Goal: Transaction & Acquisition: Book appointment/travel/reservation

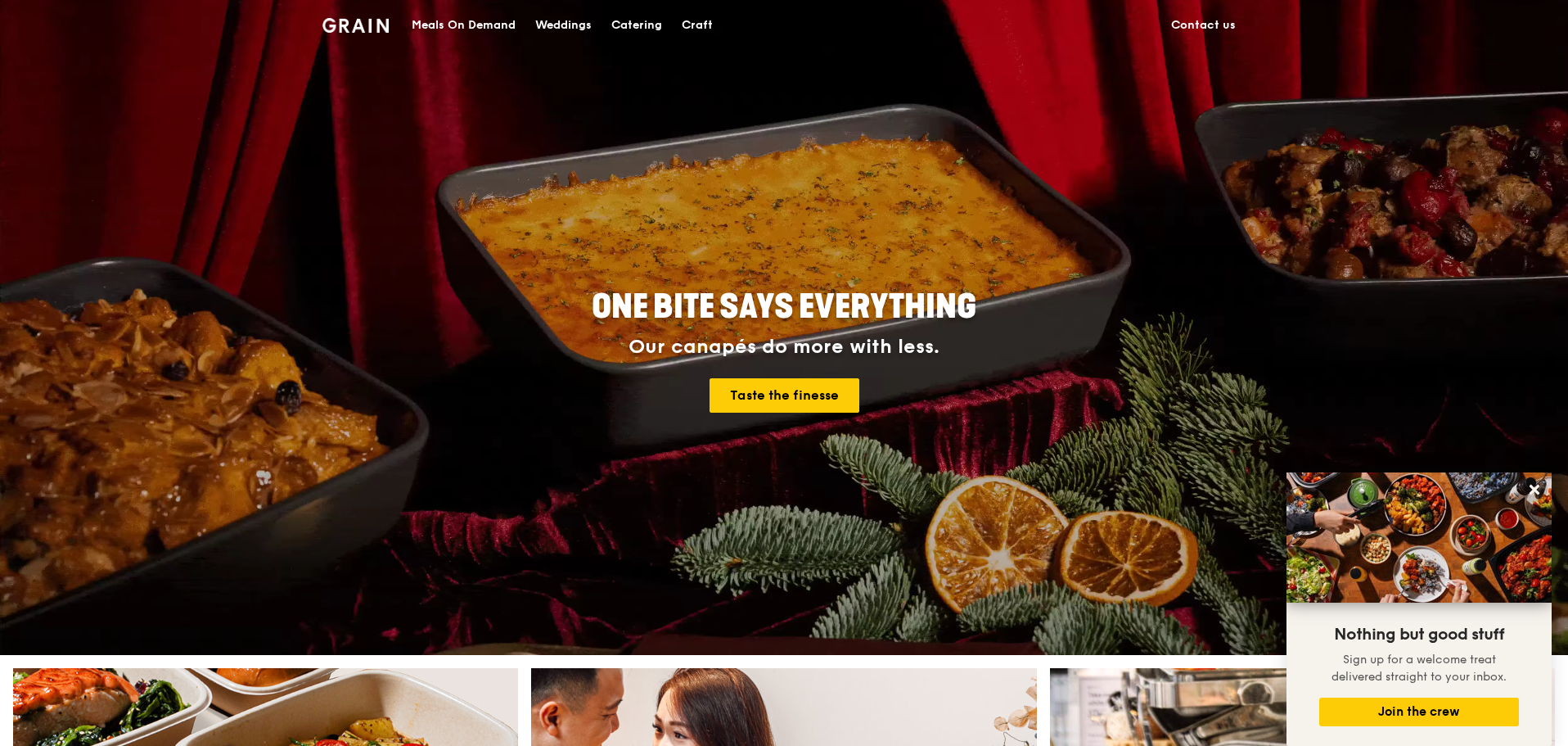
click at [463, 27] on div "Meals On Demand" at bounding box center [463, 25] width 104 height 49
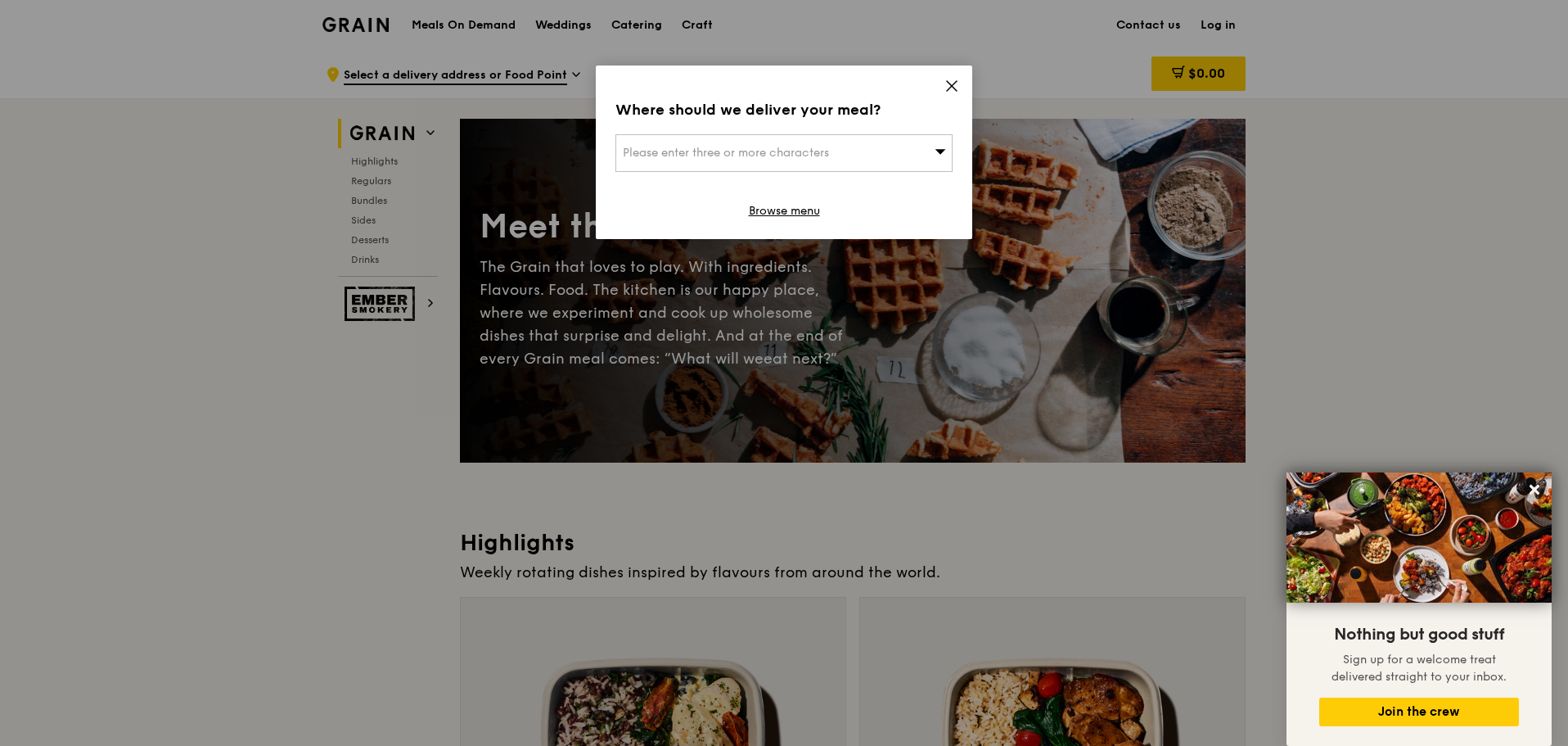
click at [715, 159] on span "Please enter three or more characters" at bounding box center [726, 153] width 206 height 14
click at [624, 154] on input "Tan tock seng 11" at bounding box center [784, 153] width 336 height 36
click at [739, 160] on input "Tan tock seng 11" at bounding box center [784, 153] width 336 height 36
type input "11 jalan Tan tock seng"
click at [775, 161] on input "11 jalan Tan tock seng" at bounding box center [784, 153] width 336 height 36
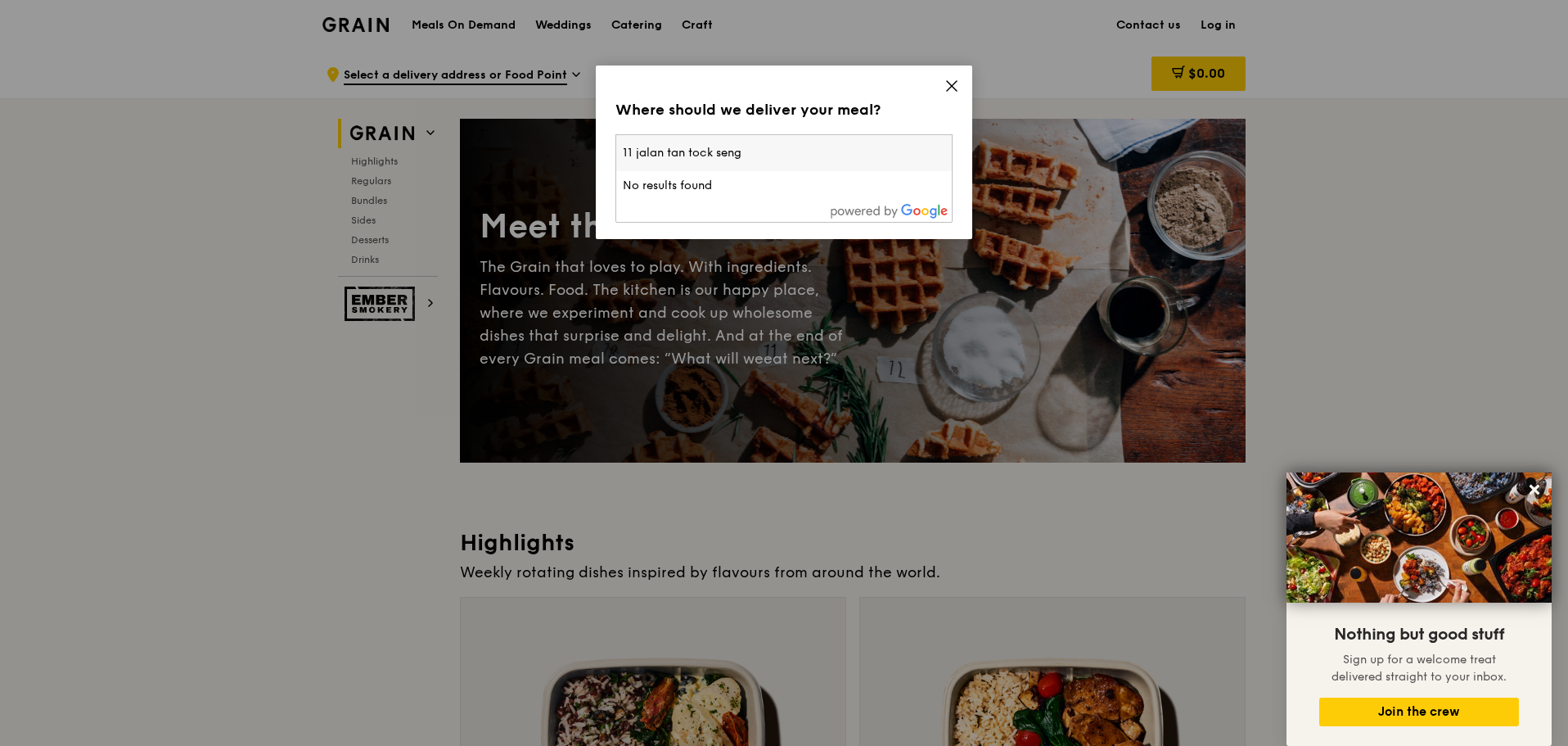
type input "11 jalan tan tock seng"
click at [951, 86] on icon at bounding box center [951, 85] width 9 height 9
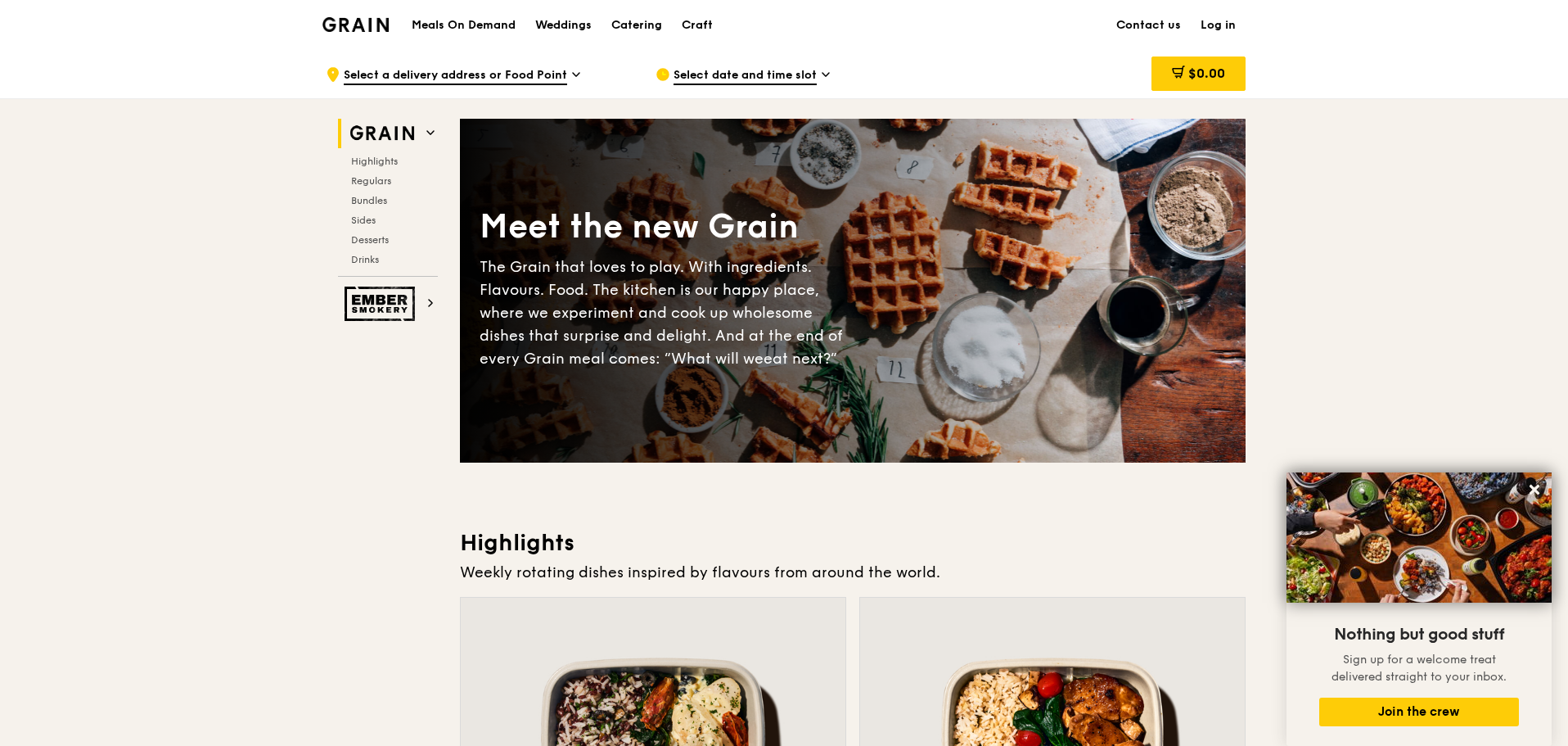
click at [385, 88] on div ".cls-1 { fill: none; stroke: #fff; stroke-linecap: round; stroke-linejoin: roun…" at bounding box center [478, 74] width 304 height 49
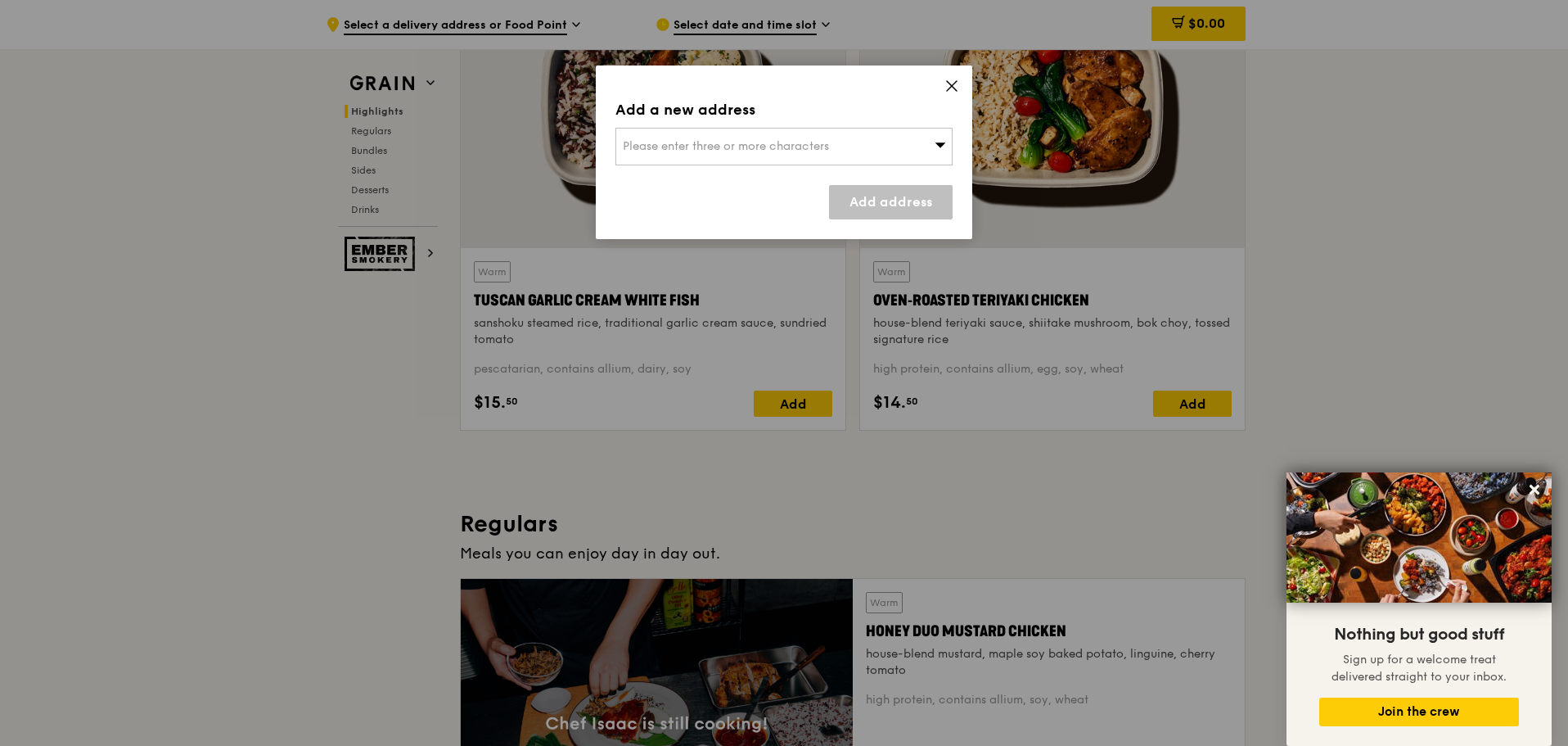
scroll to position [652, 0]
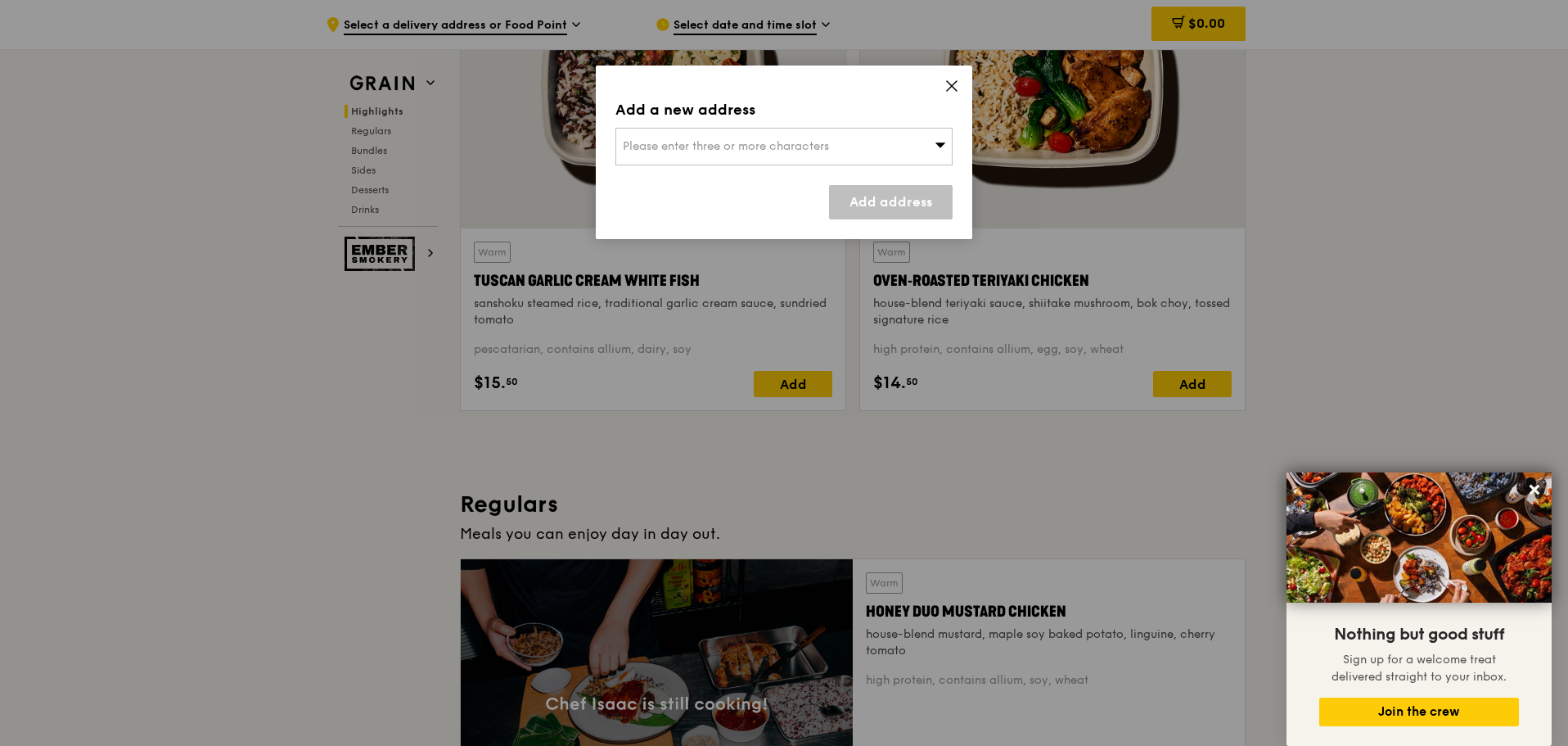
click at [641, 149] on span "Please enter three or more characters" at bounding box center [726, 146] width 206 height 14
type input "11 jalan tan"
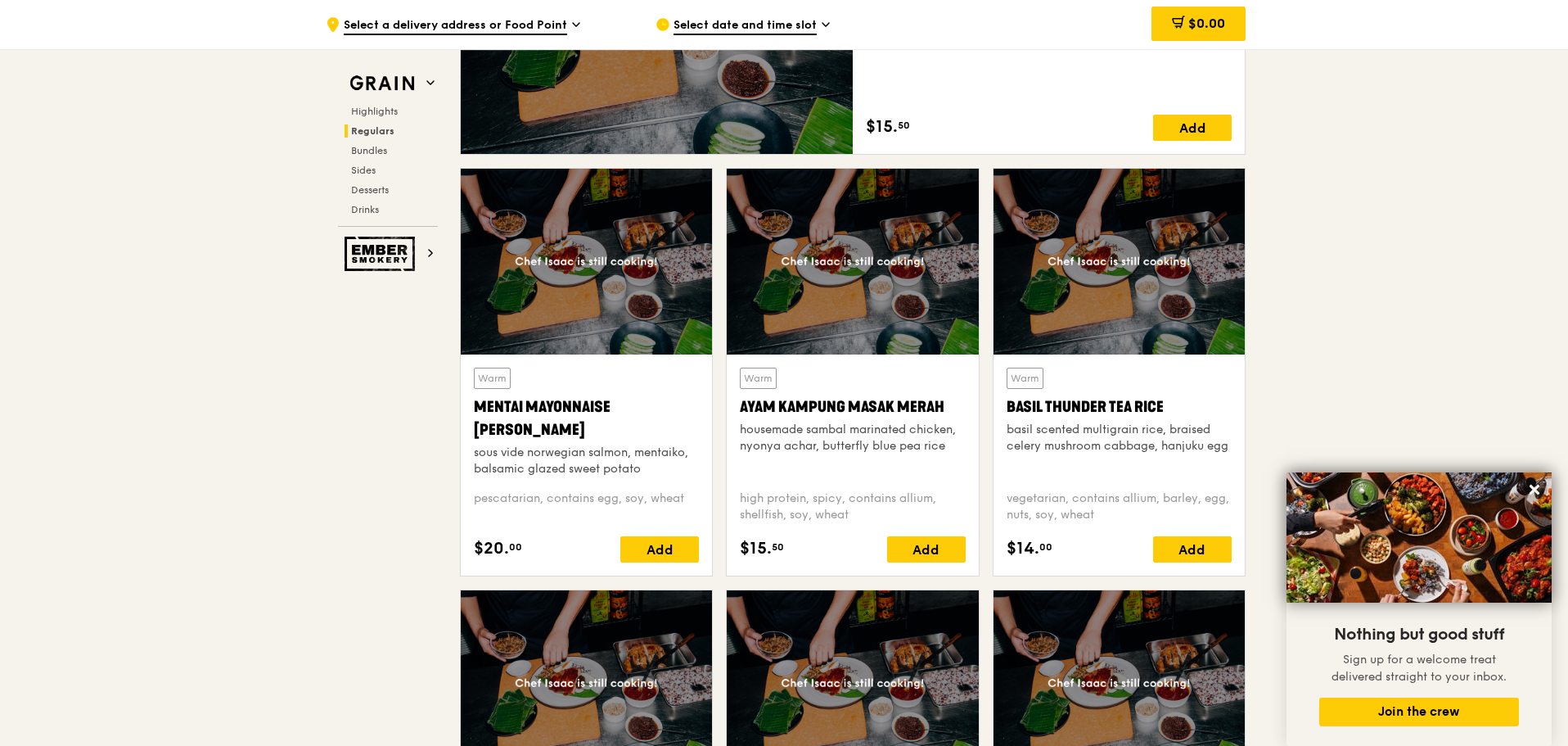
scroll to position [1237, 0]
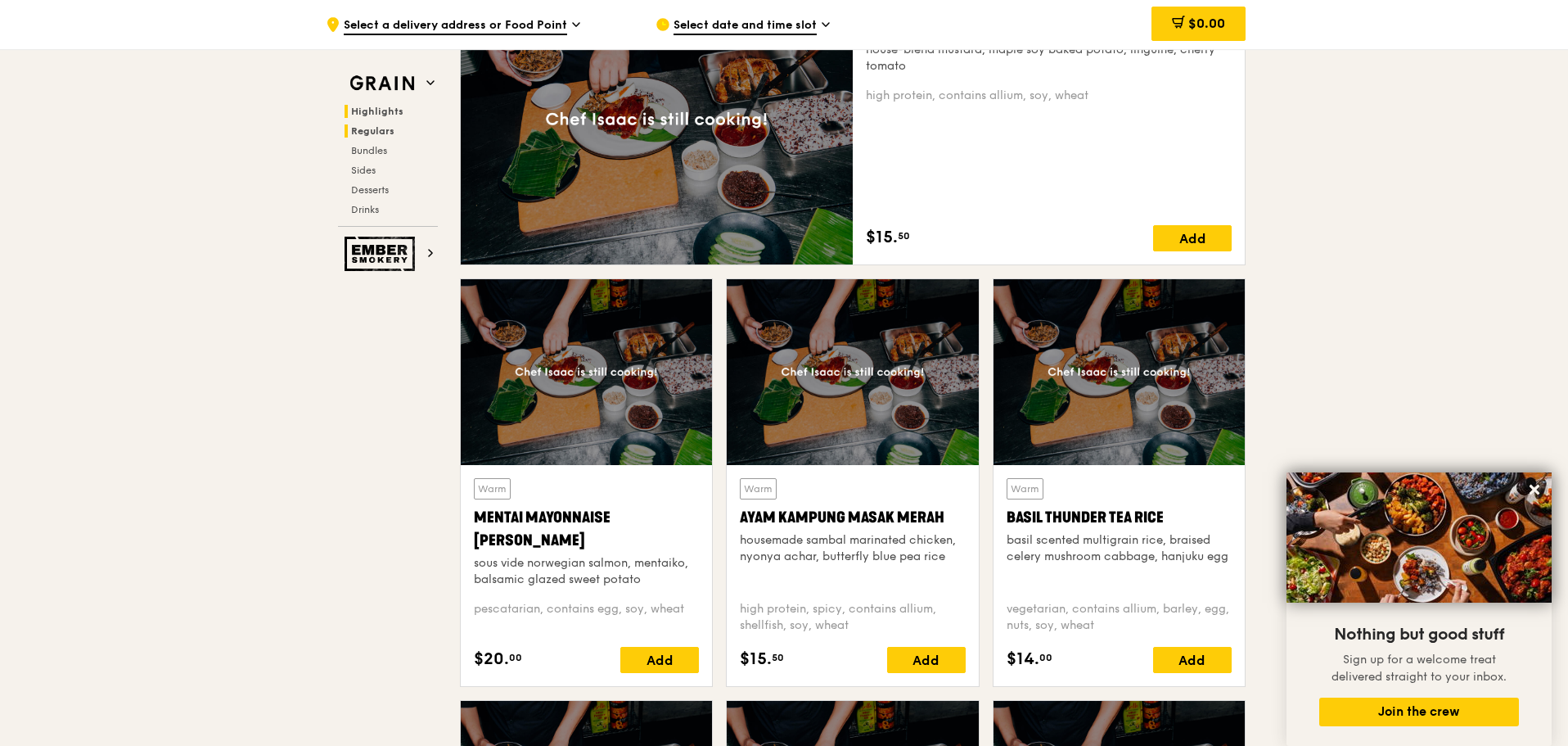
click at [365, 106] on span "Highlights" at bounding box center [377, 111] width 52 height 11
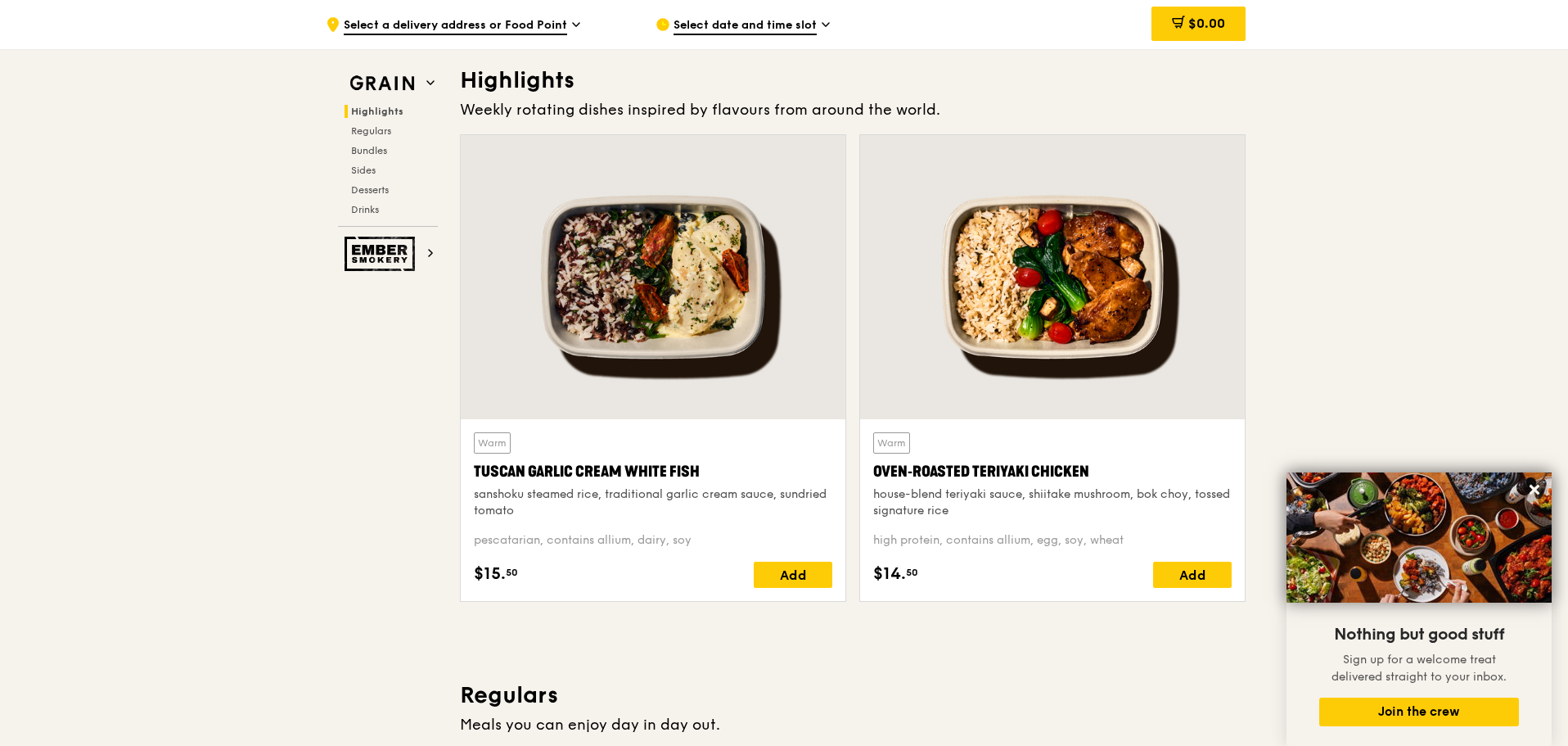
scroll to position [0, 0]
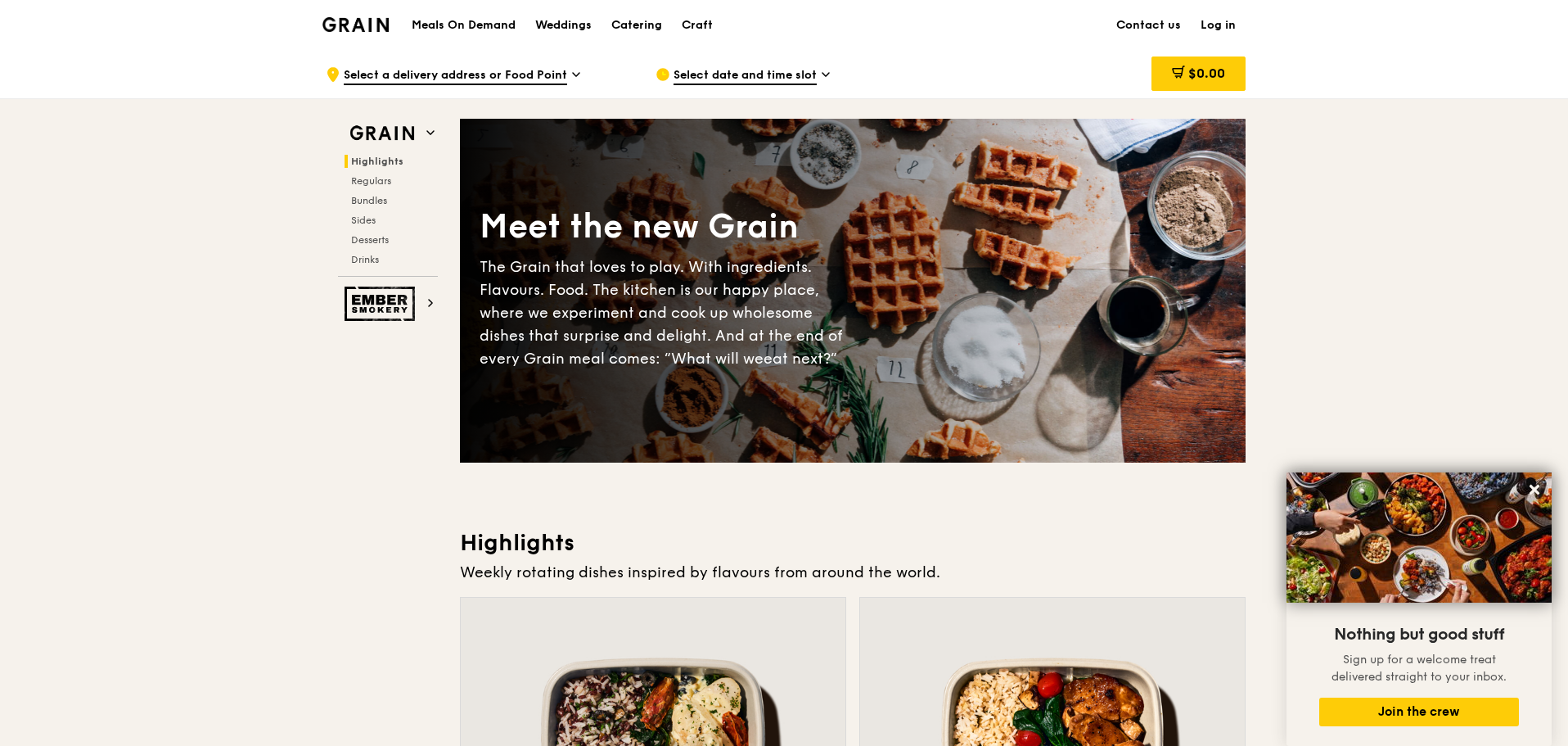
click at [341, 13] on div "Grain logo" at bounding box center [355, 23] width 66 height 49
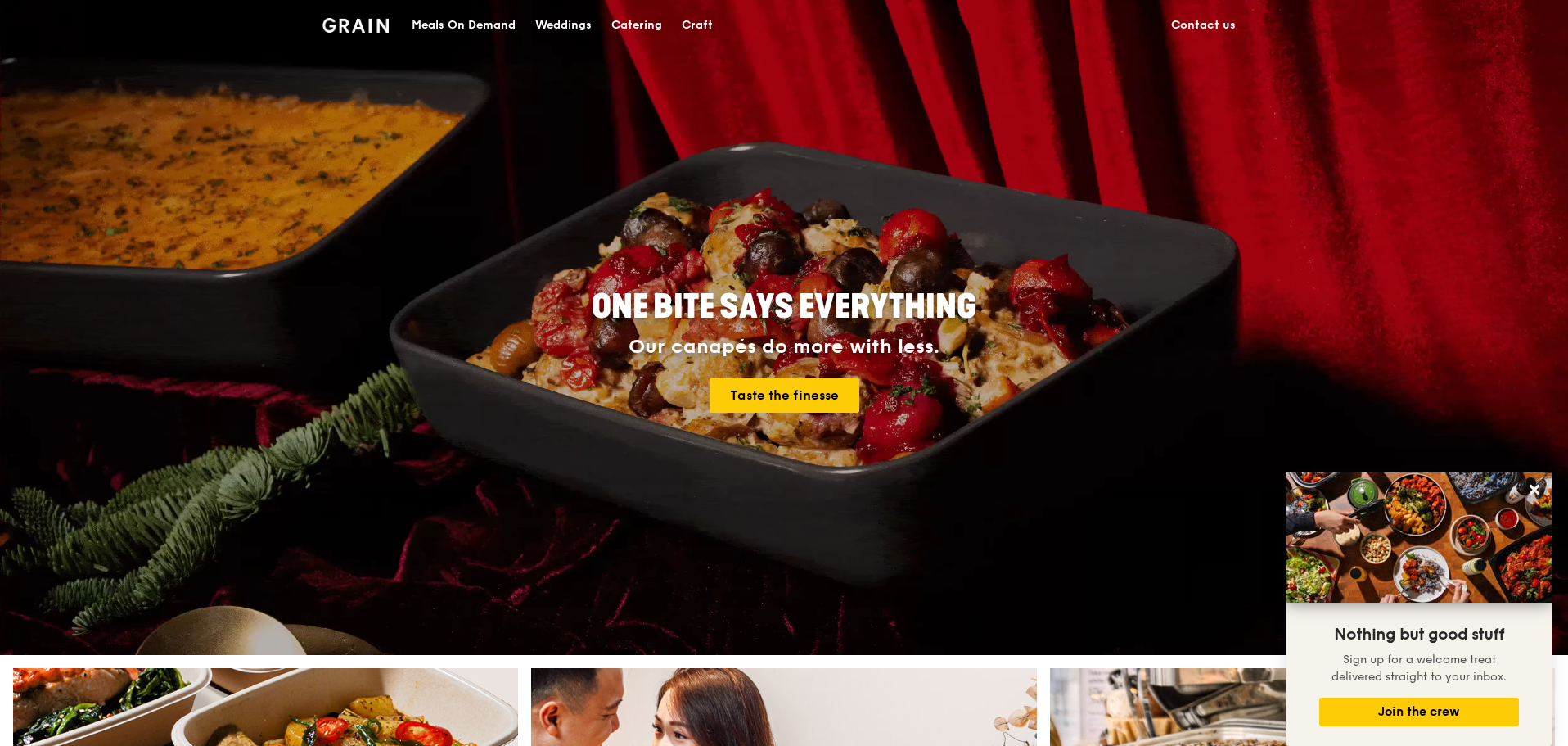
click at [627, 21] on div "Catering" at bounding box center [636, 25] width 51 height 49
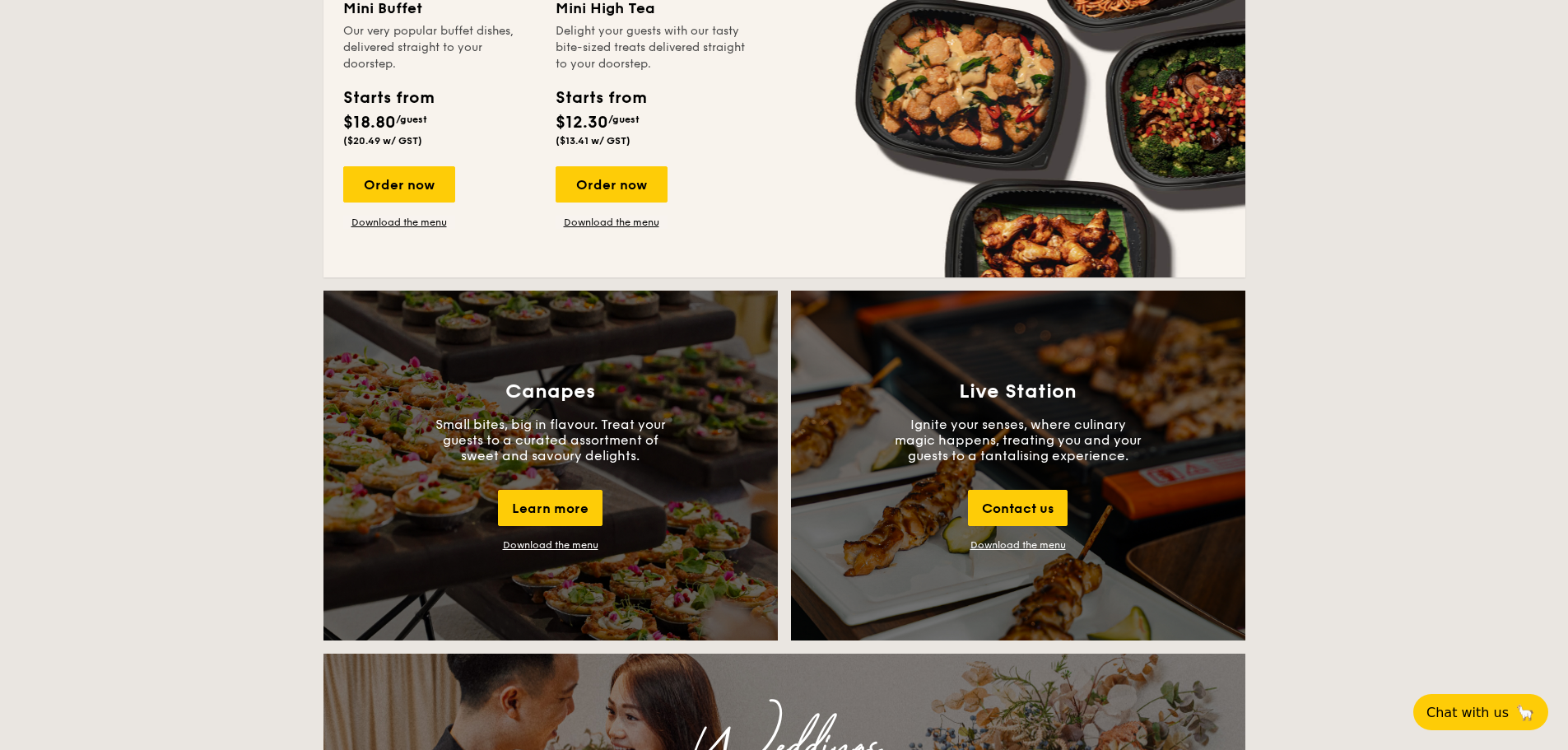
scroll to position [1090, 0]
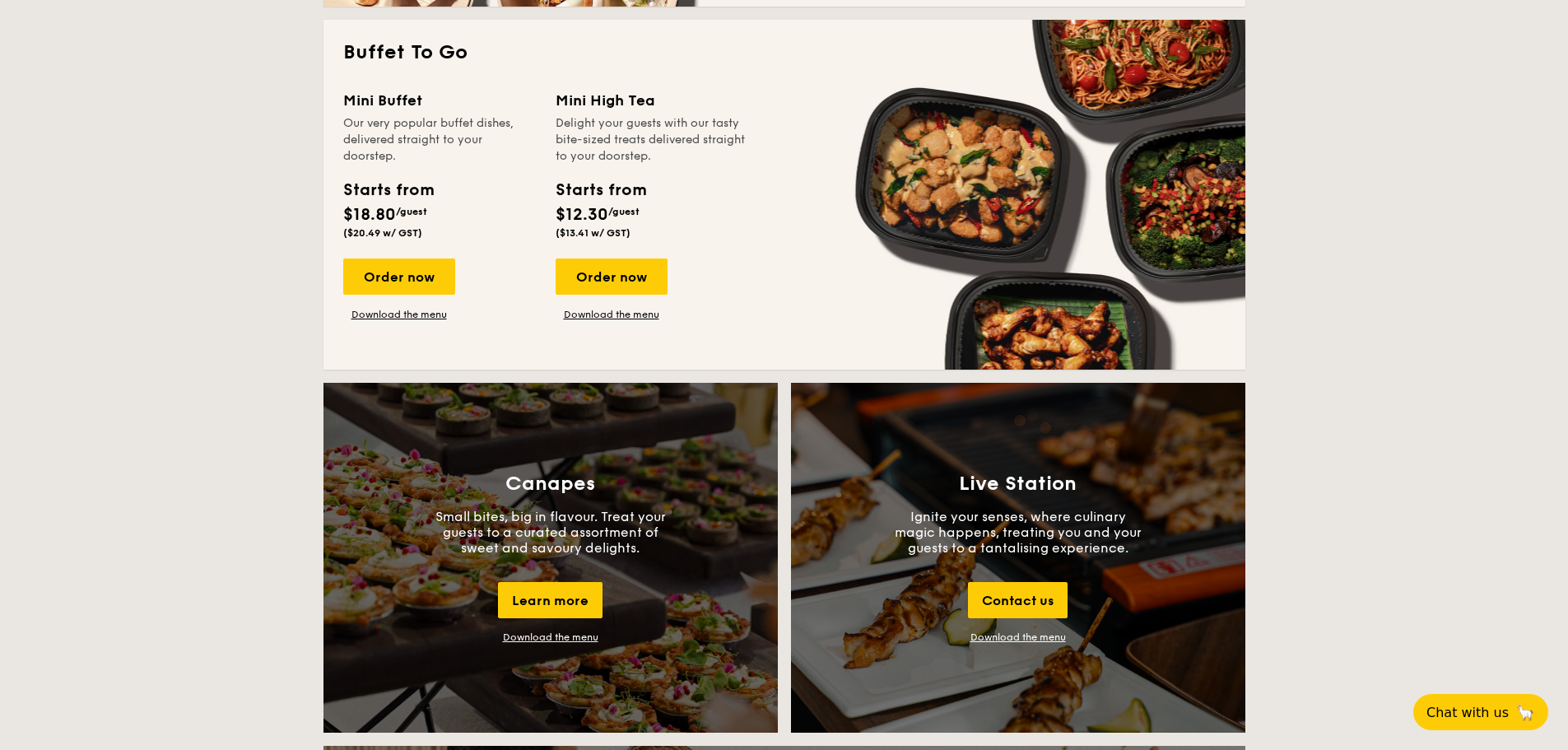
drag, startPoint x: 0, startPoint y: 0, endPoint x: 151, endPoint y: 500, distance: 522.3
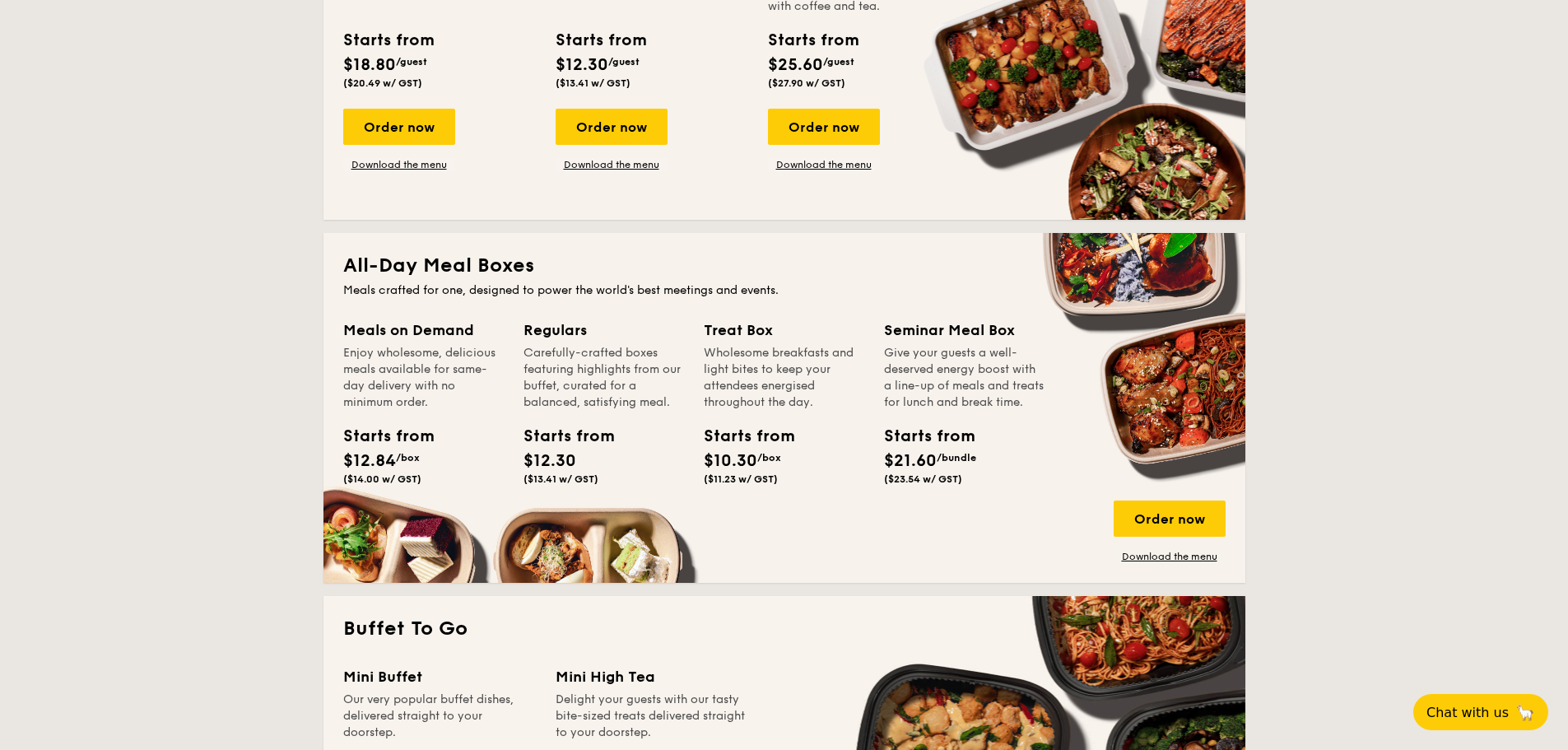
scroll to position [517, 0]
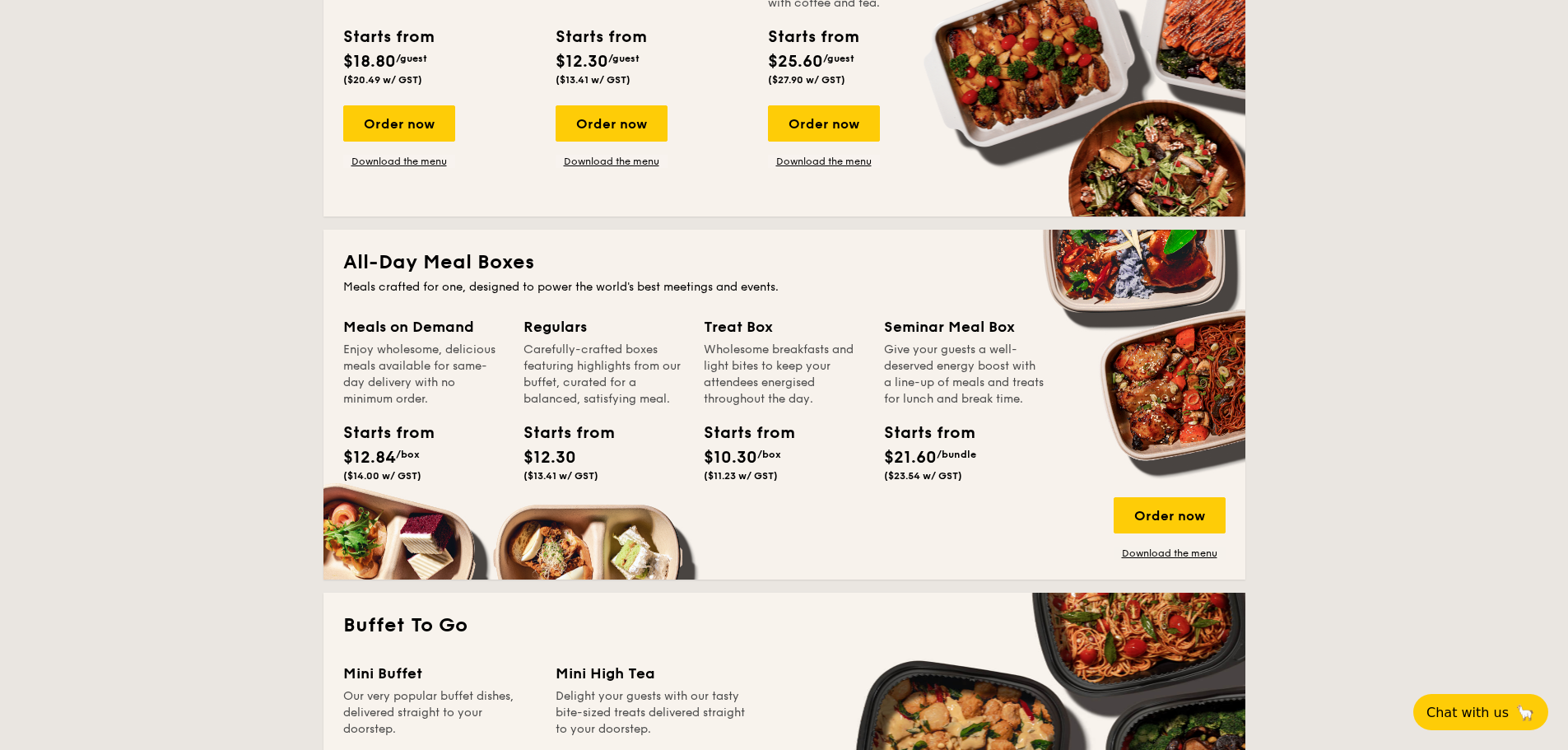
click at [721, 344] on div "Wholesome breakfasts and light bites to keep your attendees energised throughou…" at bounding box center [784, 375] width 161 height 66
click at [1161, 525] on div "Order now" at bounding box center [1169, 515] width 112 height 36
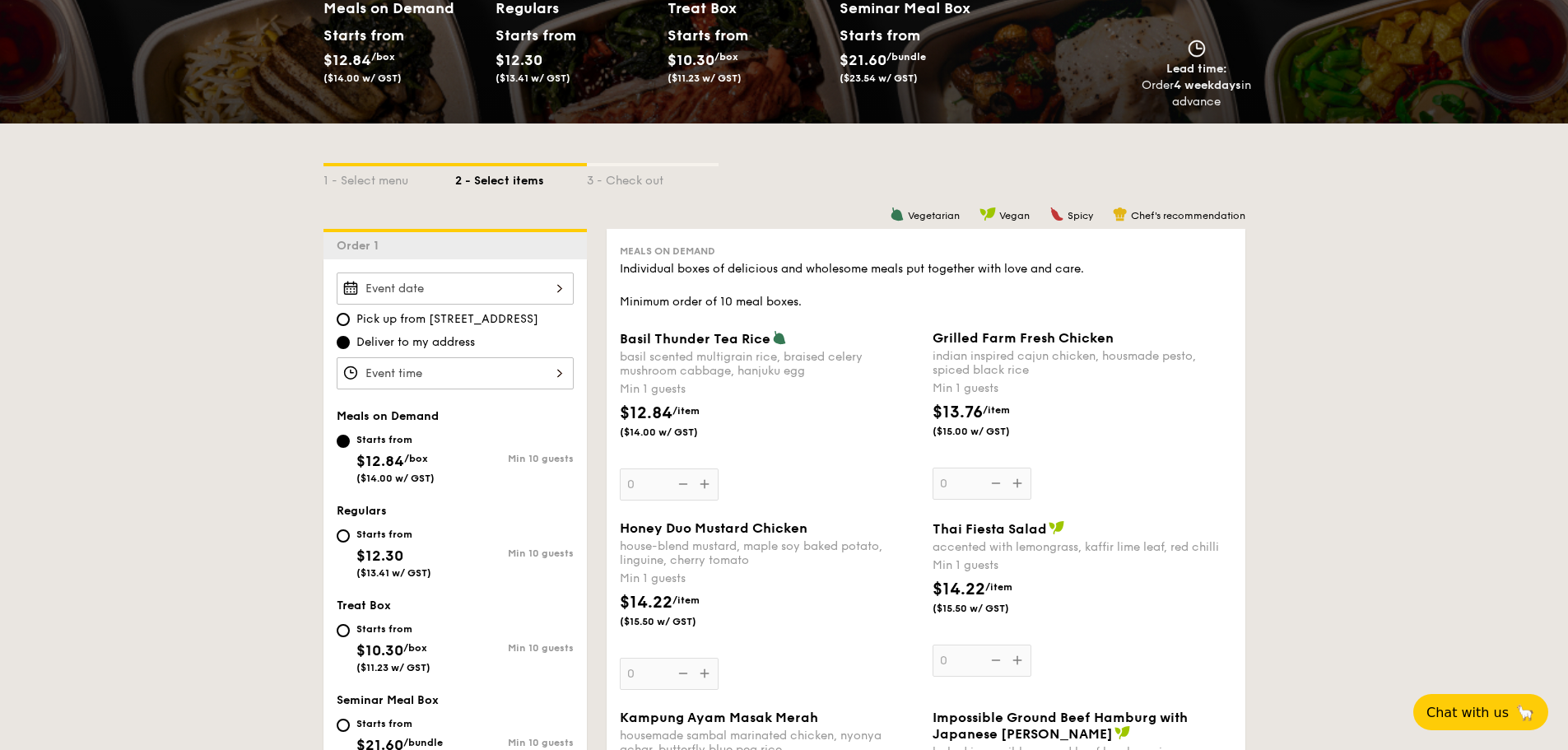
scroll to position [236, 0]
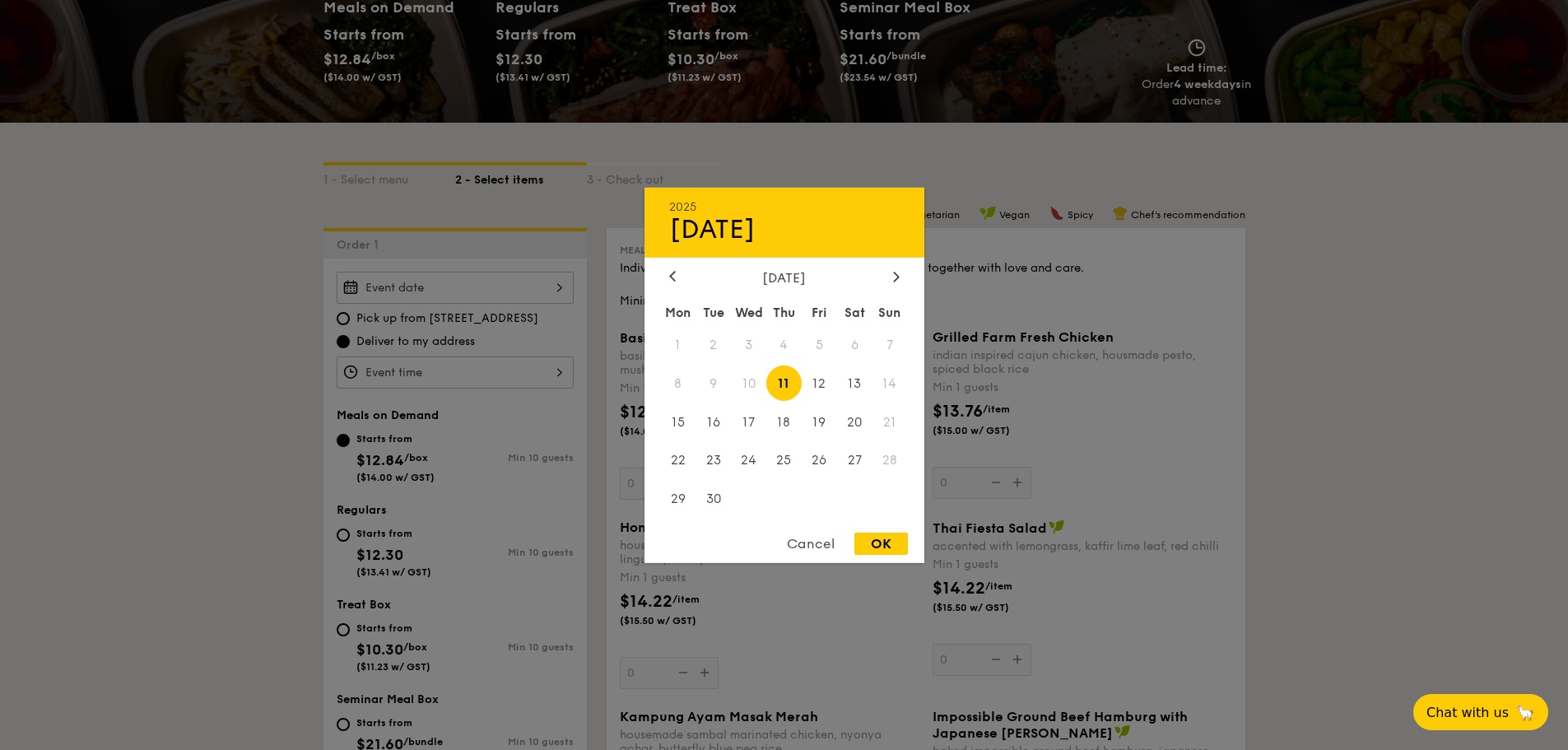
click at [412, 292] on div "2025 Sep [DATE] Tue Wed Thu Fri Sat Sun 1 2 3 4 5 6 7 8 9 10 11 12 13 14 15 16 …" at bounding box center [455, 287] width 237 height 32
click at [256, 306] on div at bounding box center [784, 375] width 1568 height 750
click at [464, 294] on div "2025 Sep [DATE] Tue Wed Thu Fri Sat Sun 1 2 3 4 5 6 7 8 9 10 11 12 13 14 15 16 …" at bounding box center [455, 287] width 237 height 32
click at [794, 381] on span "11" at bounding box center [784, 382] width 35 height 35
click at [879, 538] on div "OK" at bounding box center [881, 544] width 54 height 22
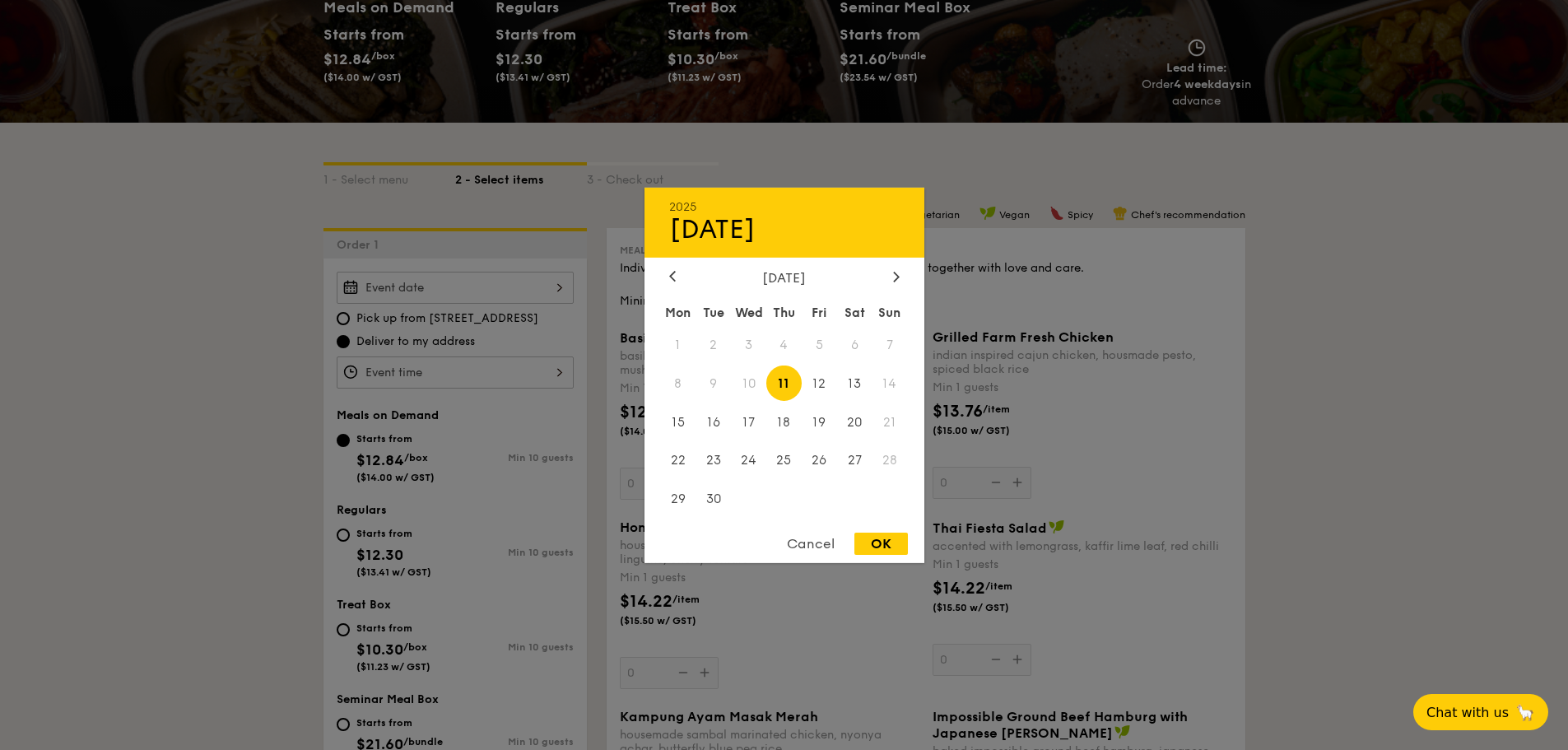
type input "[DATE]"
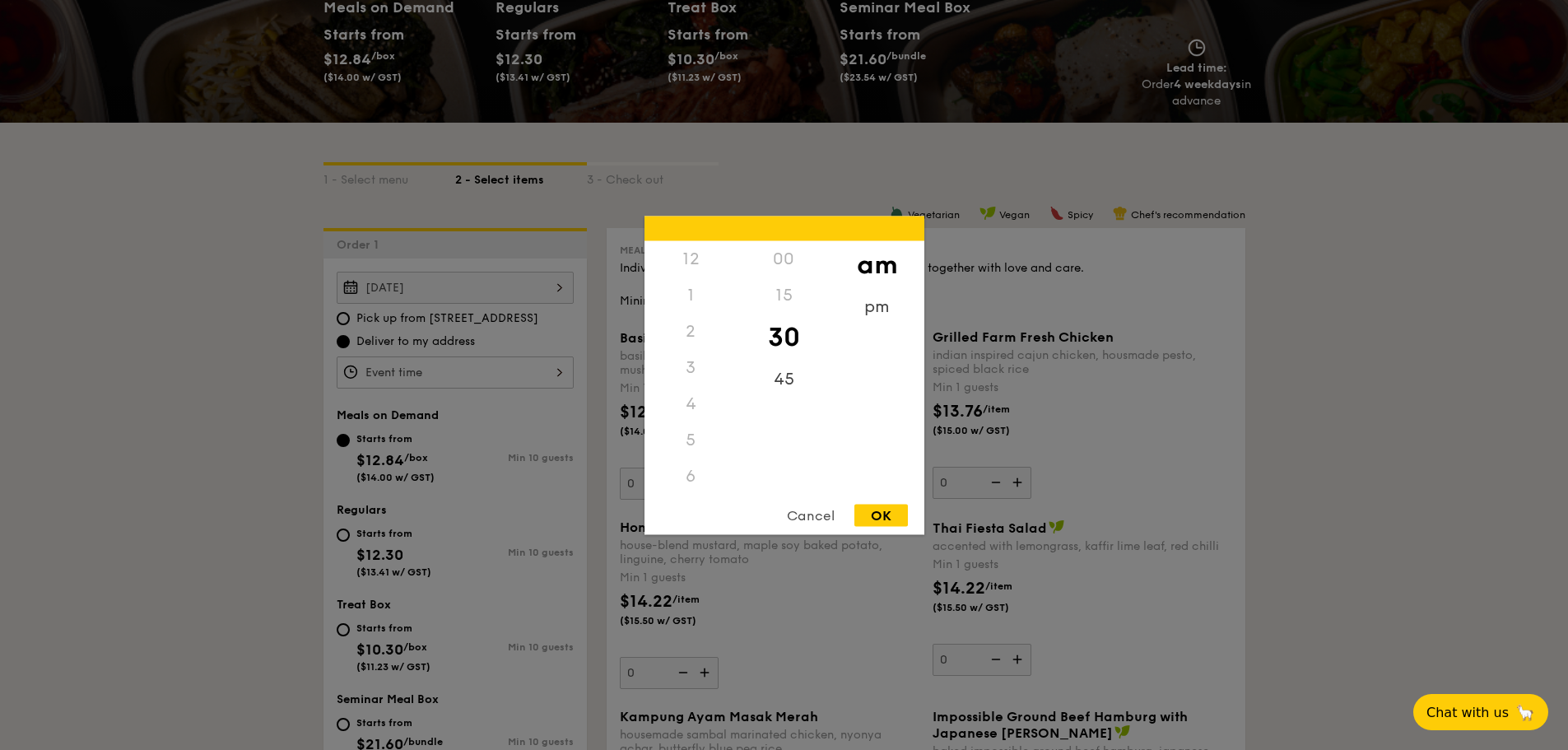
click at [409, 372] on div "12 1 2 3 4 5 6 7 8 9 10 11 00 15 30 45 am pm Cancel OK" at bounding box center [455, 372] width 237 height 32
click at [691, 350] on div "8" at bounding box center [691, 353] width 93 height 36
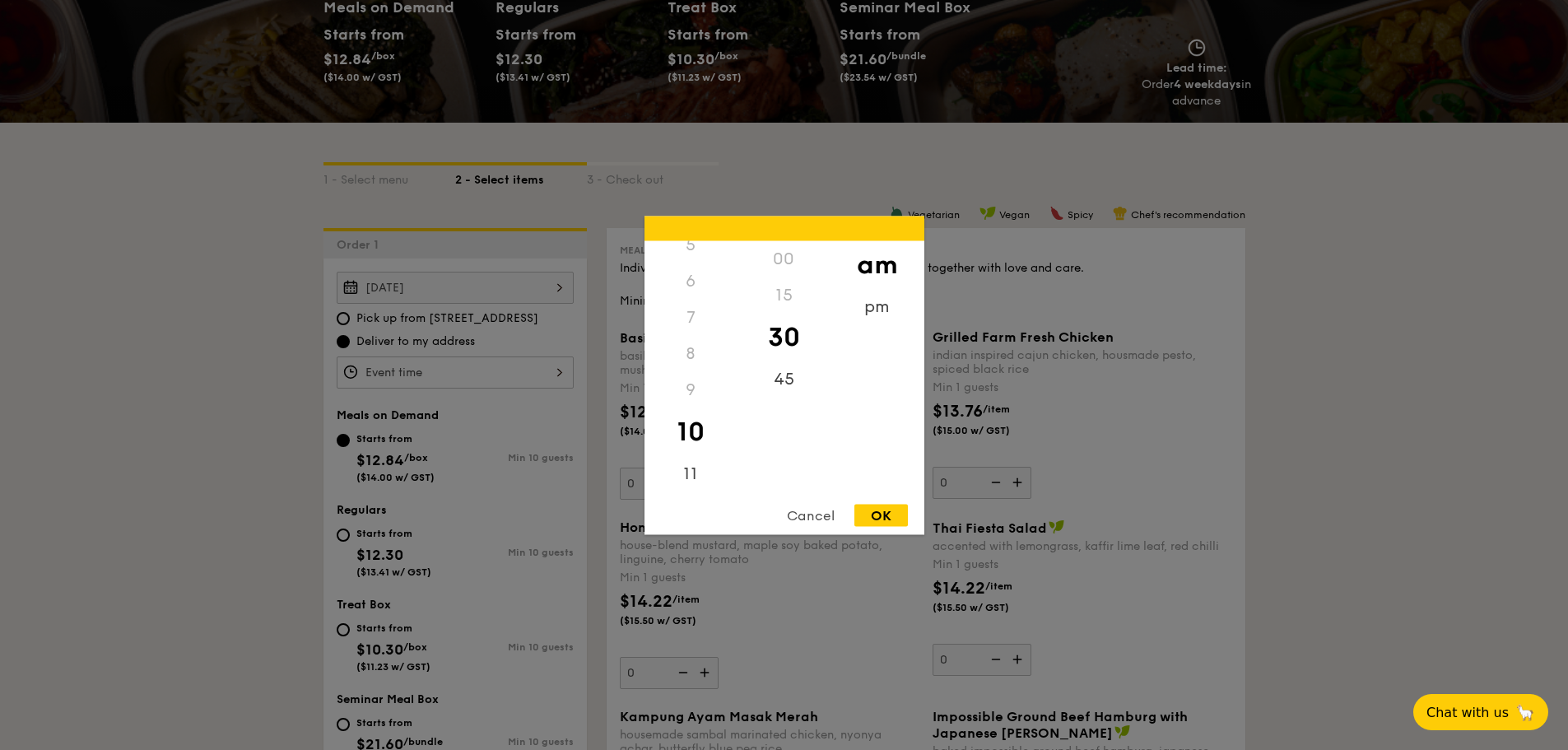
click at [693, 362] on div "8" at bounding box center [691, 353] width 93 height 36
drag, startPoint x: 684, startPoint y: 433, endPoint x: 695, endPoint y: 301, distance: 132.5
click at [695, 301] on div "12 1 2 3 4 5 6 7 8 9 10 11" at bounding box center [691, 365] width 93 height 251
click at [666, 381] on div "9" at bounding box center [691, 389] width 93 height 36
drag, startPoint x: 796, startPoint y: 400, endPoint x: 794, endPoint y: 508, distance: 108.0
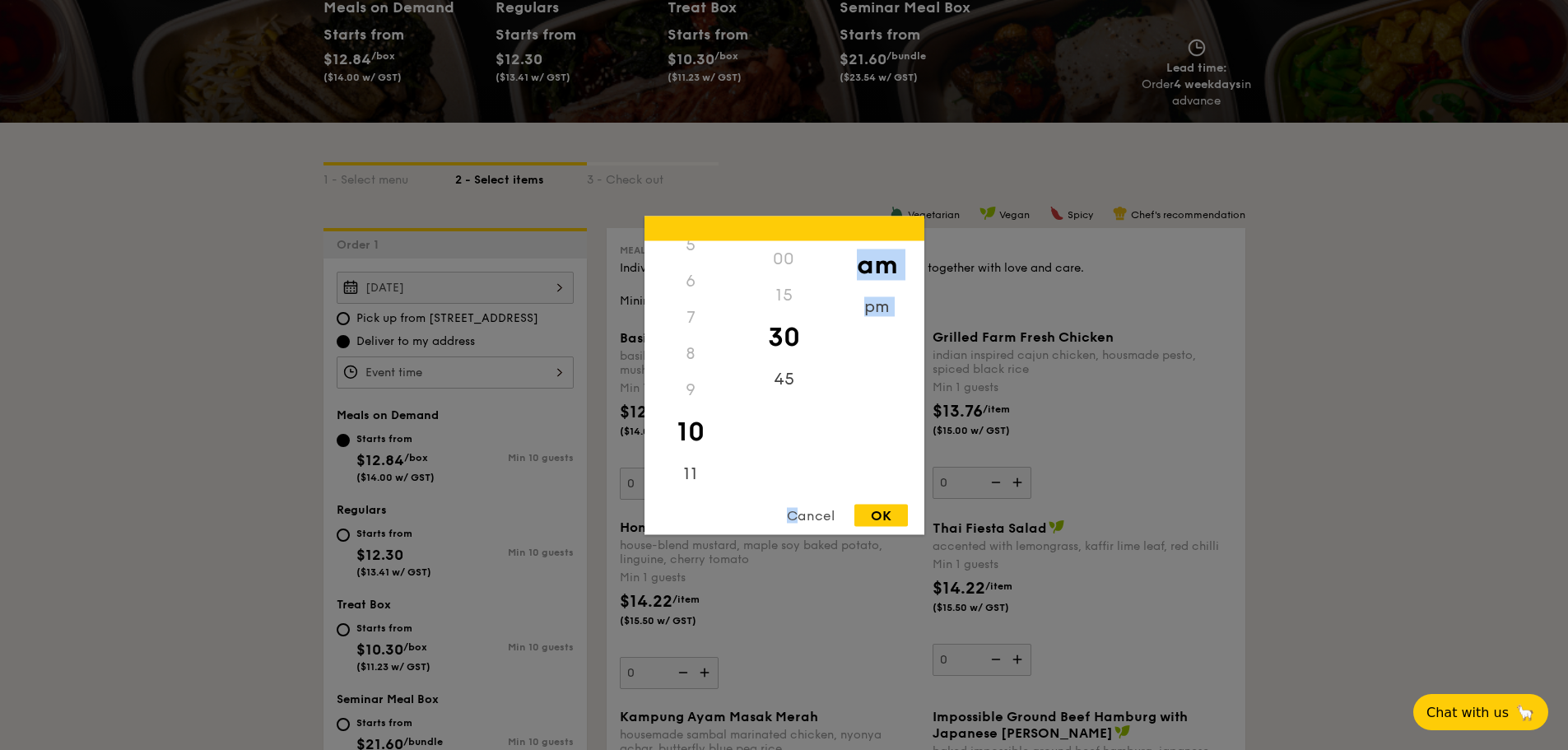
click at [794, 508] on div "12 1 2 3 4 5 6 7 8 9 10 11 00 15 30 45 am pm Cancel OK" at bounding box center [784, 375] width 280 height 318
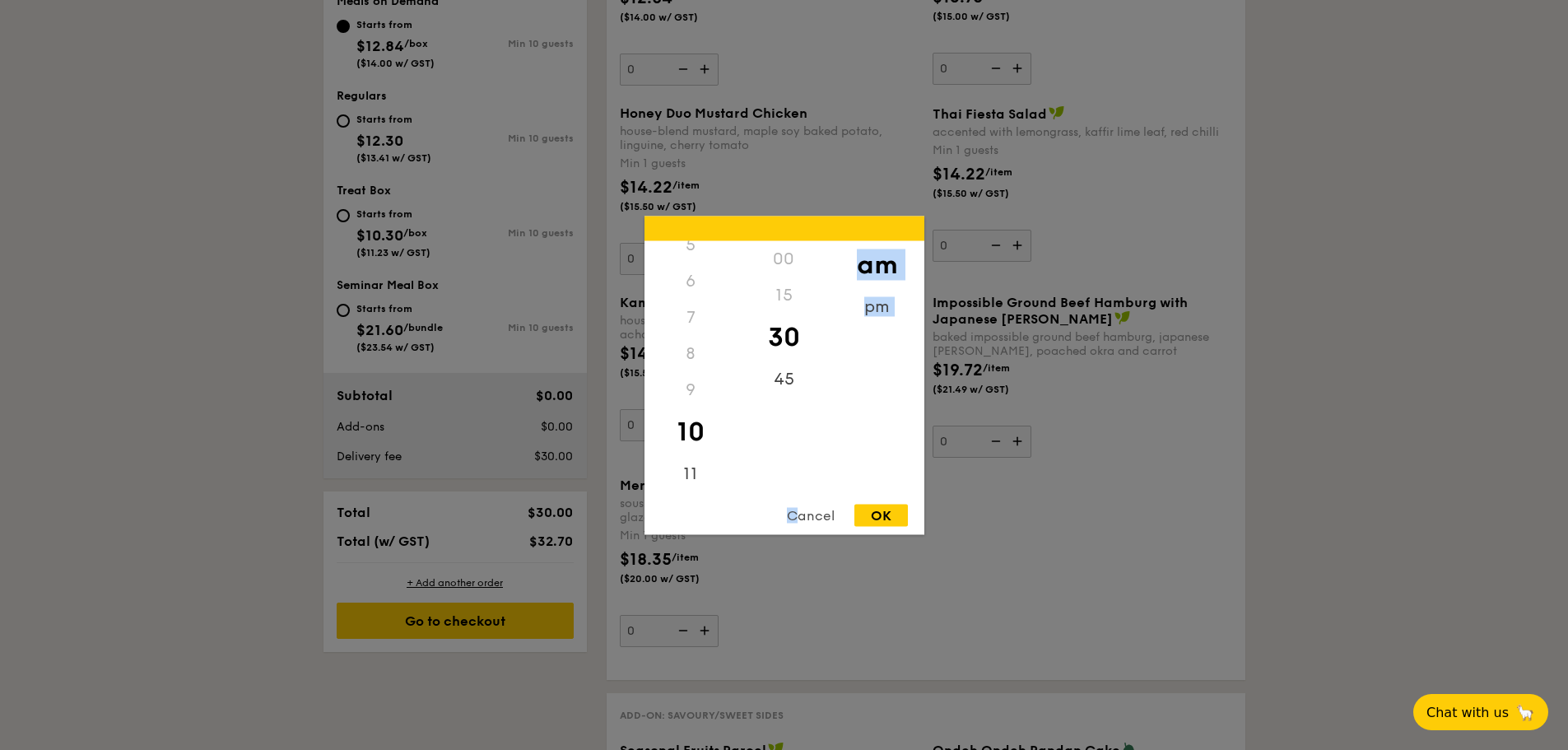
scroll to position [651, 0]
click at [815, 519] on div "Cancel" at bounding box center [810, 515] width 80 height 22
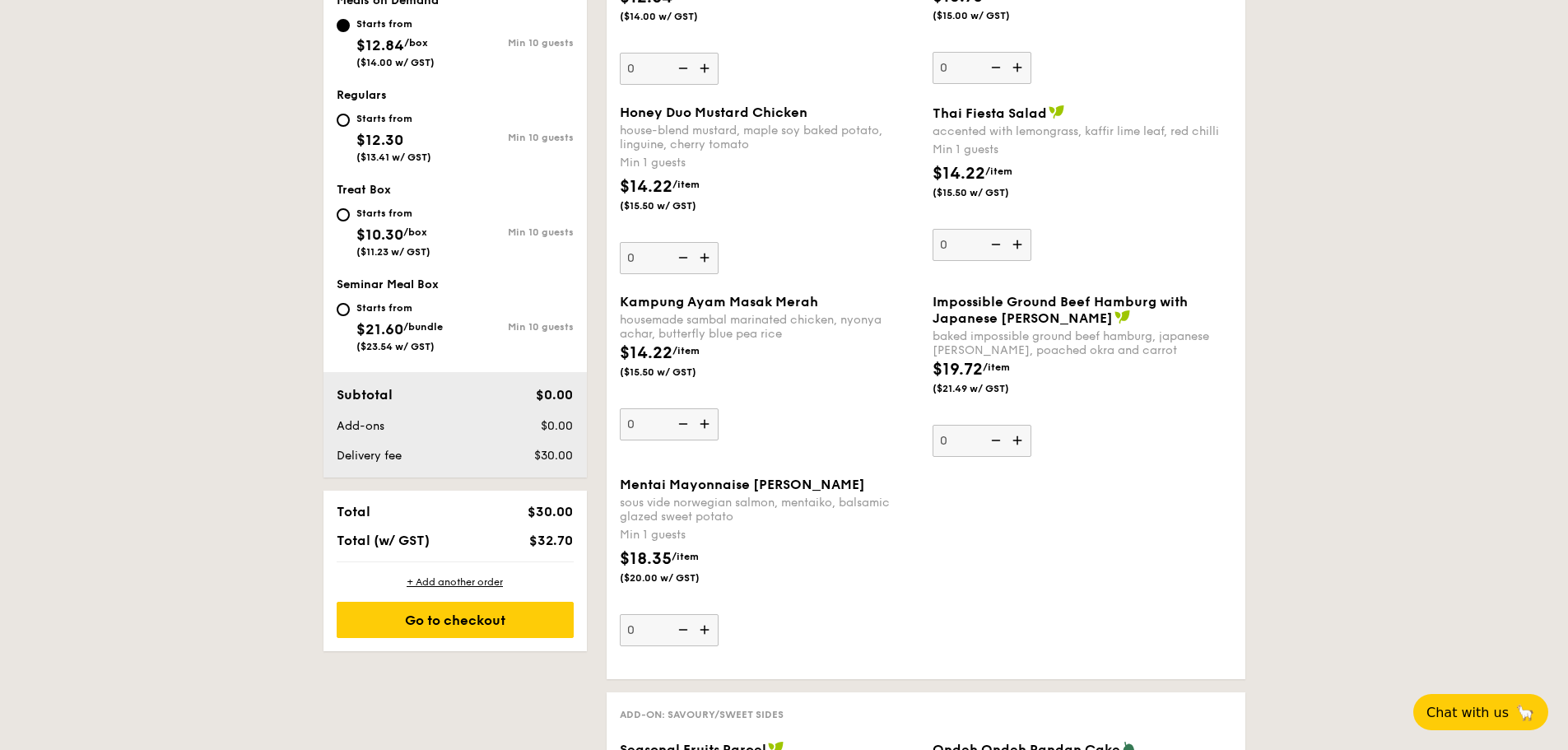
scroll to position [291, 0]
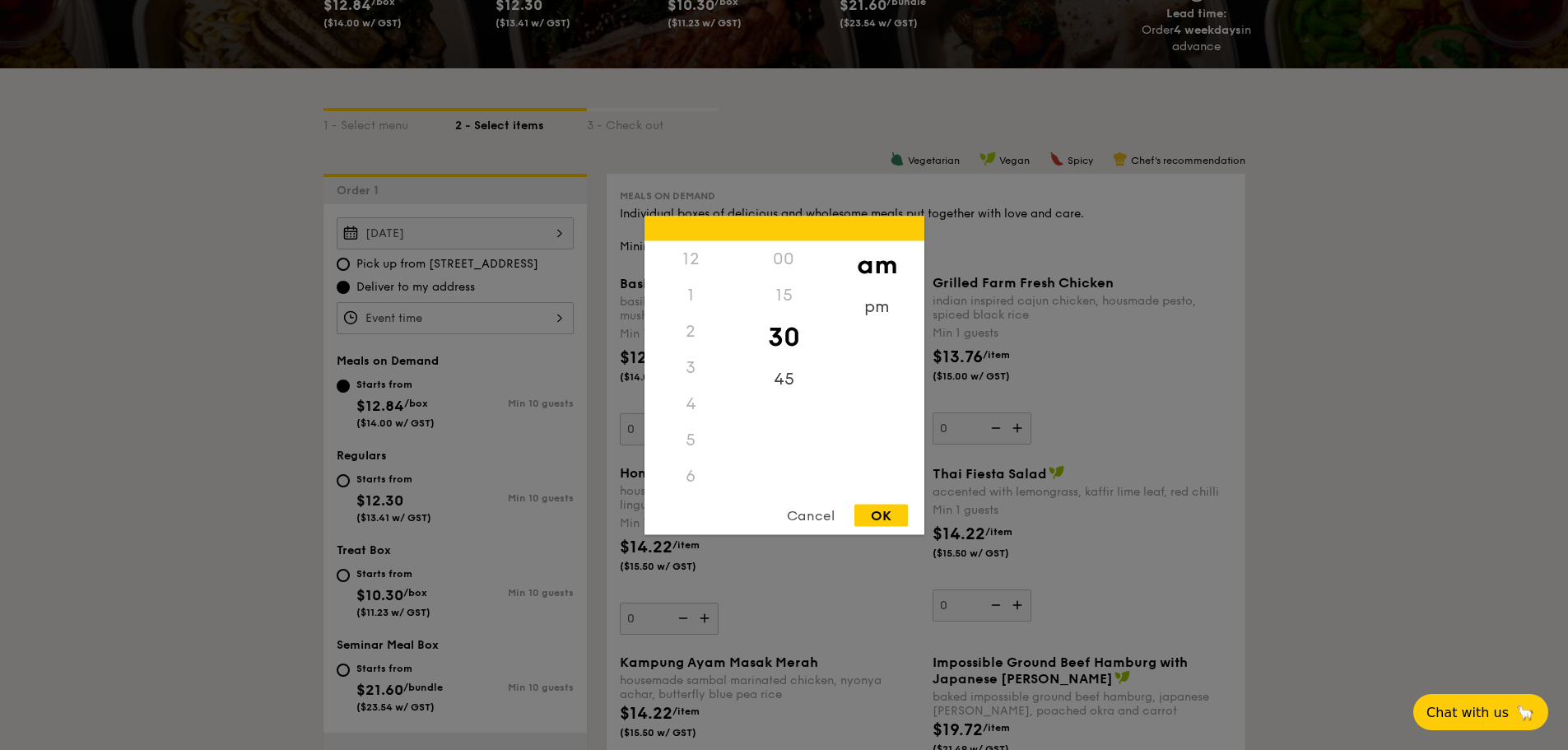
click at [431, 318] on div "12 1 2 3 4 5 6 7 8 9 10 11 00 15 30 45 am pm Cancel OK" at bounding box center [455, 318] width 237 height 32
click at [696, 375] on div "8" at bounding box center [691, 367] width 93 height 36
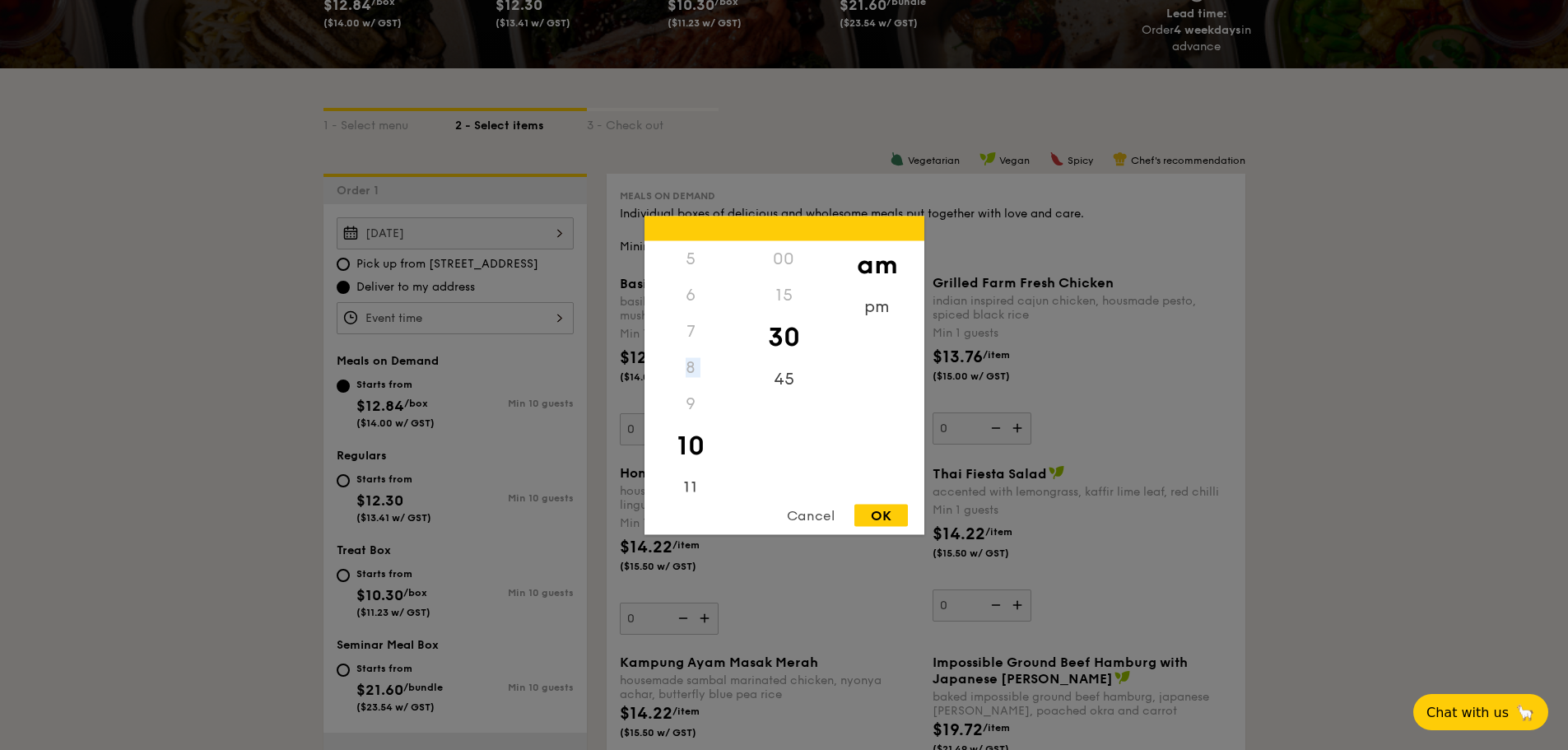
click at [696, 375] on div "8" at bounding box center [691, 367] width 93 height 36
click at [885, 311] on div "pm" at bounding box center [877, 312] width 93 height 47
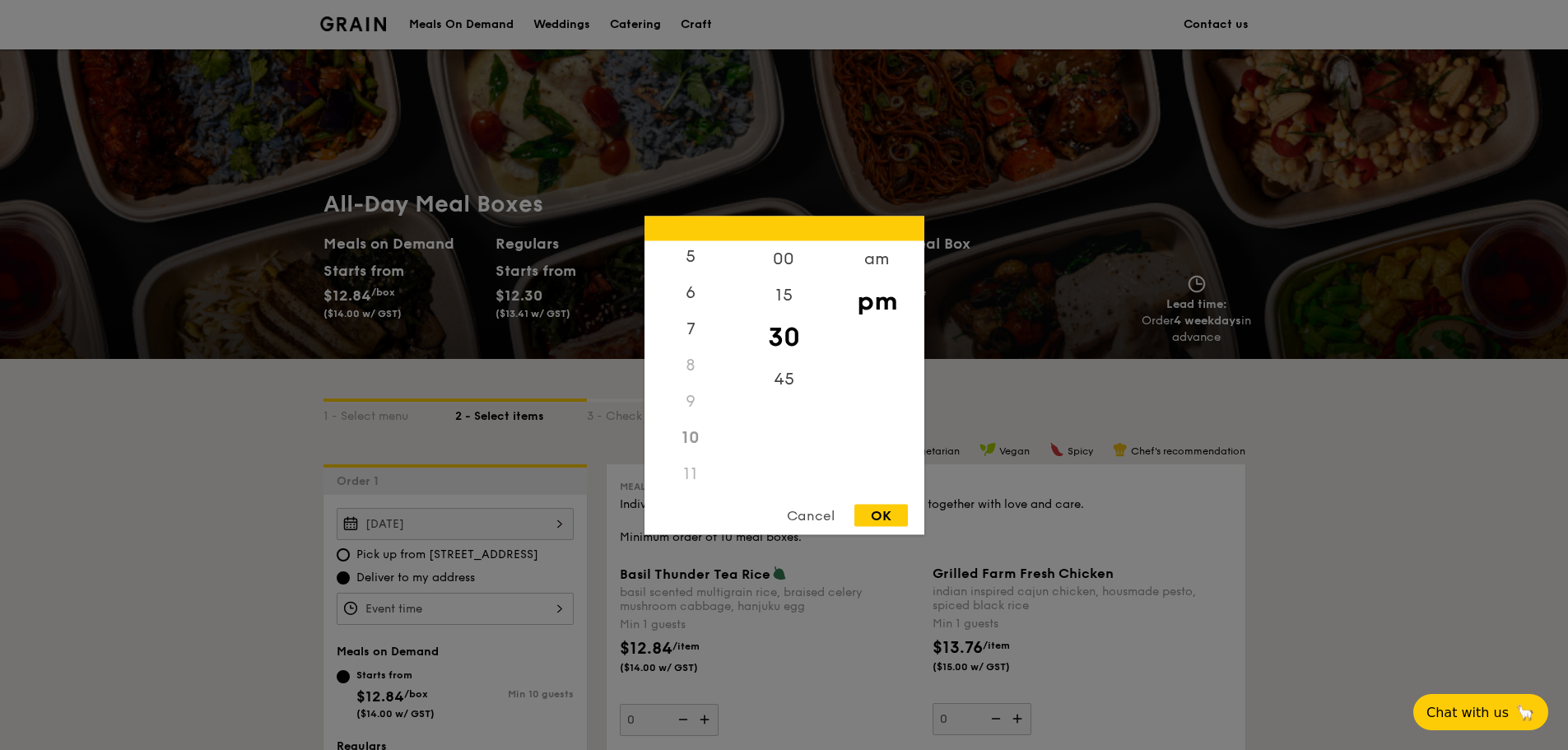
scroll to position [184, 0]
click at [873, 255] on div "am" at bounding box center [877, 263] width 93 height 47
click at [805, 505] on div "Cancel" at bounding box center [810, 515] width 80 height 22
click at [433, 600] on div "12 1 2 3 4 5 6 7 8 9 10 11 00 15 30 45 am pm Cancel OK" at bounding box center [455, 608] width 237 height 32
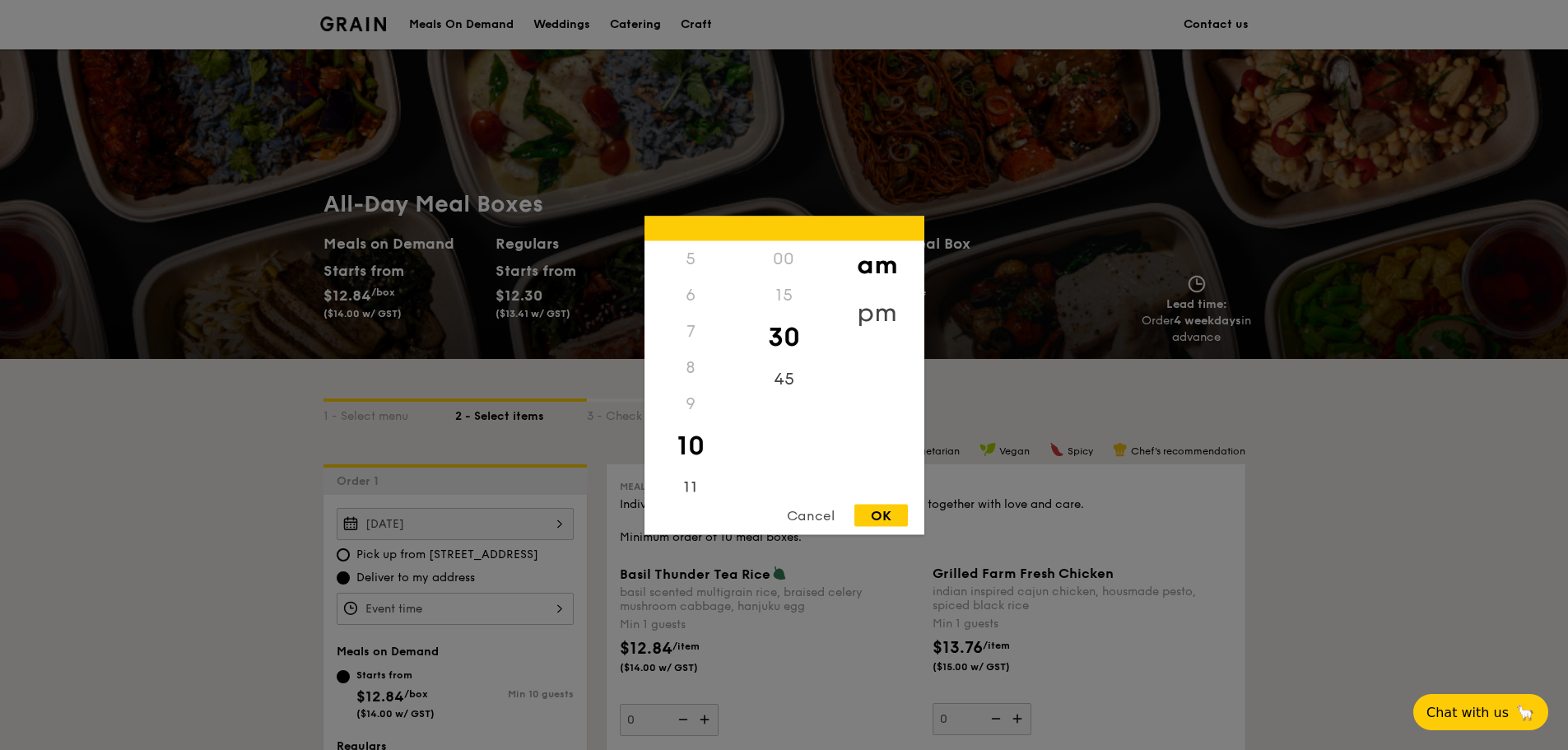
click at [872, 294] on div "pm" at bounding box center [877, 312] width 93 height 47
click at [877, 274] on div "am" at bounding box center [877, 263] width 93 height 47
click at [698, 488] on div "11" at bounding box center [691, 493] width 93 height 47
click at [879, 512] on div "OK" at bounding box center [881, 515] width 54 height 22
type input "11:30AM"
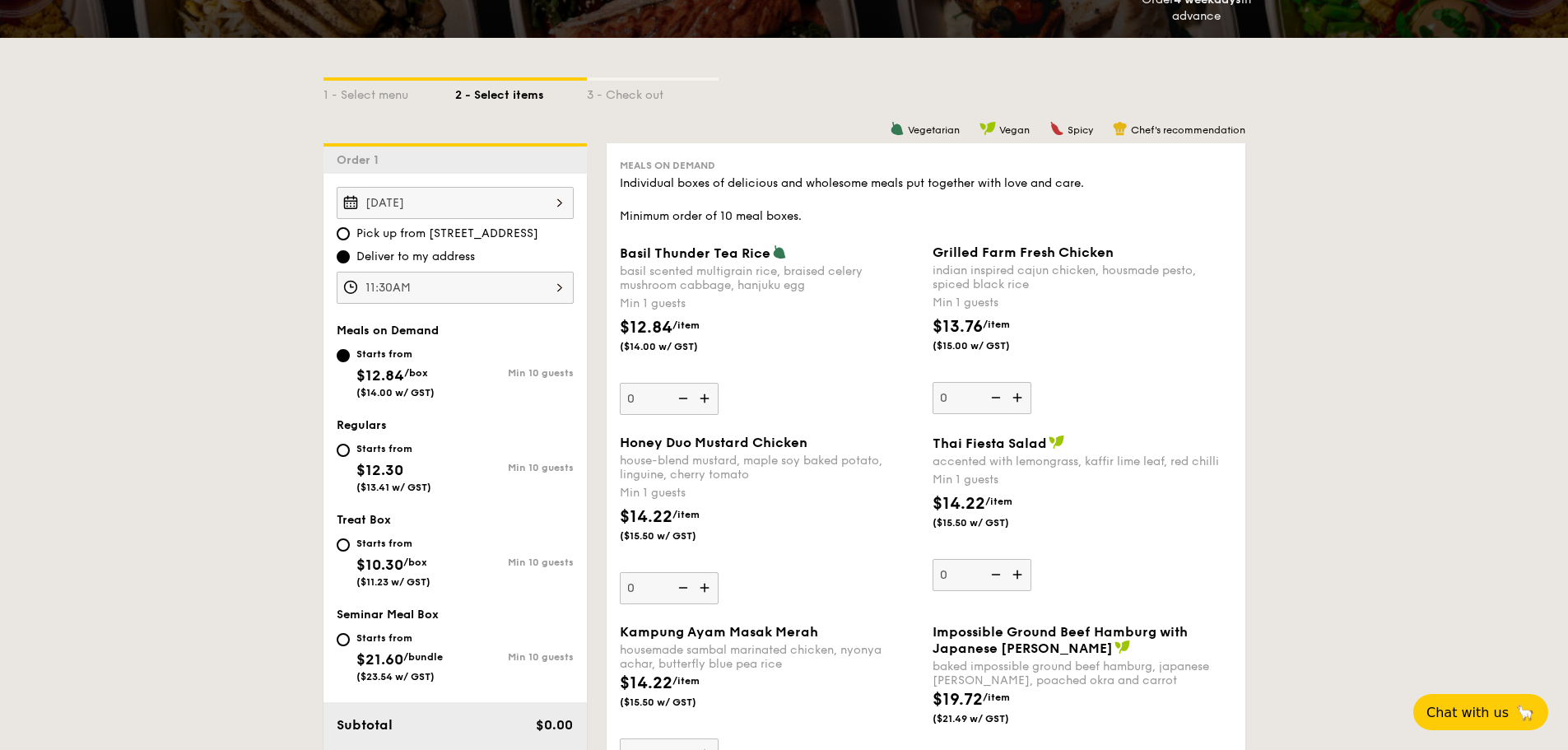
scroll to position [322, 0]
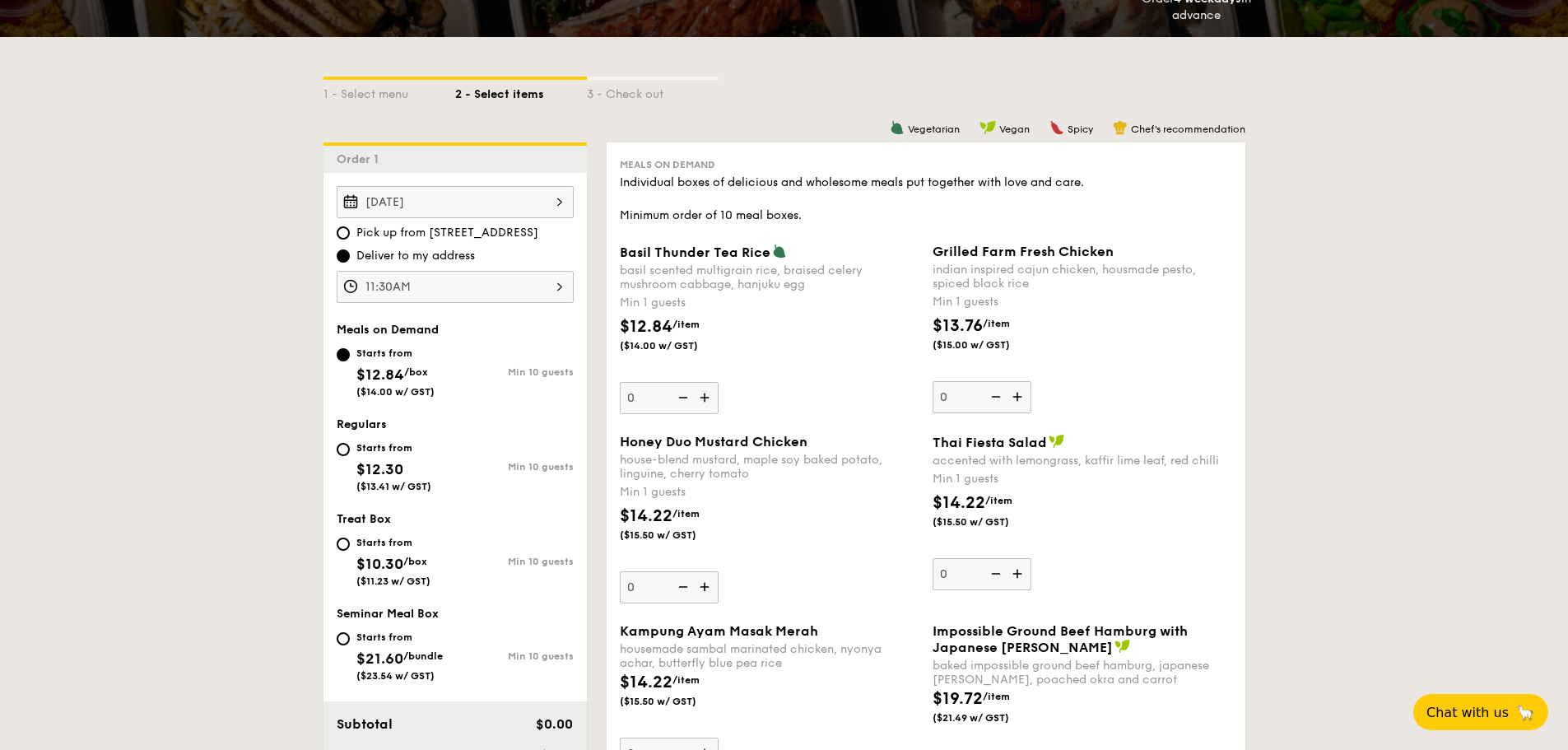
click at [704, 589] on img at bounding box center [706, 587] width 25 height 31
click at [704, 589] on input "0" at bounding box center [669, 587] width 98 height 32
click at [704, 589] on img at bounding box center [706, 587] width 25 height 31
click at [704, 589] on input "1" at bounding box center [669, 587] width 98 height 32
click at [704, 589] on img at bounding box center [706, 587] width 25 height 31
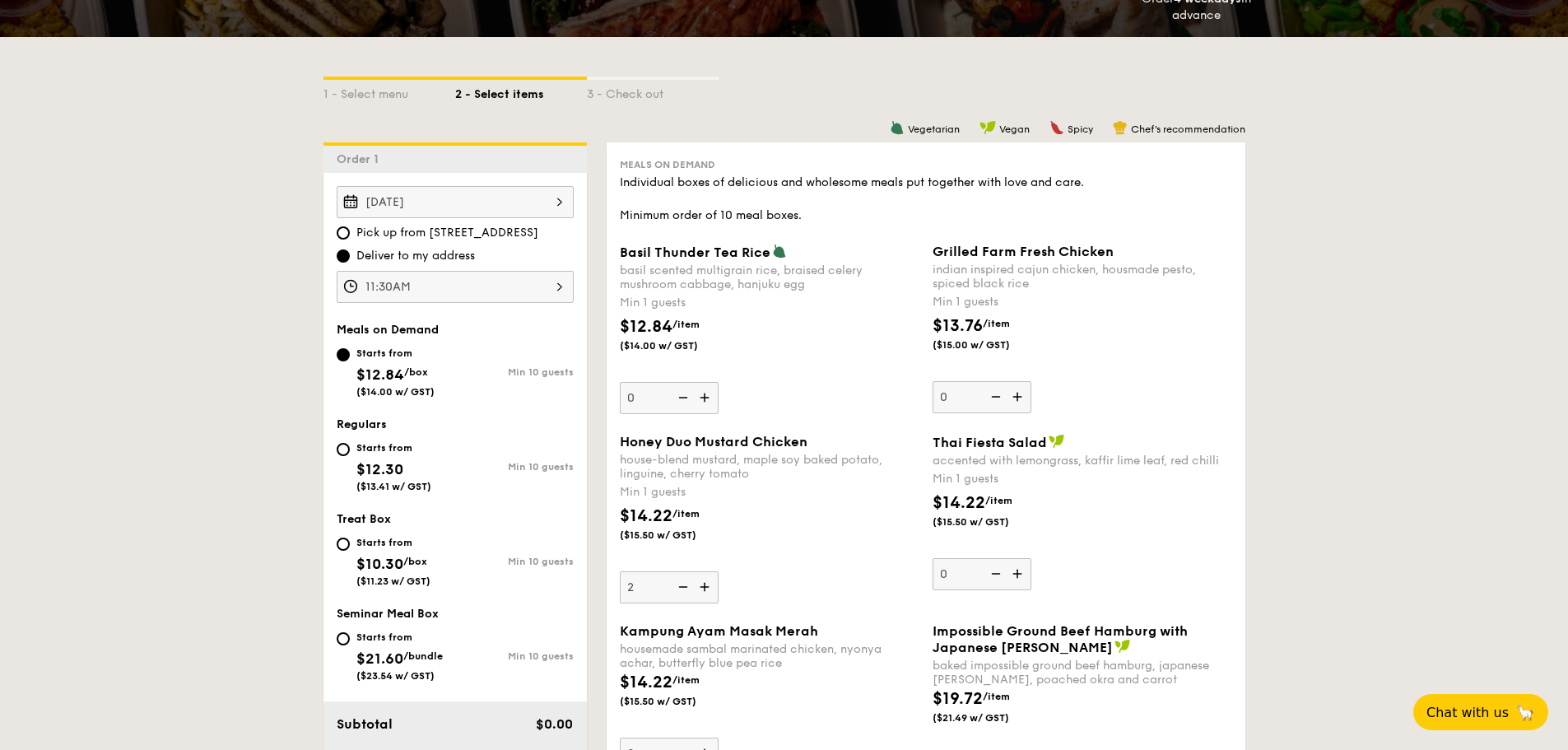
click at [704, 589] on input "2" at bounding box center [669, 587] width 98 height 32
click at [704, 589] on img at bounding box center [706, 587] width 25 height 31
click at [704, 589] on input "3" at bounding box center [669, 587] width 98 height 32
click at [704, 589] on img at bounding box center [706, 587] width 25 height 31
click at [704, 589] on input "4" at bounding box center [669, 587] width 98 height 32
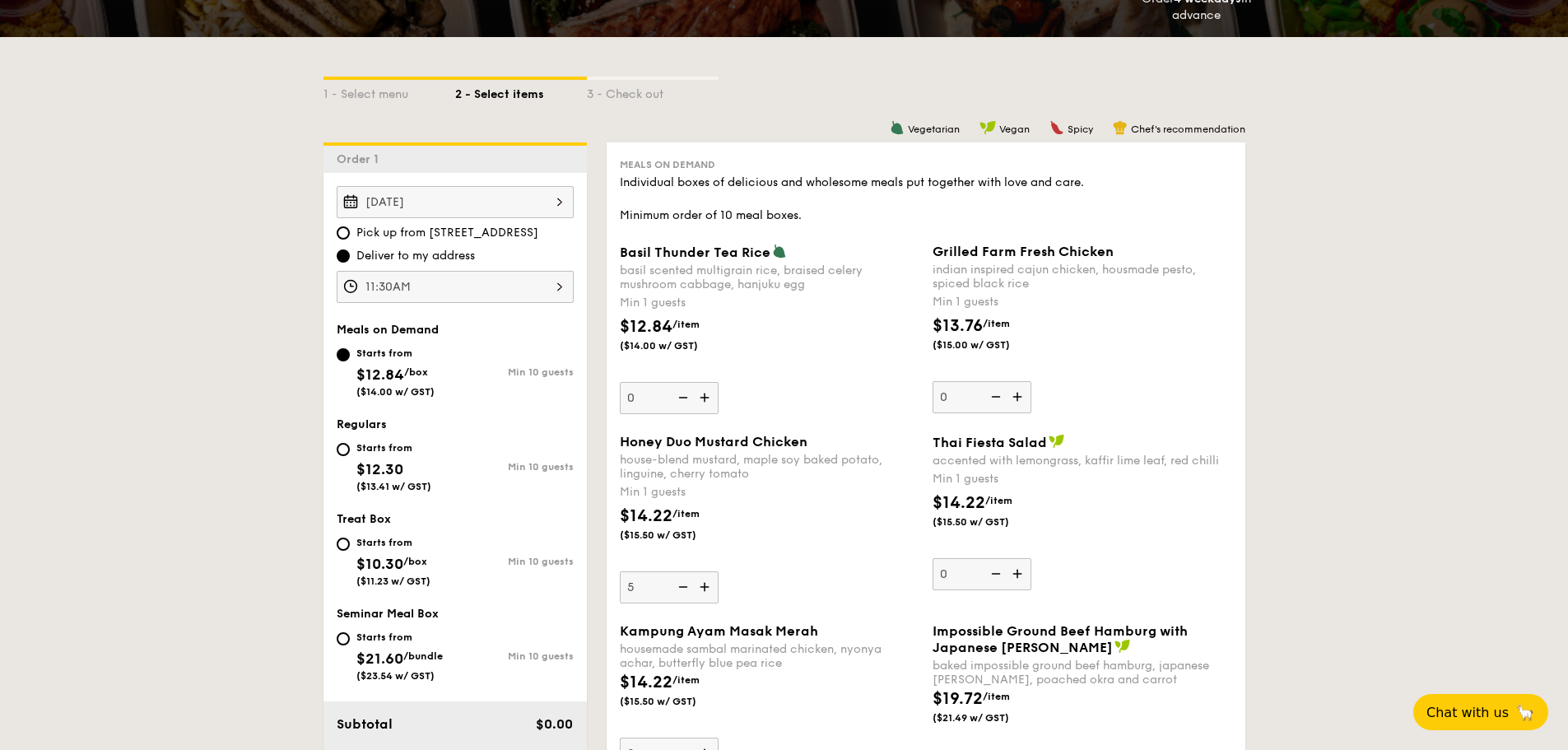
click at [704, 589] on img at bounding box center [706, 587] width 25 height 31
click at [704, 589] on input "5" at bounding box center [669, 587] width 98 height 32
click at [681, 590] on img at bounding box center [681, 587] width 25 height 31
click at [681, 590] on input "6" at bounding box center [669, 587] width 98 height 32
type input "5"
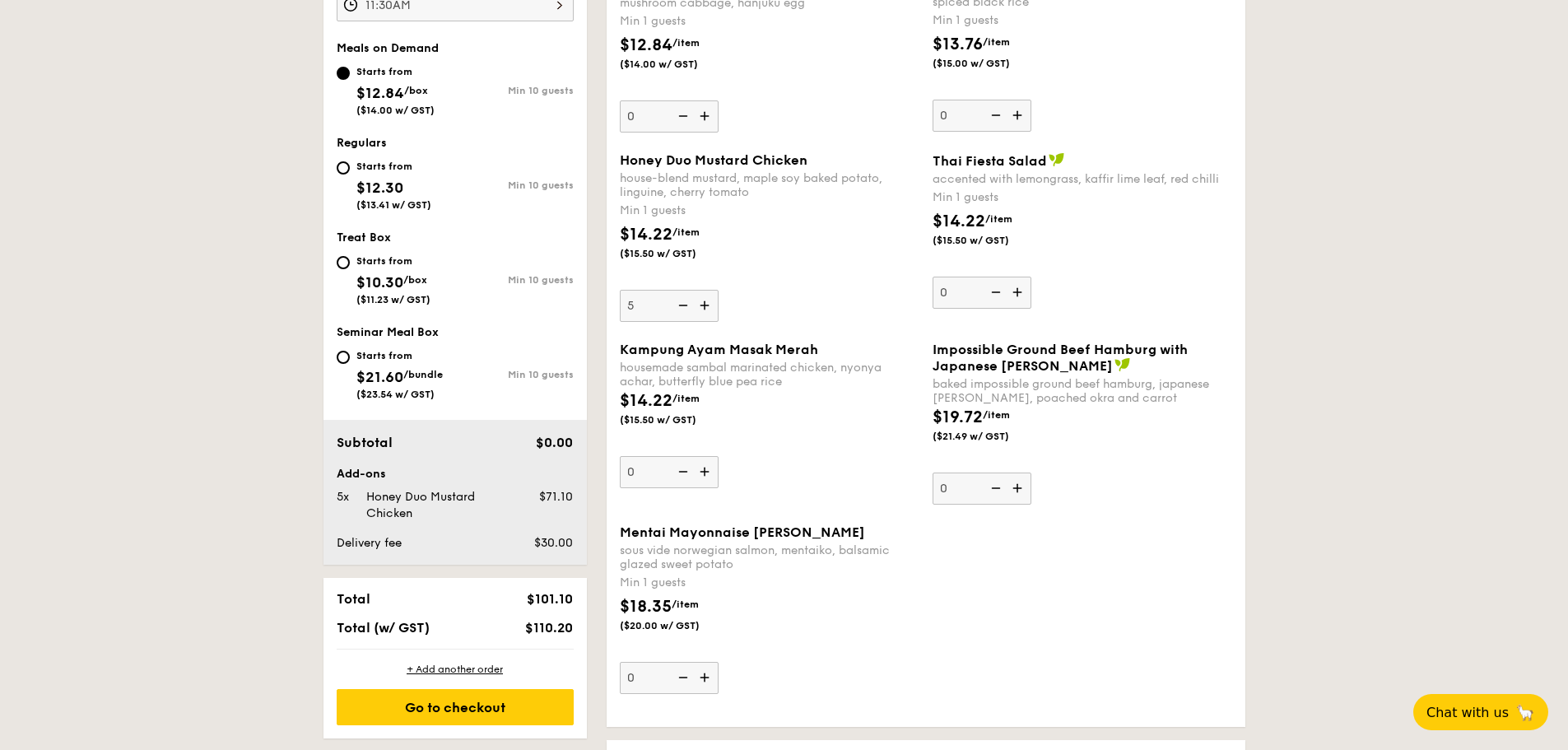
scroll to position [605, 0]
click at [714, 678] on img at bounding box center [706, 676] width 25 height 31
click at [714, 678] on input "0" at bounding box center [669, 676] width 98 height 32
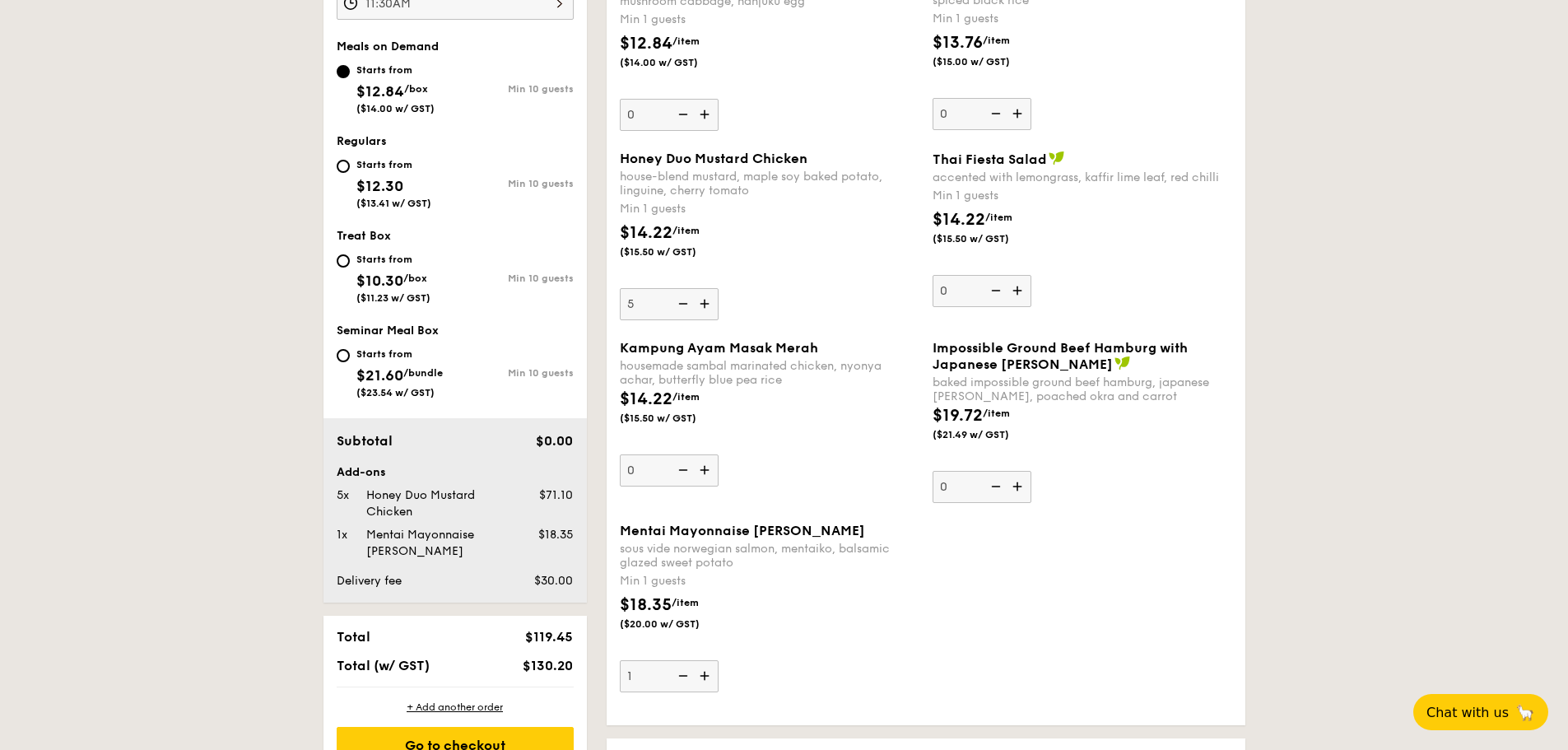
click at [714, 678] on img at bounding box center [706, 676] width 25 height 31
click at [714, 678] on input "1" at bounding box center [669, 676] width 98 height 32
click at [714, 678] on img at bounding box center [706, 676] width 25 height 31
click at [714, 678] on input "2" at bounding box center [669, 676] width 98 height 32
click at [714, 678] on img at bounding box center [706, 676] width 25 height 31
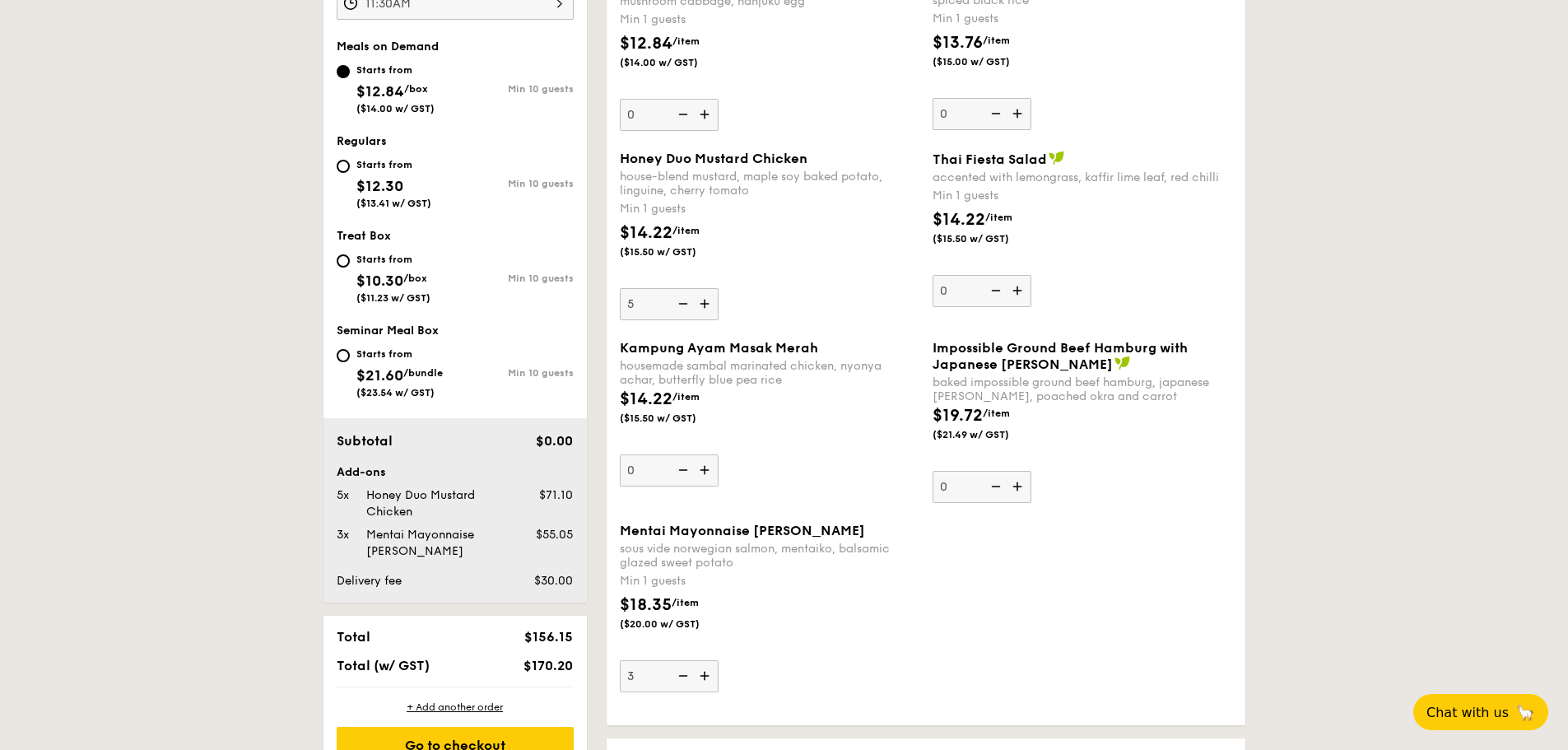
click at [714, 678] on input "3" at bounding box center [669, 676] width 98 height 32
click at [714, 678] on img at bounding box center [706, 676] width 25 height 31
click at [714, 678] on input "4" at bounding box center [669, 676] width 98 height 32
click at [714, 678] on img at bounding box center [706, 676] width 25 height 31
click at [714, 678] on input "5" at bounding box center [669, 676] width 98 height 32
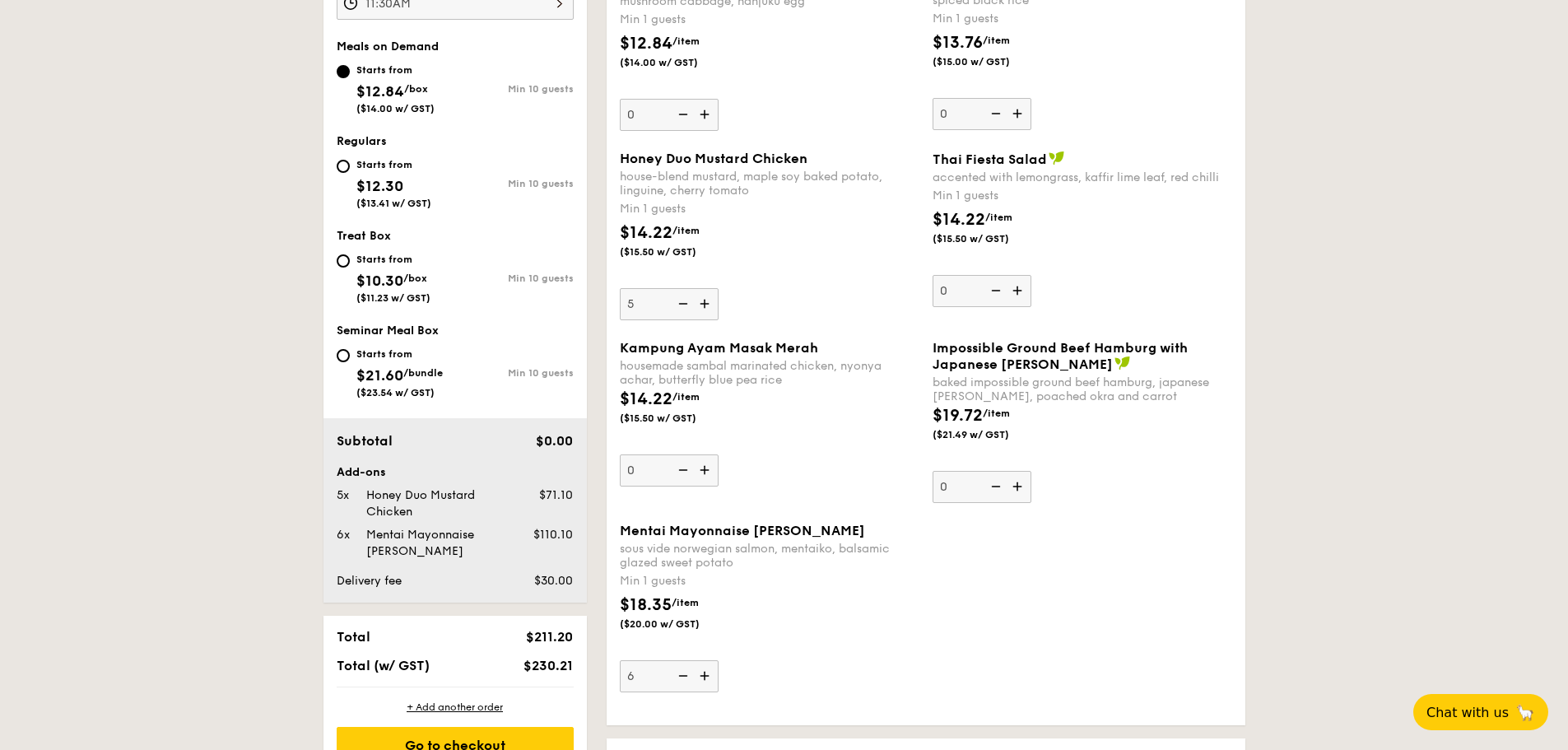
click at [687, 680] on img at bounding box center [681, 676] width 25 height 31
click at [687, 680] on input "6" at bounding box center [669, 676] width 98 height 32
type input "5"
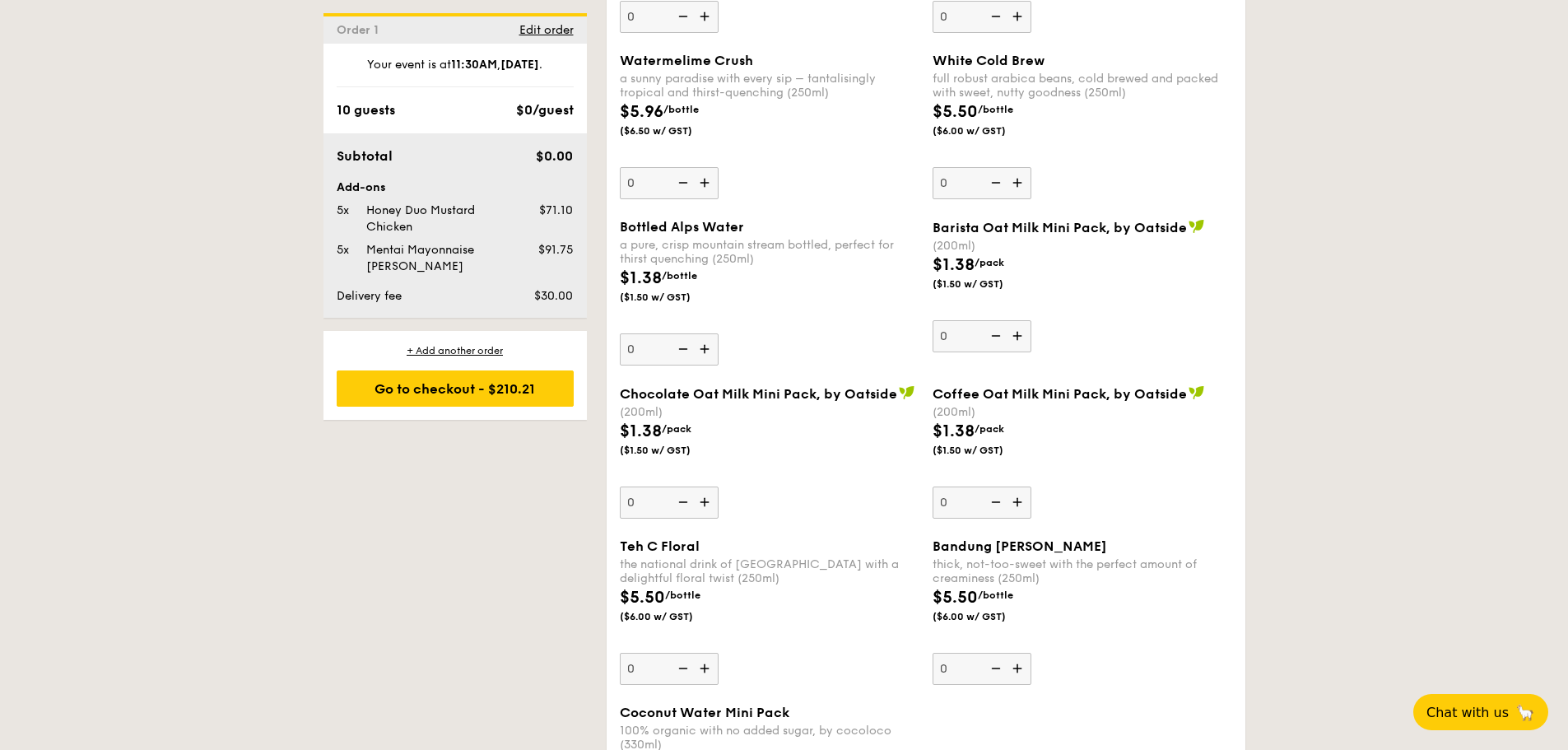
scroll to position [3200, 0]
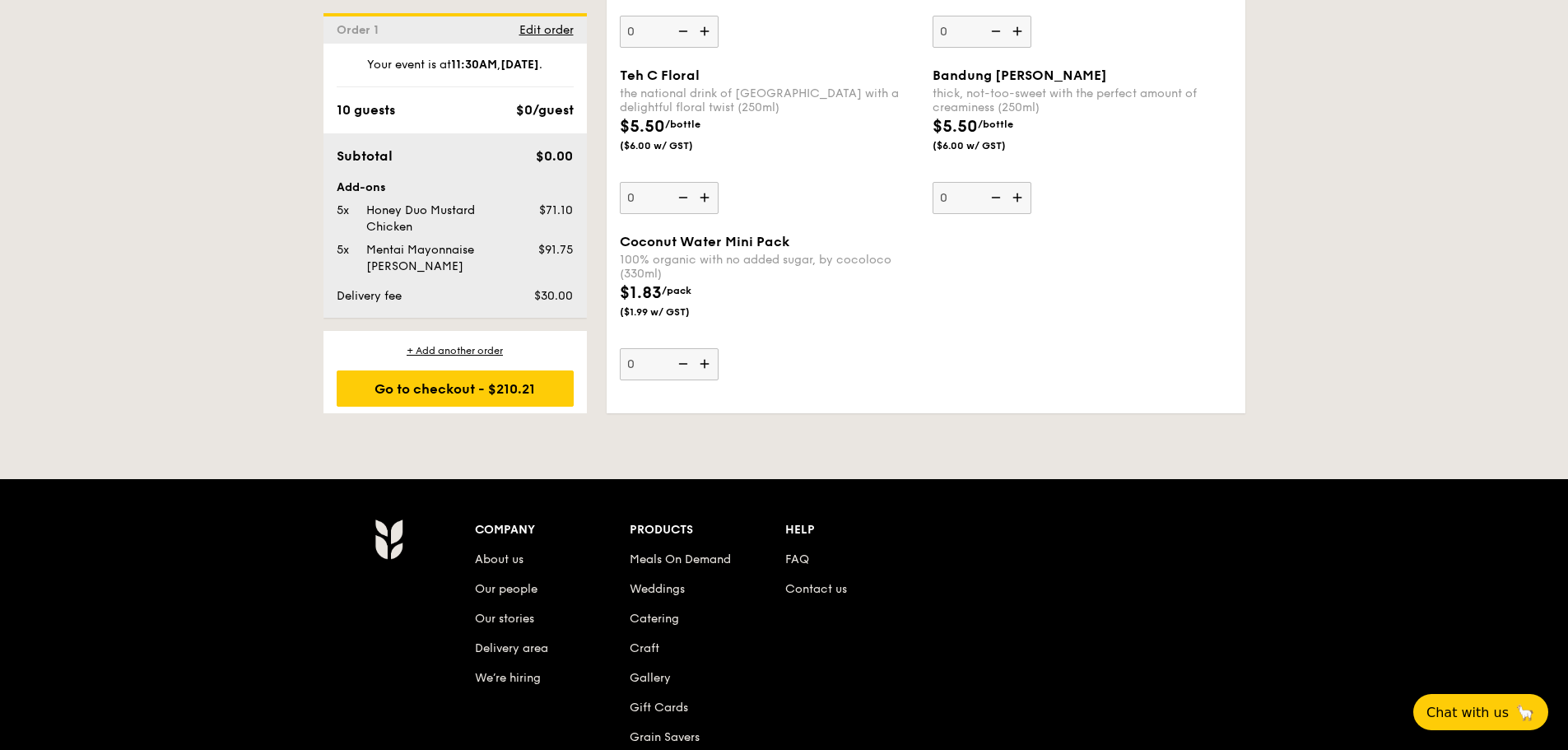
click at [705, 367] on img at bounding box center [706, 363] width 25 height 31
click at [705, 367] on input "0" at bounding box center [669, 363] width 98 height 32
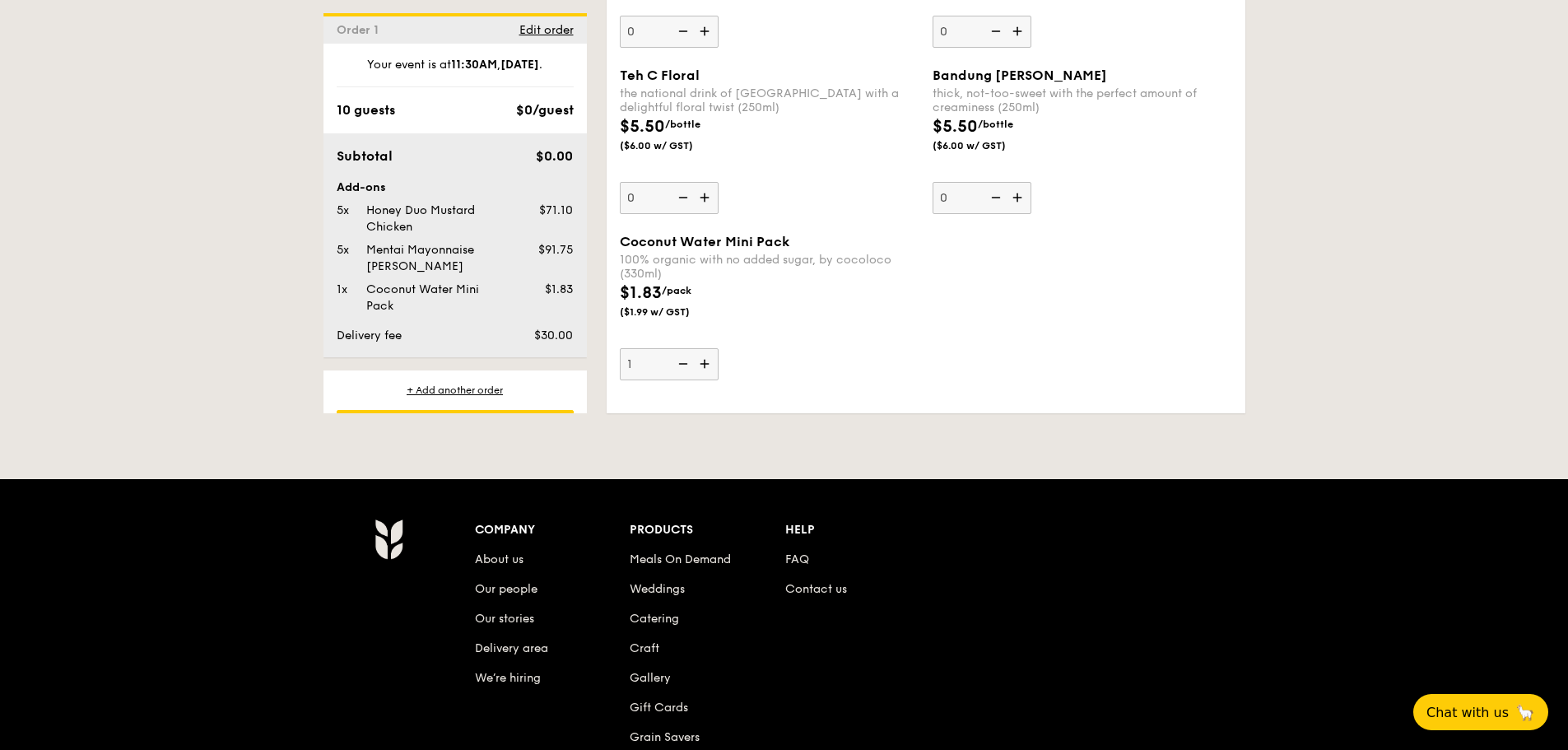
click at [705, 367] on img at bounding box center [706, 363] width 25 height 31
click at [705, 367] on input "1" at bounding box center [669, 363] width 98 height 32
click at [705, 367] on img at bounding box center [706, 363] width 25 height 31
click at [705, 367] on input "2" at bounding box center [669, 363] width 98 height 32
click at [705, 367] on img at bounding box center [706, 363] width 25 height 31
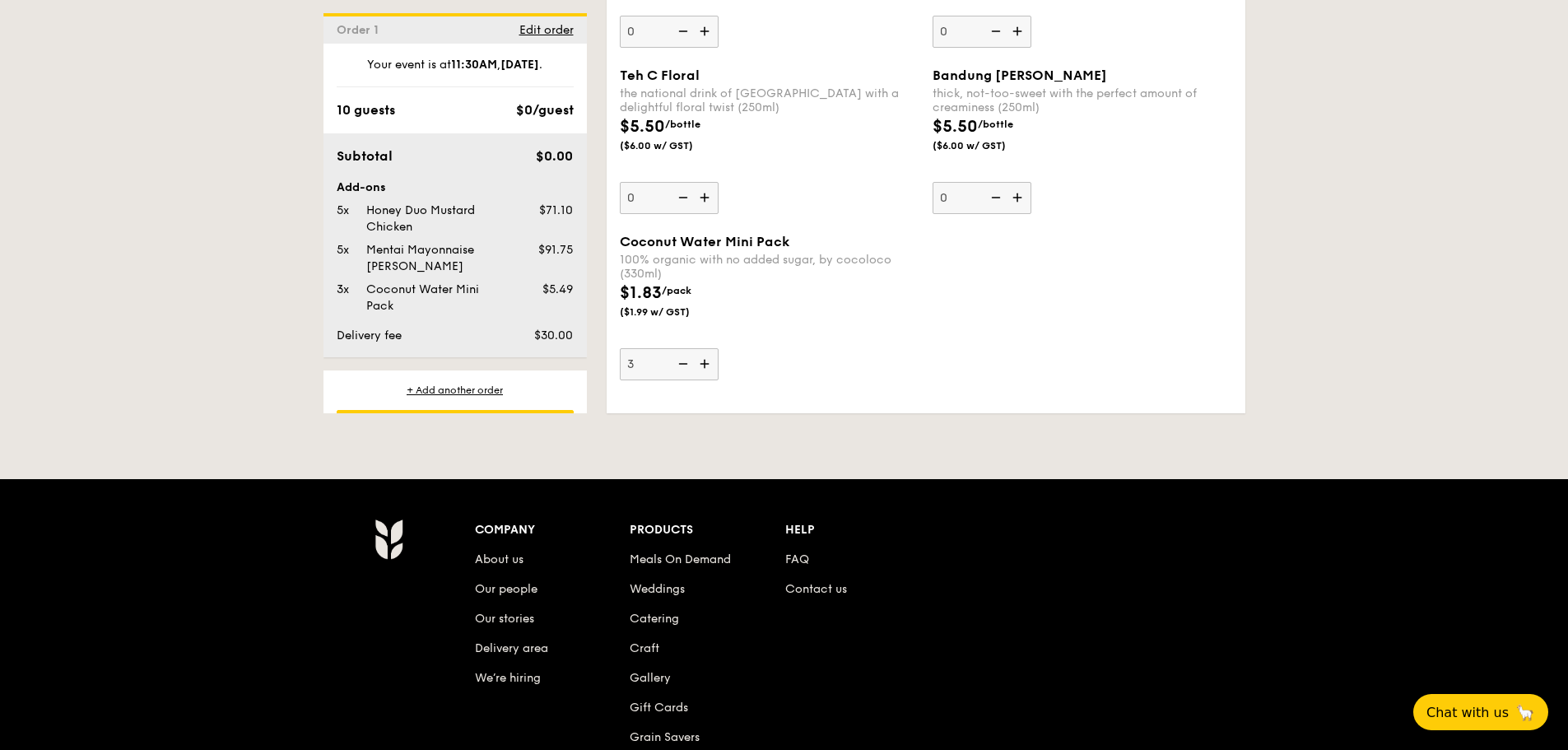
click at [705, 367] on input "3" at bounding box center [669, 363] width 98 height 32
click at [705, 367] on img at bounding box center [706, 363] width 25 height 31
click at [705, 367] on input "4" at bounding box center [669, 363] width 98 height 32
type input "5"
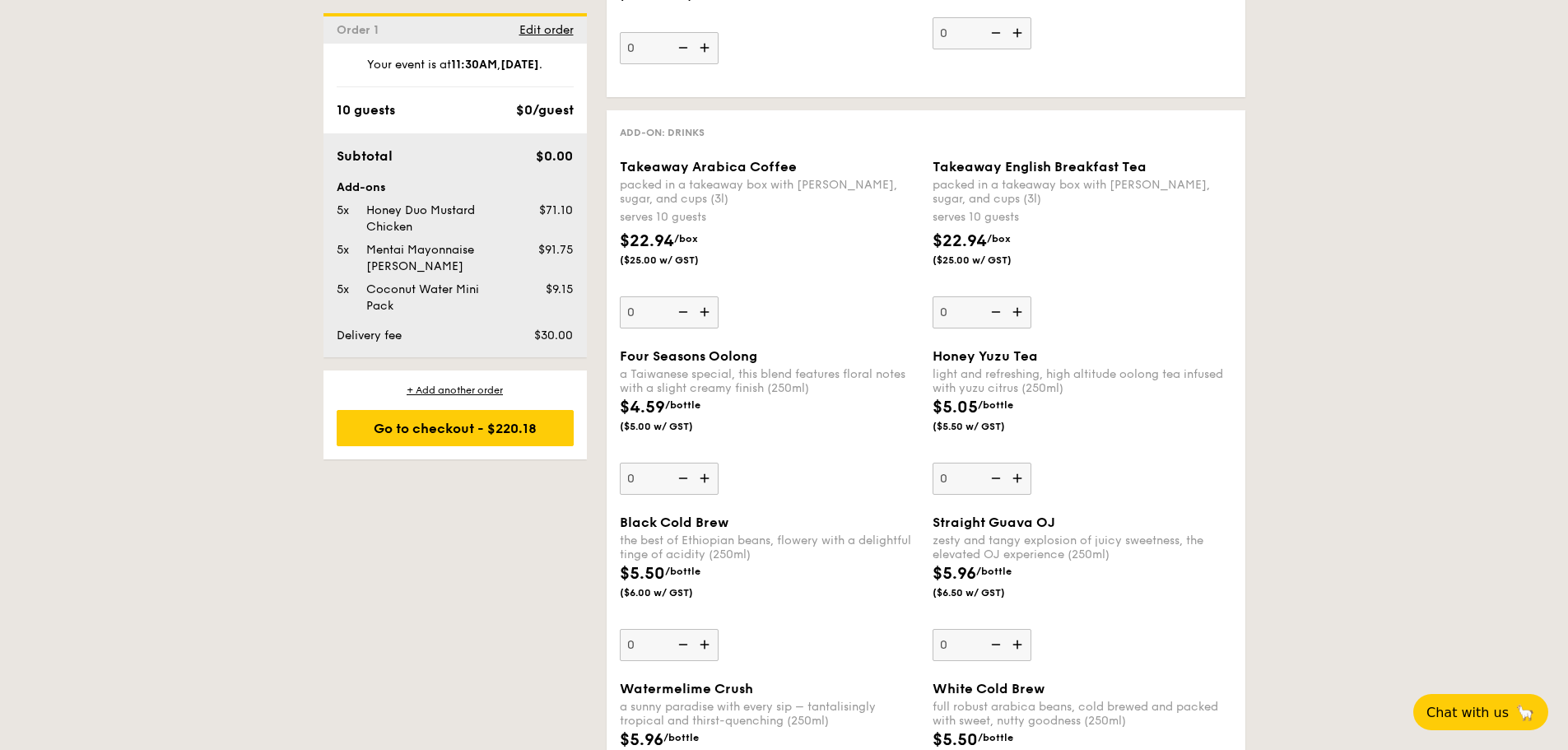
scroll to position [2102, 0]
click at [702, 480] on img at bounding box center [706, 477] width 25 height 31
click at [702, 480] on input "0" at bounding box center [669, 477] width 98 height 32
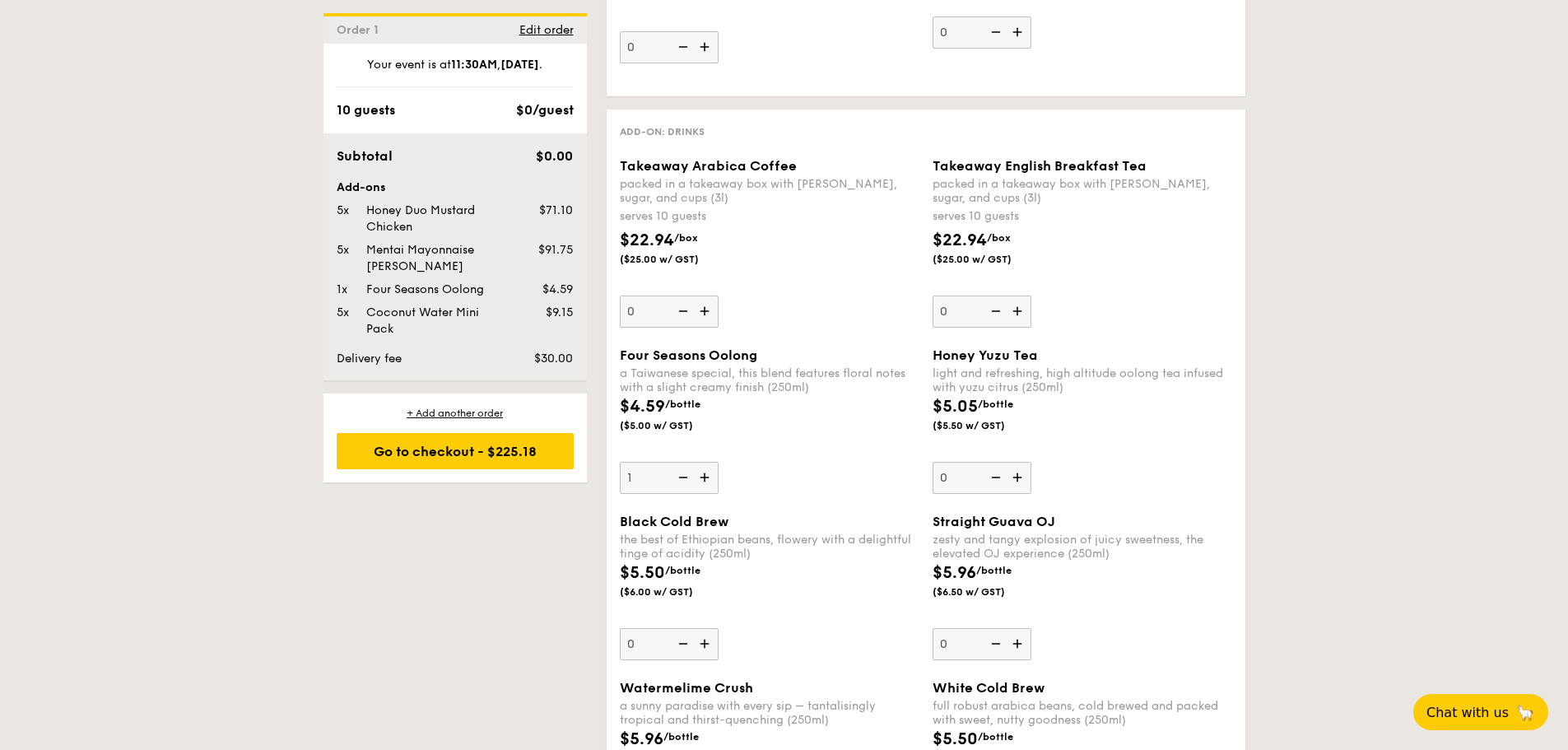
click at [702, 480] on img at bounding box center [706, 477] width 25 height 31
click at [702, 480] on input "1" at bounding box center [669, 477] width 98 height 32
type input "2"
click at [1017, 479] on img at bounding box center [1018, 477] width 25 height 31
click at [1017, 479] on input "0" at bounding box center [982, 477] width 98 height 32
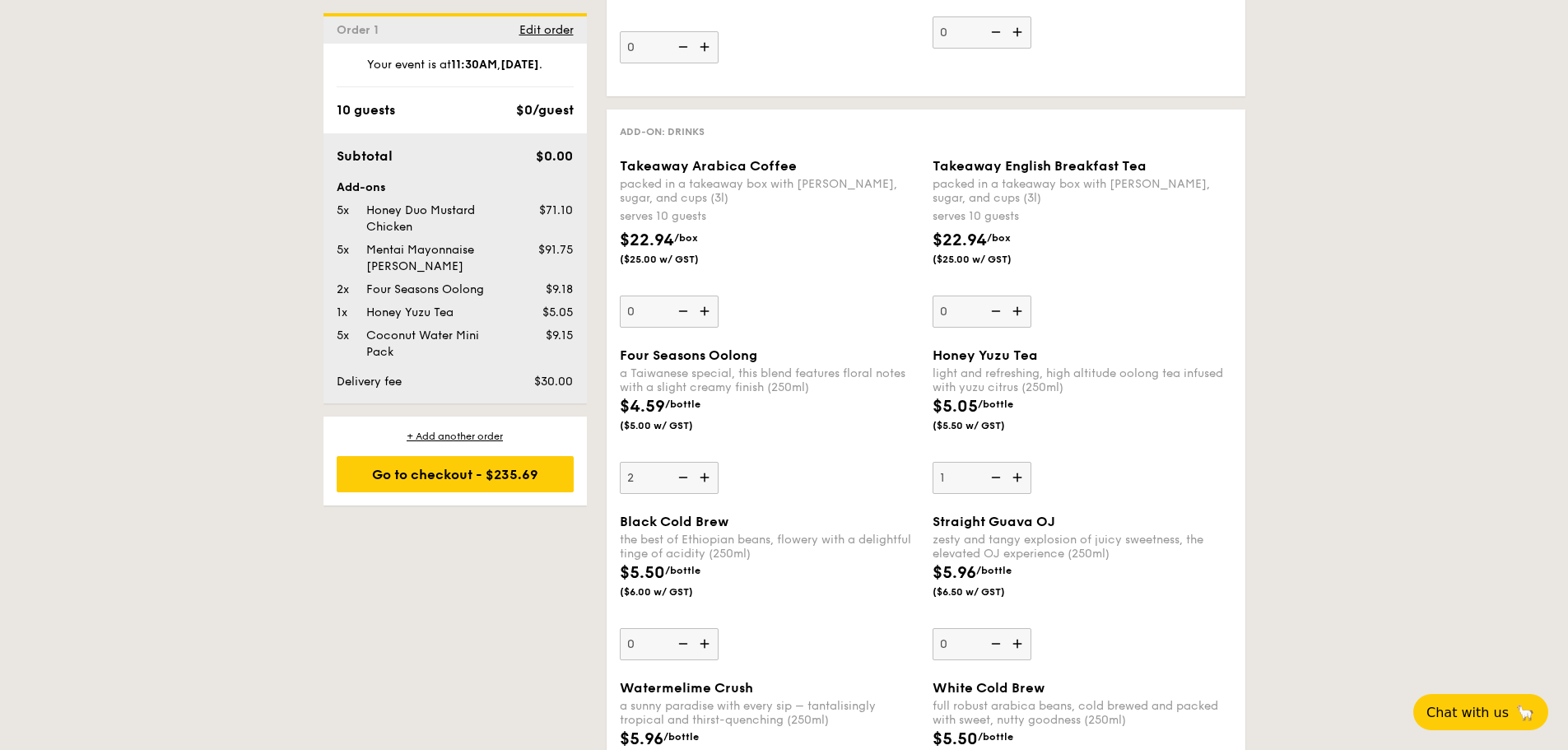
click at [1017, 479] on img at bounding box center [1018, 477] width 25 height 31
click at [1017, 479] on input "1" at bounding box center [982, 477] width 98 height 32
type input "2"
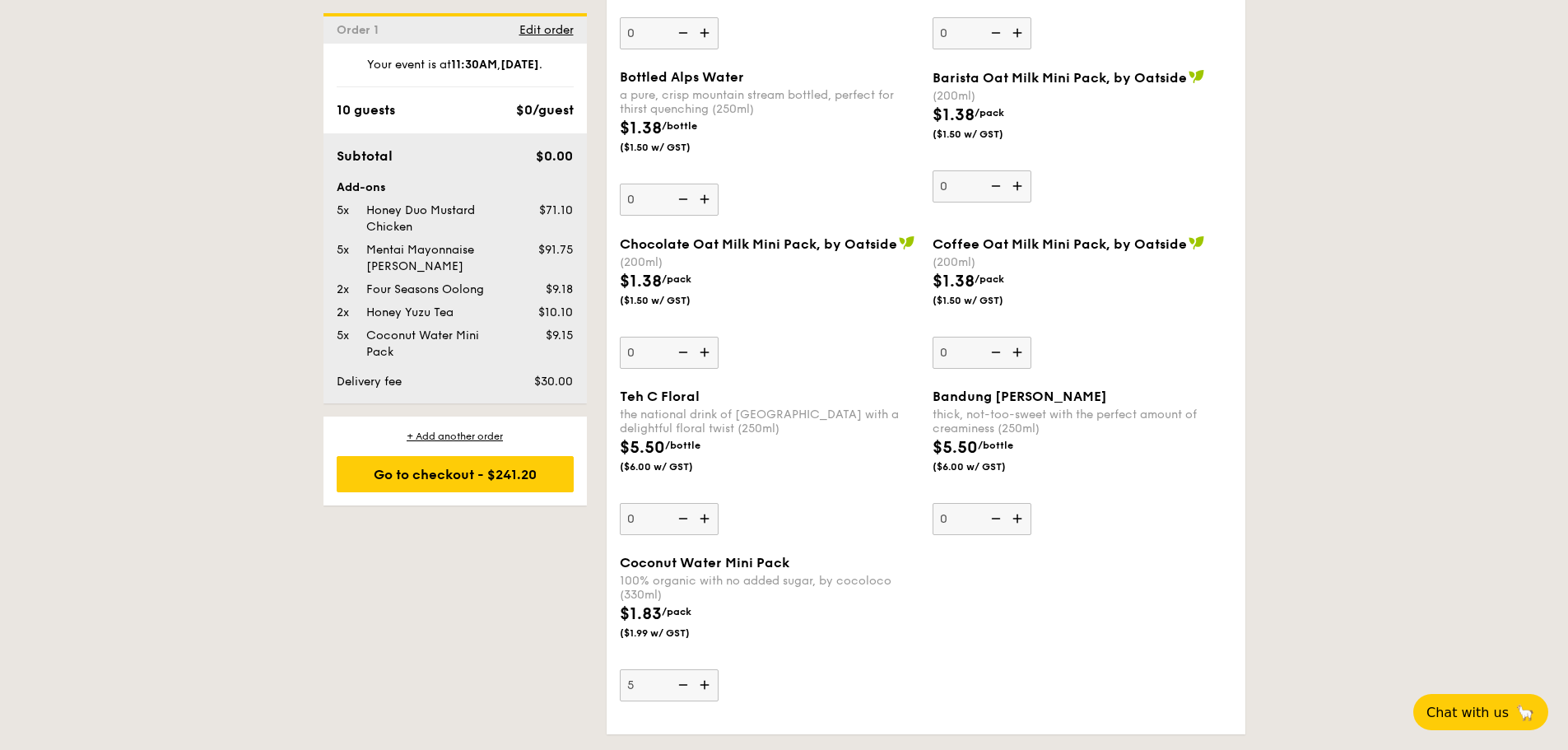
scroll to position [2880, 0]
click at [692, 689] on img at bounding box center [681, 684] width 25 height 31
click at [692, 689] on input "5" at bounding box center [669, 684] width 98 height 32
click at [692, 689] on img at bounding box center [681, 684] width 25 height 31
click at [692, 689] on input "4" at bounding box center [669, 684] width 98 height 32
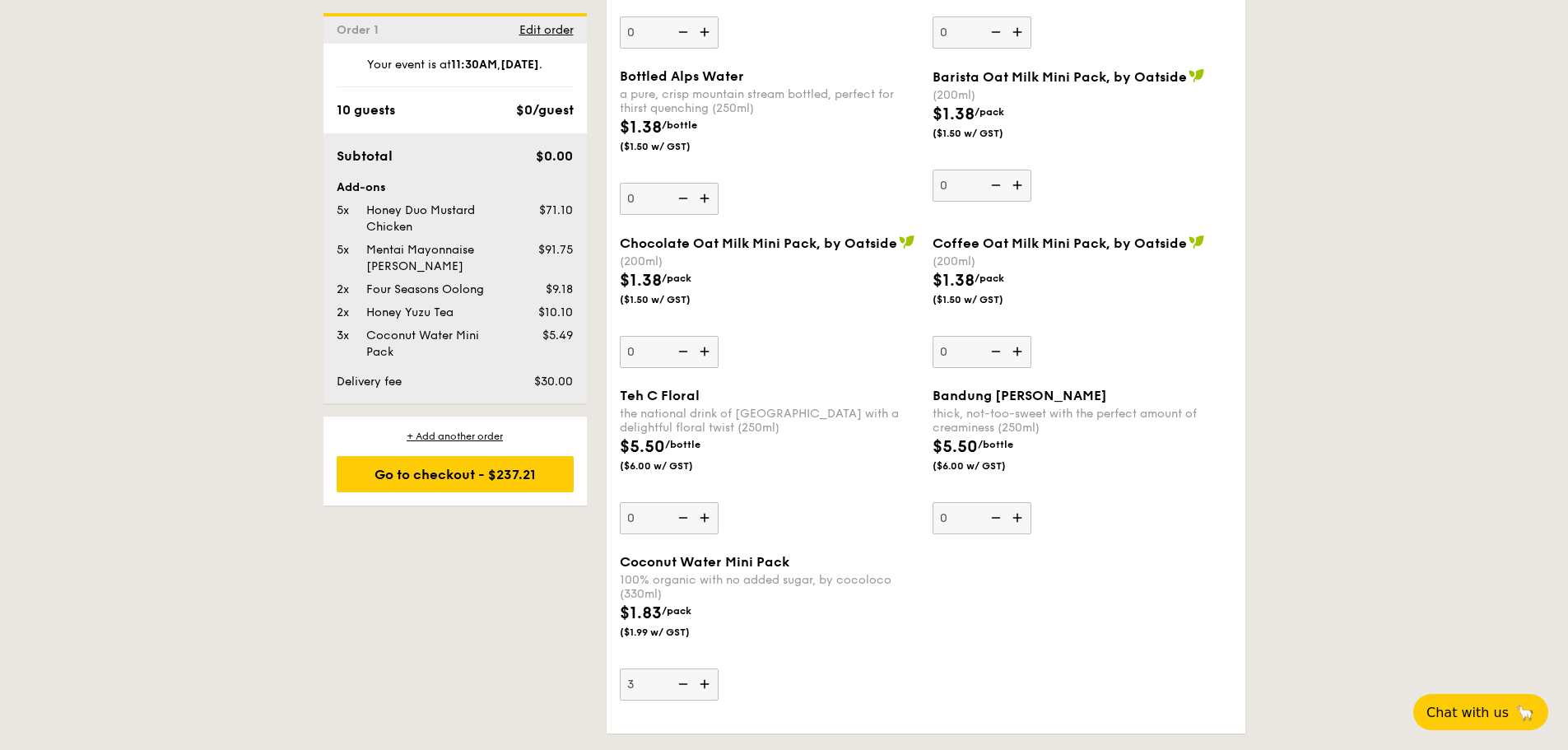
click at [692, 689] on img at bounding box center [681, 684] width 25 height 31
click at [692, 689] on input "3" at bounding box center [669, 684] width 98 height 32
type input "2"
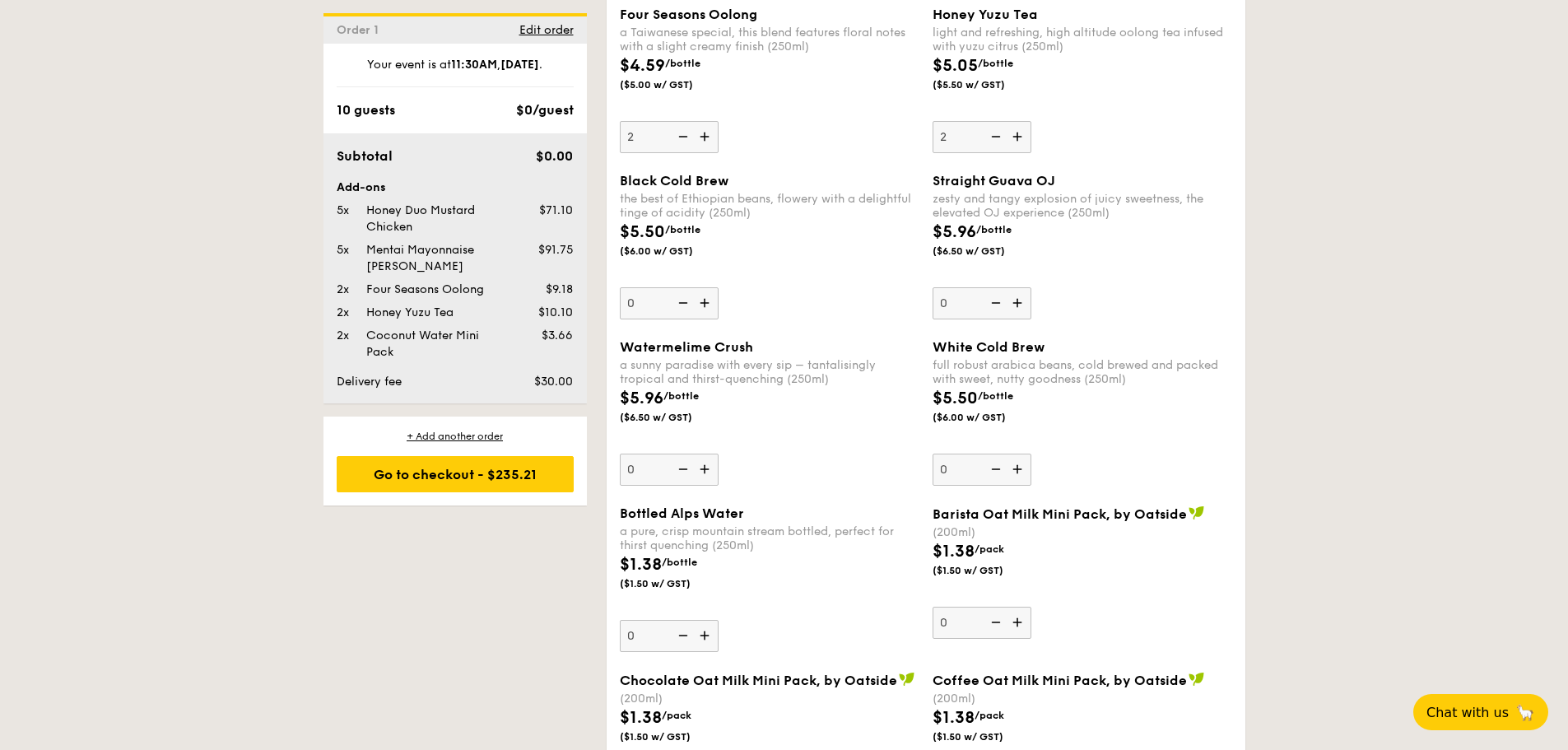
scroll to position [2442, 0]
click at [716, 313] on img at bounding box center [706, 304] width 25 height 31
click at [716, 313] on input "0" at bounding box center [669, 304] width 98 height 32
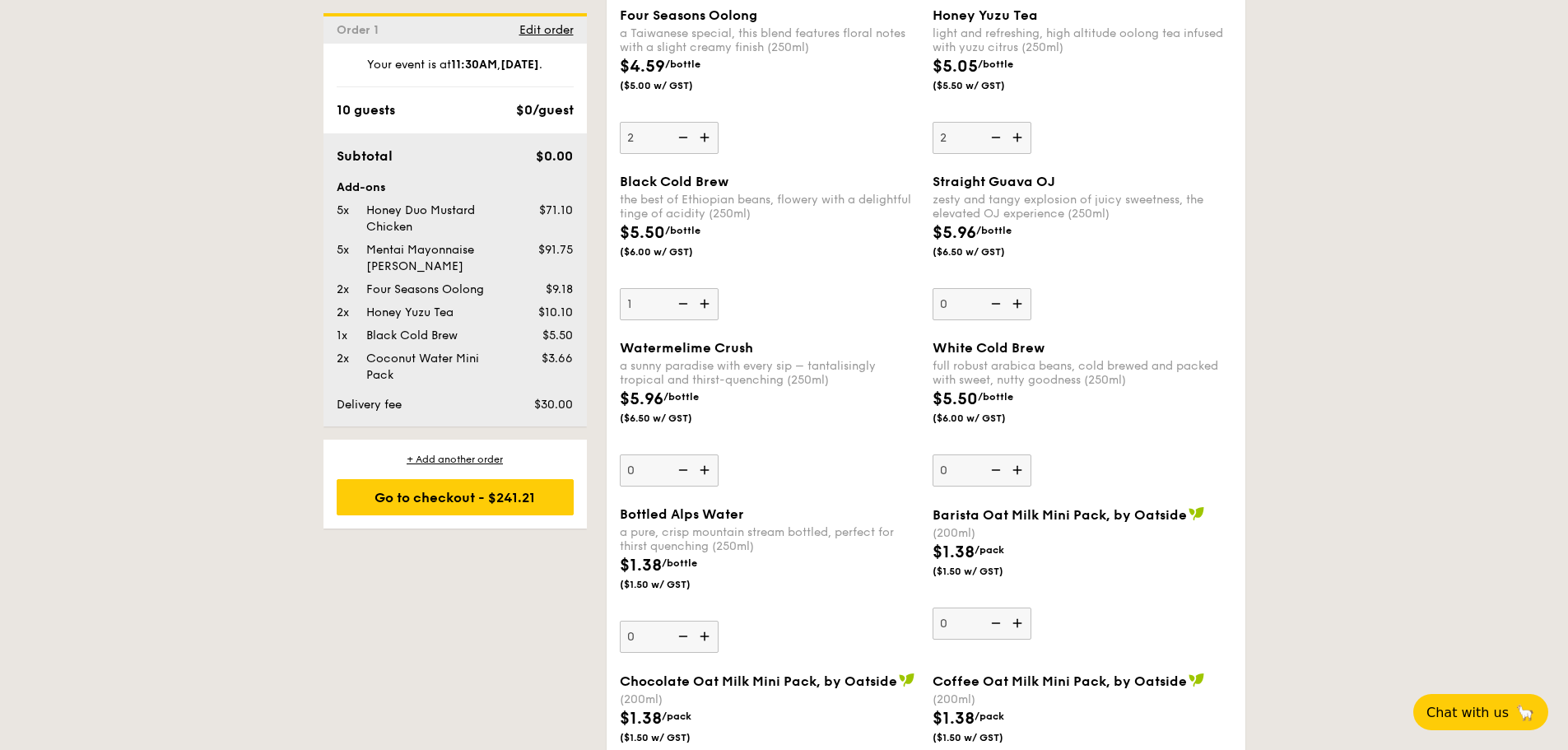
click at [707, 312] on img at bounding box center [706, 304] width 25 height 31
click at [707, 312] on input "1" at bounding box center [669, 304] width 98 height 32
type input "2"
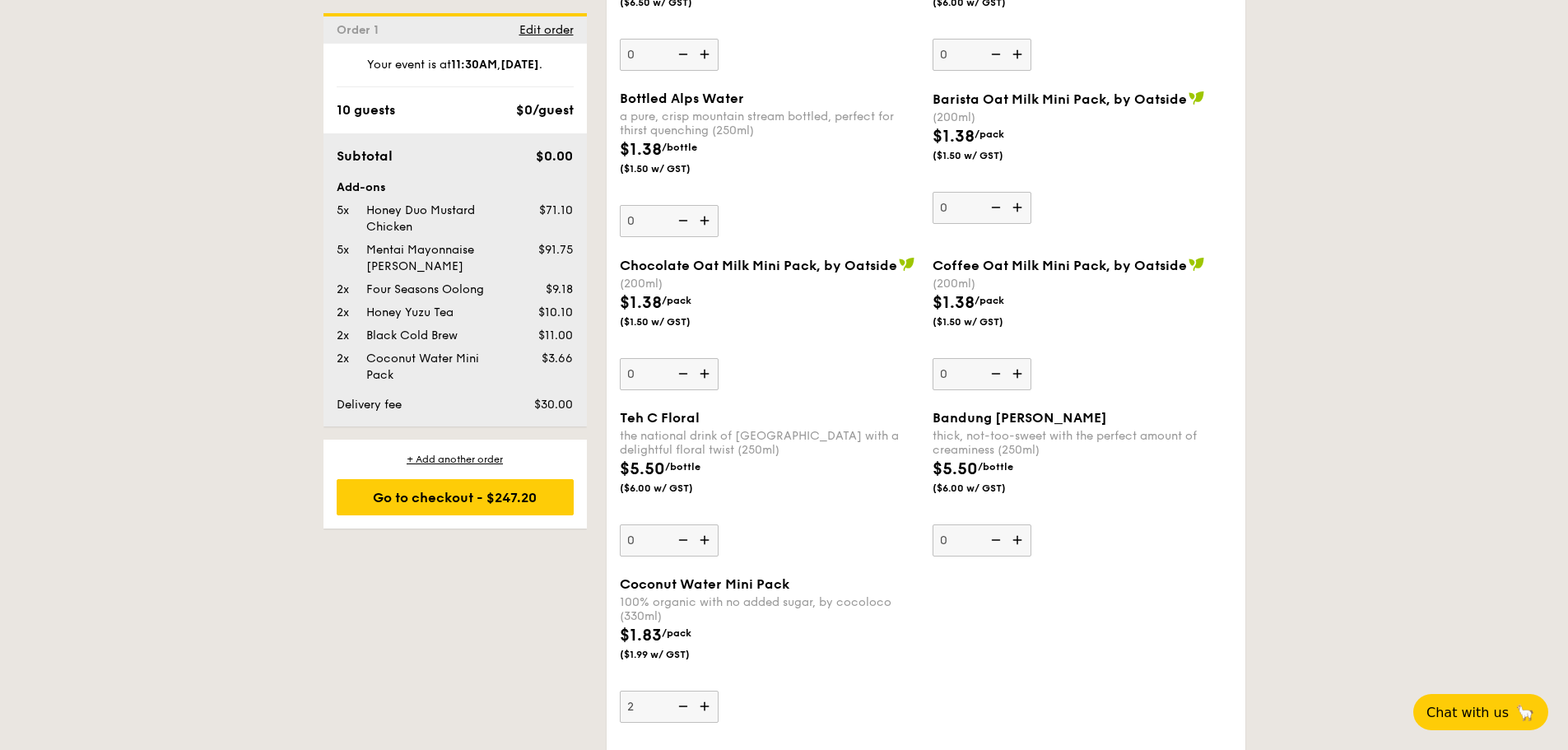
scroll to position [2858, 0]
click at [704, 709] on img at bounding box center [706, 705] width 25 height 31
click at [704, 709] on input "2" at bounding box center [669, 705] width 98 height 32
type input "3"
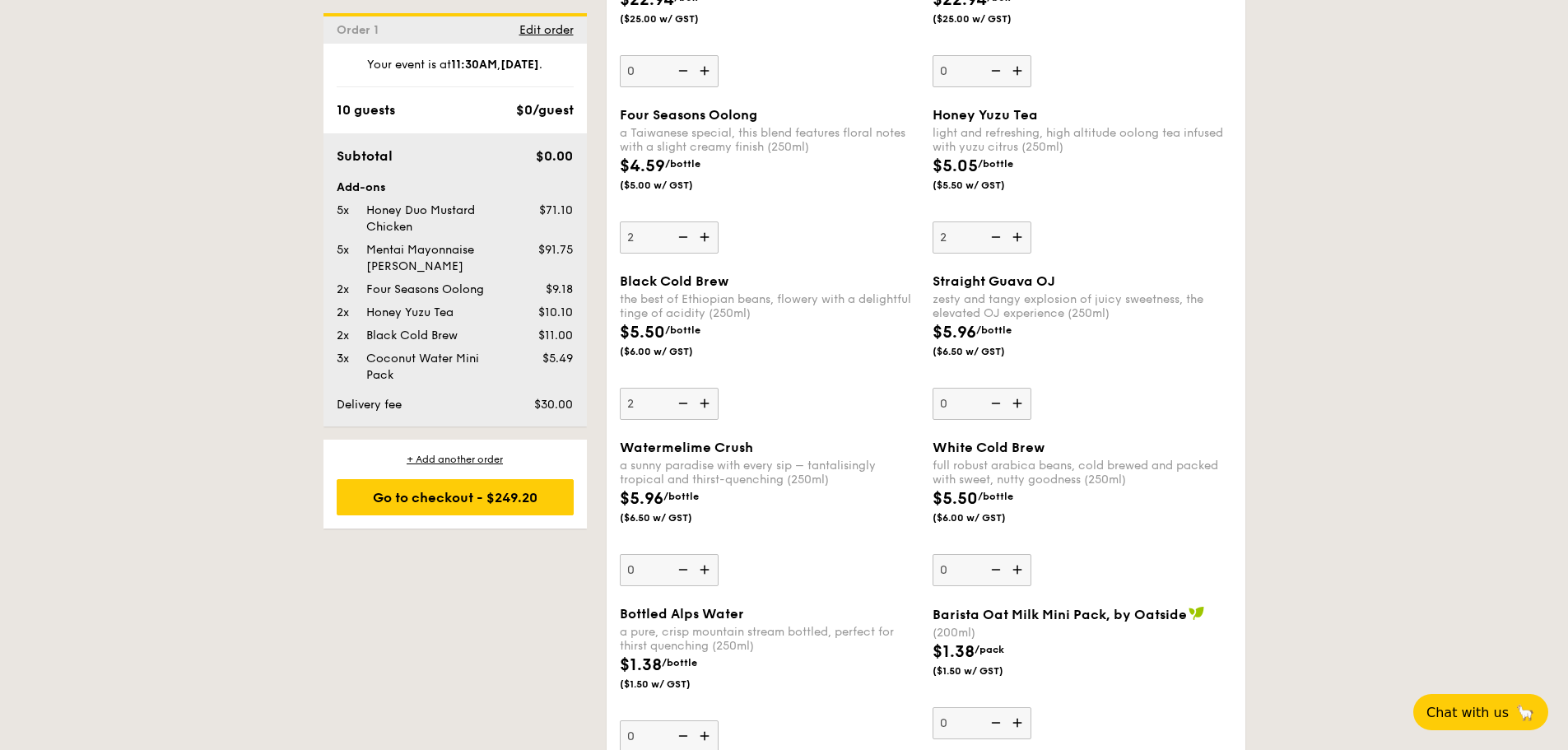
scroll to position [2341, 0]
click at [702, 226] on img at bounding box center [706, 237] width 25 height 31
click at [702, 226] on input "2" at bounding box center [669, 237] width 98 height 32
click at [702, 226] on img at bounding box center [706, 237] width 25 height 31
click at [702, 226] on input "3" at bounding box center [669, 237] width 98 height 32
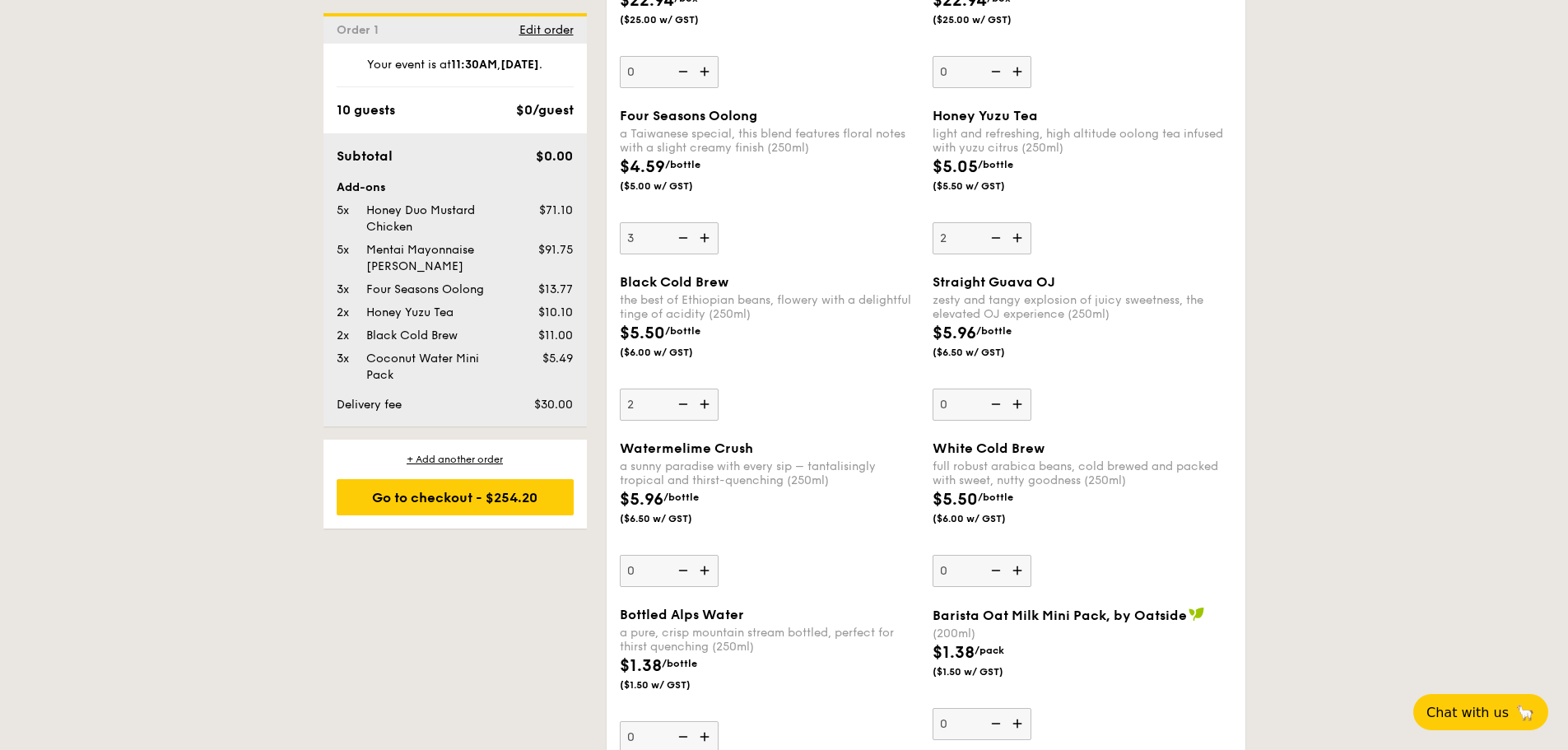
type input "4"
click at [1020, 239] on img at bounding box center [1018, 237] width 25 height 31
click at [1020, 239] on input "2" at bounding box center [982, 237] width 98 height 32
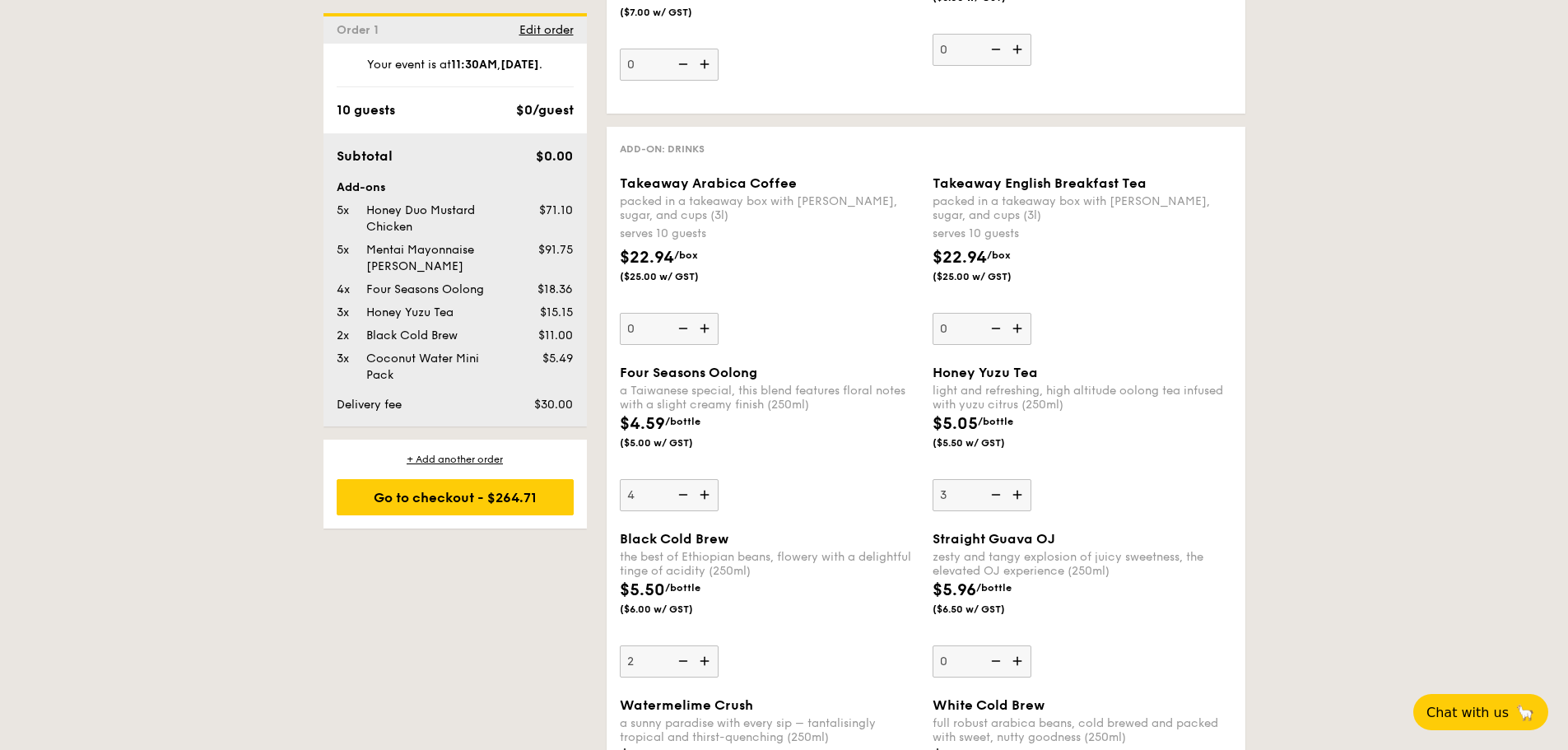
scroll to position [2084, 0]
click at [1001, 488] on img at bounding box center [994, 495] width 25 height 31
click at [1001, 488] on input "3" at bounding box center [982, 495] width 98 height 32
type input "2"
click at [690, 488] on img at bounding box center [681, 495] width 25 height 31
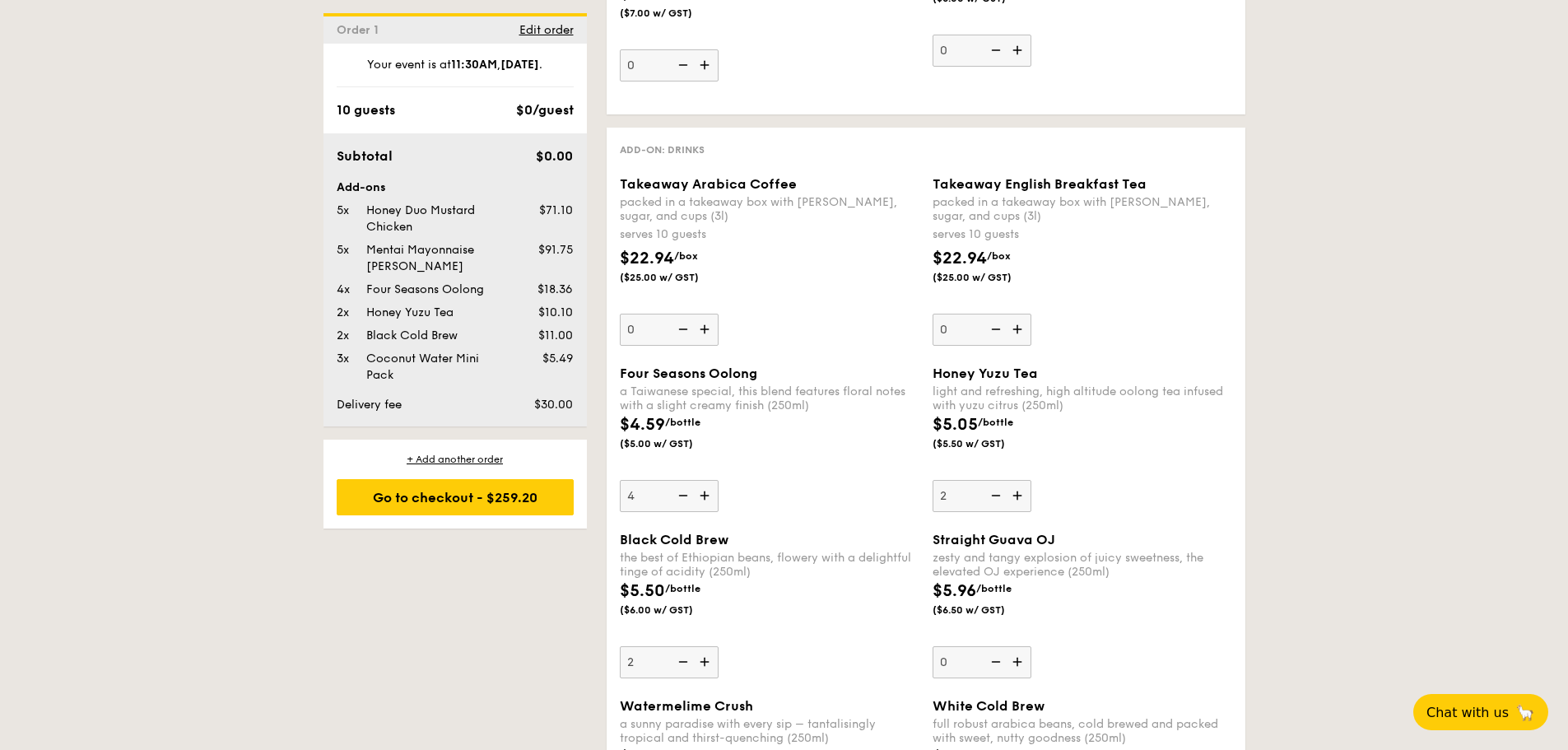
click at [690, 488] on input "4" at bounding box center [669, 495] width 98 height 32
click at [690, 488] on img at bounding box center [681, 495] width 25 height 31
click at [690, 488] on input "3" at bounding box center [669, 495] width 98 height 32
type input "2"
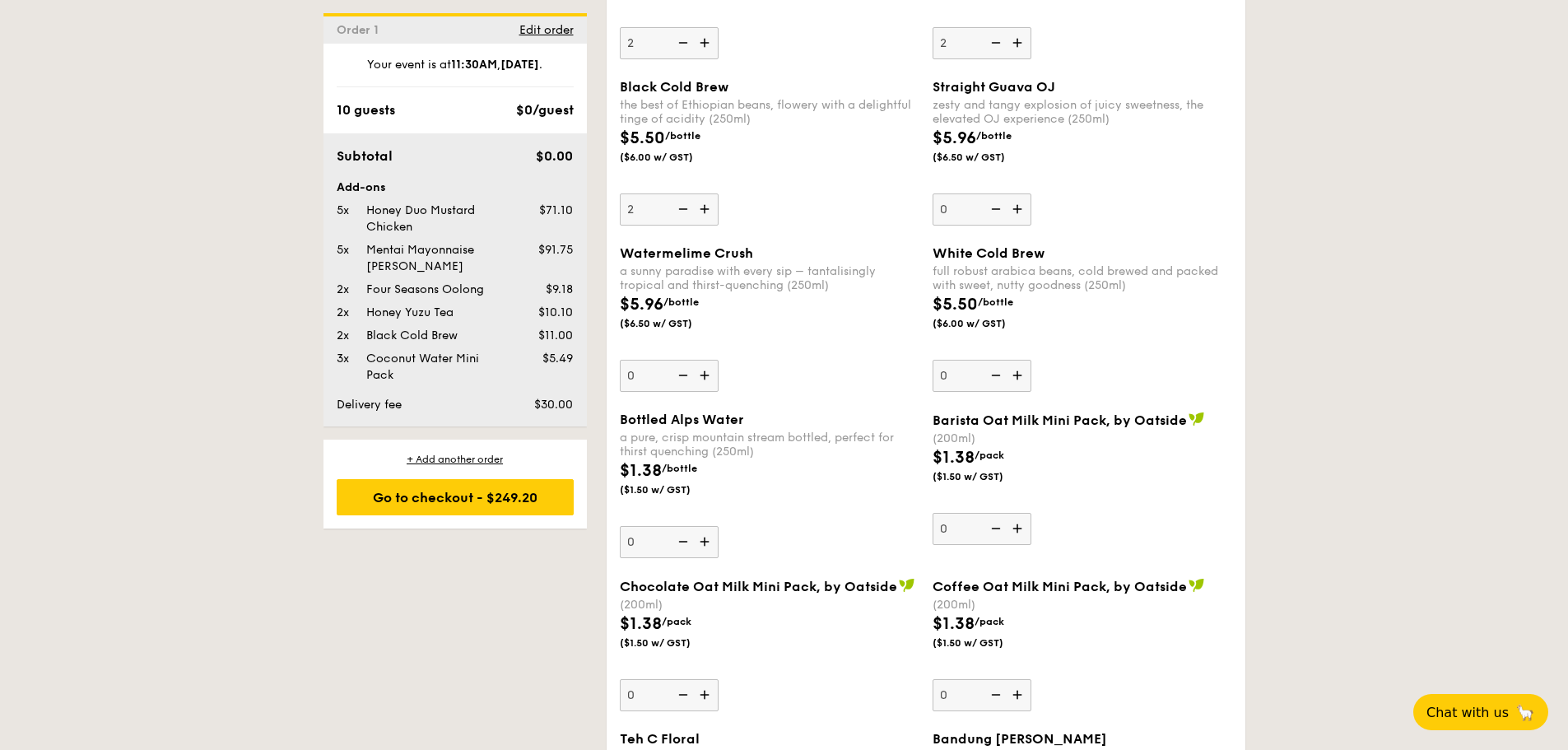
scroll to position [2888, 0]
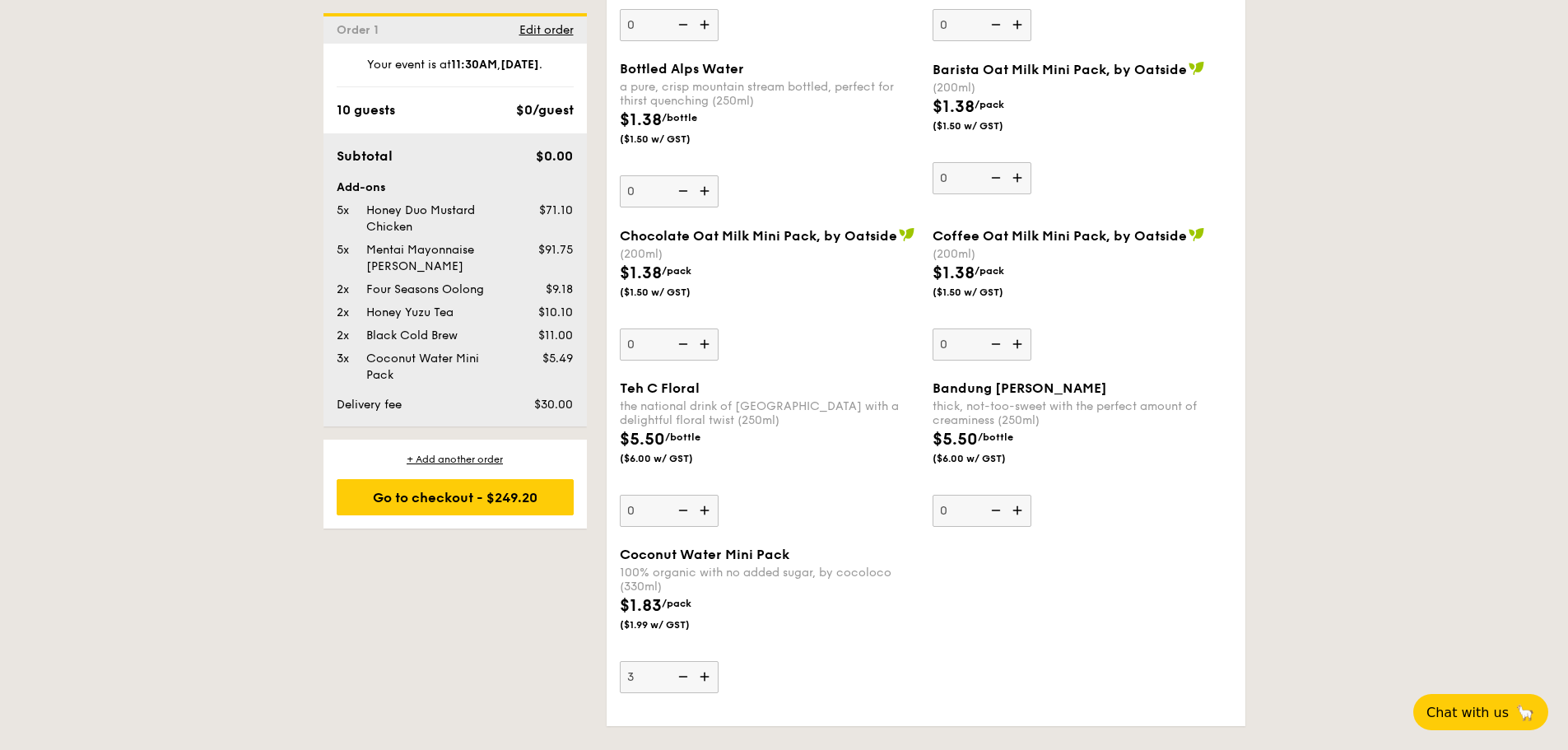
click at [680, 672] on img at bounding box center [681, 677] width 25 height 31
click at [680, 672] on input "3" at bounding box center [669, 677] width 98 height 32
click at [872, 638] on div "$1.83 /pack ($1.99 w/ GST)" at bounding box center [769, 622] width 312 height 58
click at [719, 661] on input "2" at bounding box center [669, 677] width 98 height 32
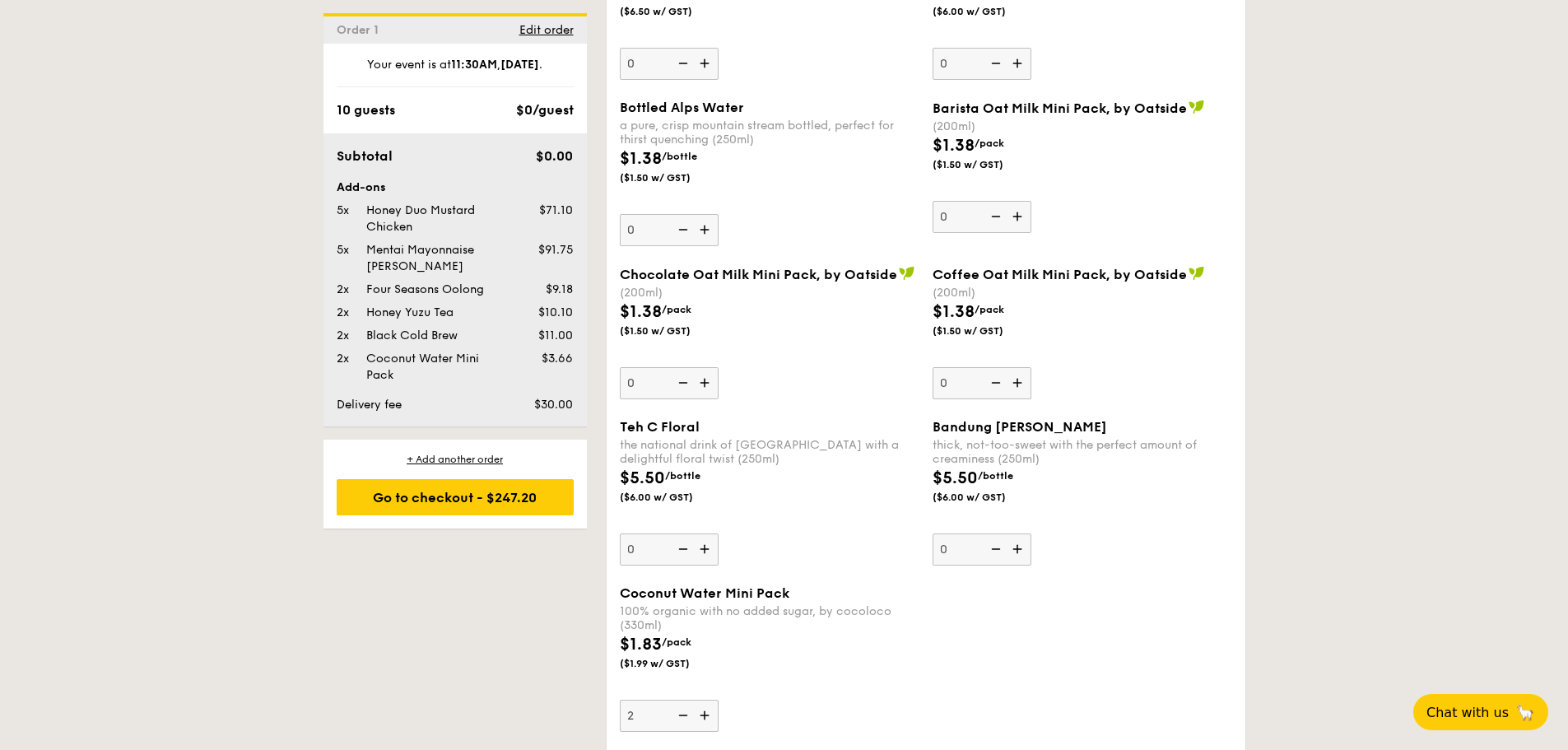
scroll to position [2850, 0]
click at [706, 714] on img at bounding box center [706, 715] width 25 height 31
click at [706, 714] on input "2" at bounding box center [669, 715] width 98 height 32
click at [706, 714] on img at bounding box center [706, 715] width 25 height 31
click at [706, 714] on input "3" at bounding box center [669, 715] width 98 height 32
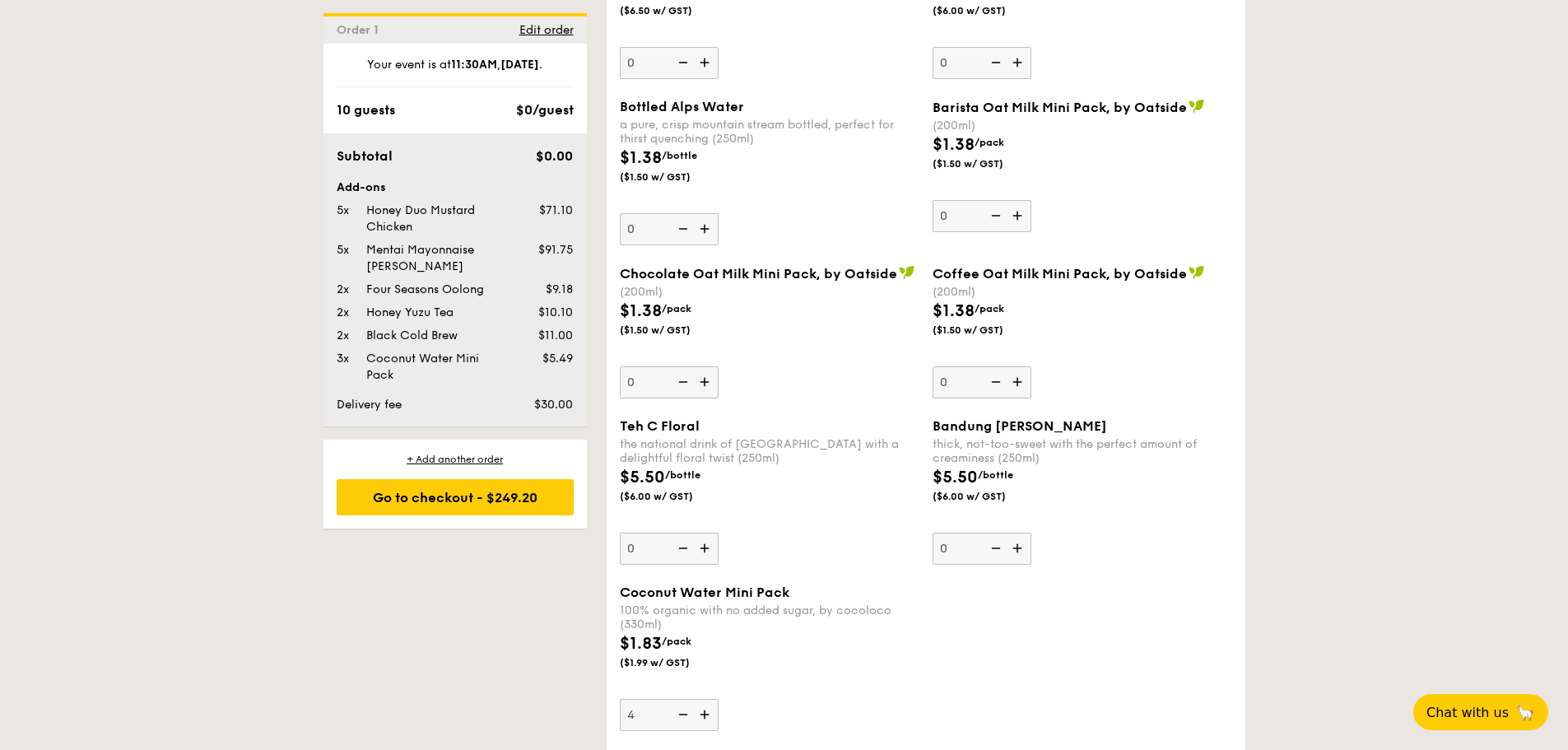
click at [706, 714] on img at bounding box center [706, 715] width 25 height 31
click at [706, 714] on input "4" at bounding box center [669, 715] width 98 height 32
click at [706, 714] on img at bounding box center [706, 715] width 25 height 31
click at [706, 714] on input "5" at bounding box center [669, 715] width 98 height 32
click at [682, 715] on img at bounding box center [681, 715] width 25 height 31
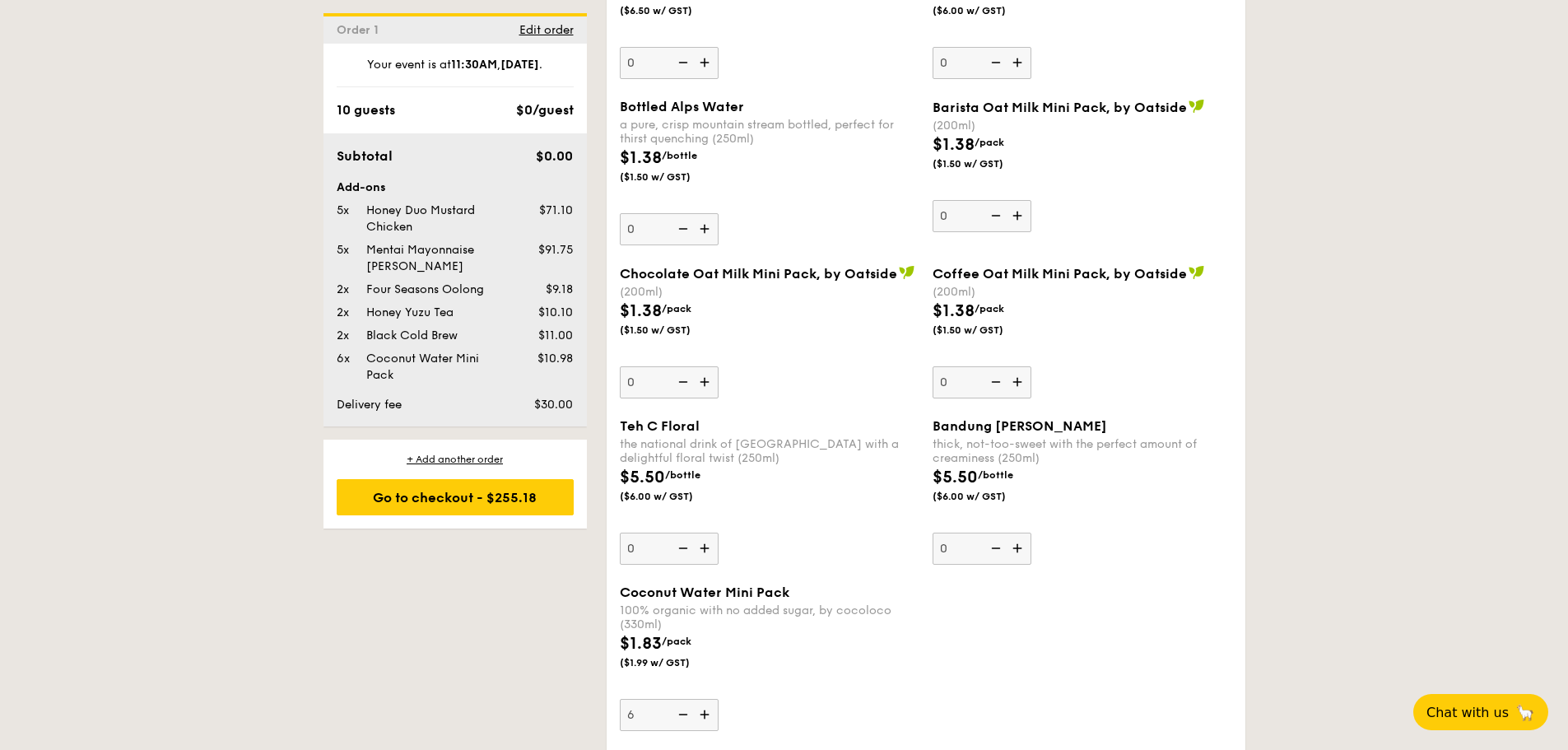
click at [682, 715] on input "6" at bounding box center [669, 715] width 98 height 32
type input "5"
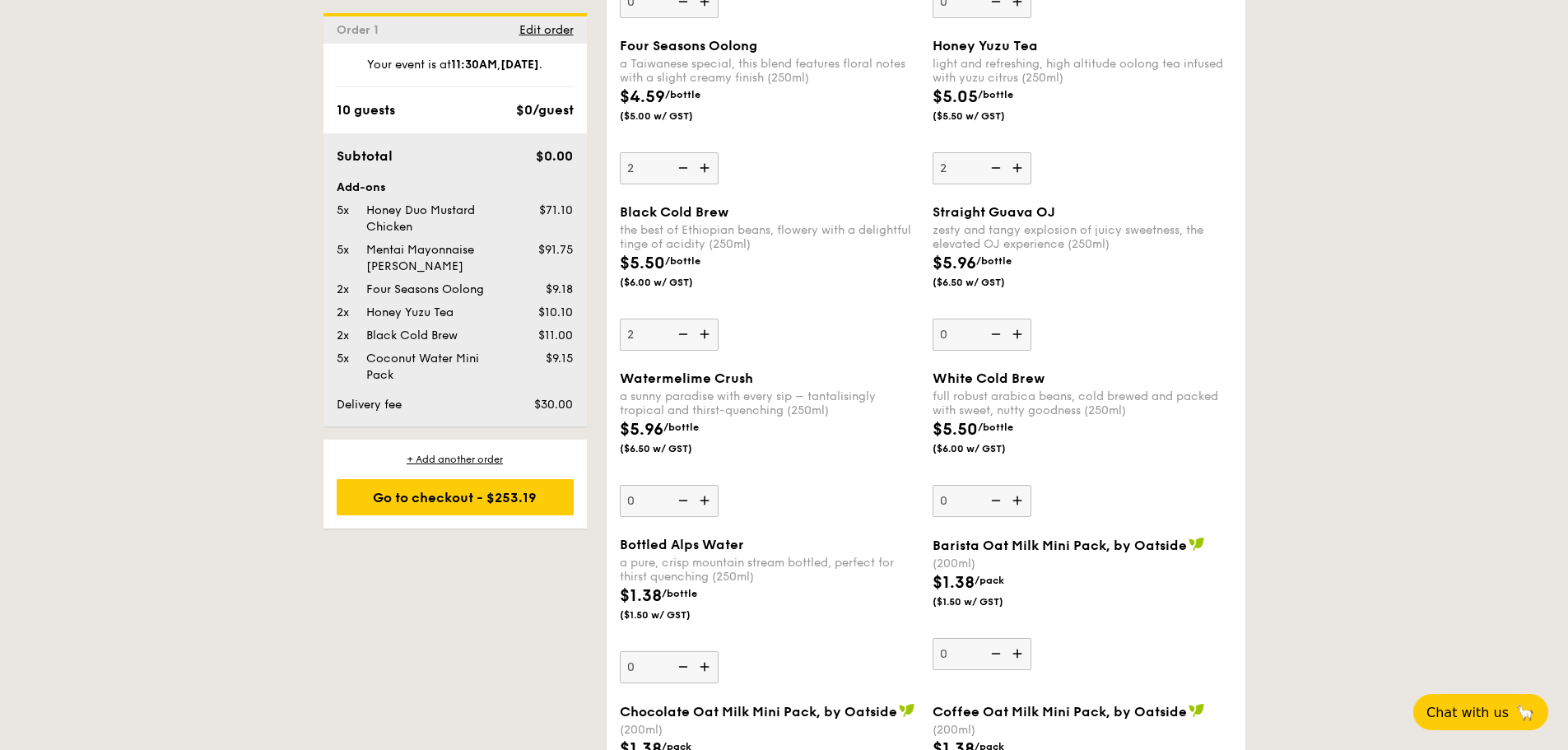
scroll to position [2412, 0]
click at [671, 334] on img at bounding box center [681, 333] width 25 height 31
click at [671, 334] on input "2" at bounding box center [669, 333] width 98 height 32
click at [671, 334] on img at bounding box center [681, 333] width 25 height 31
click at [671, 334] on input "1" at bounding box center [669, 333] width 98 height 32
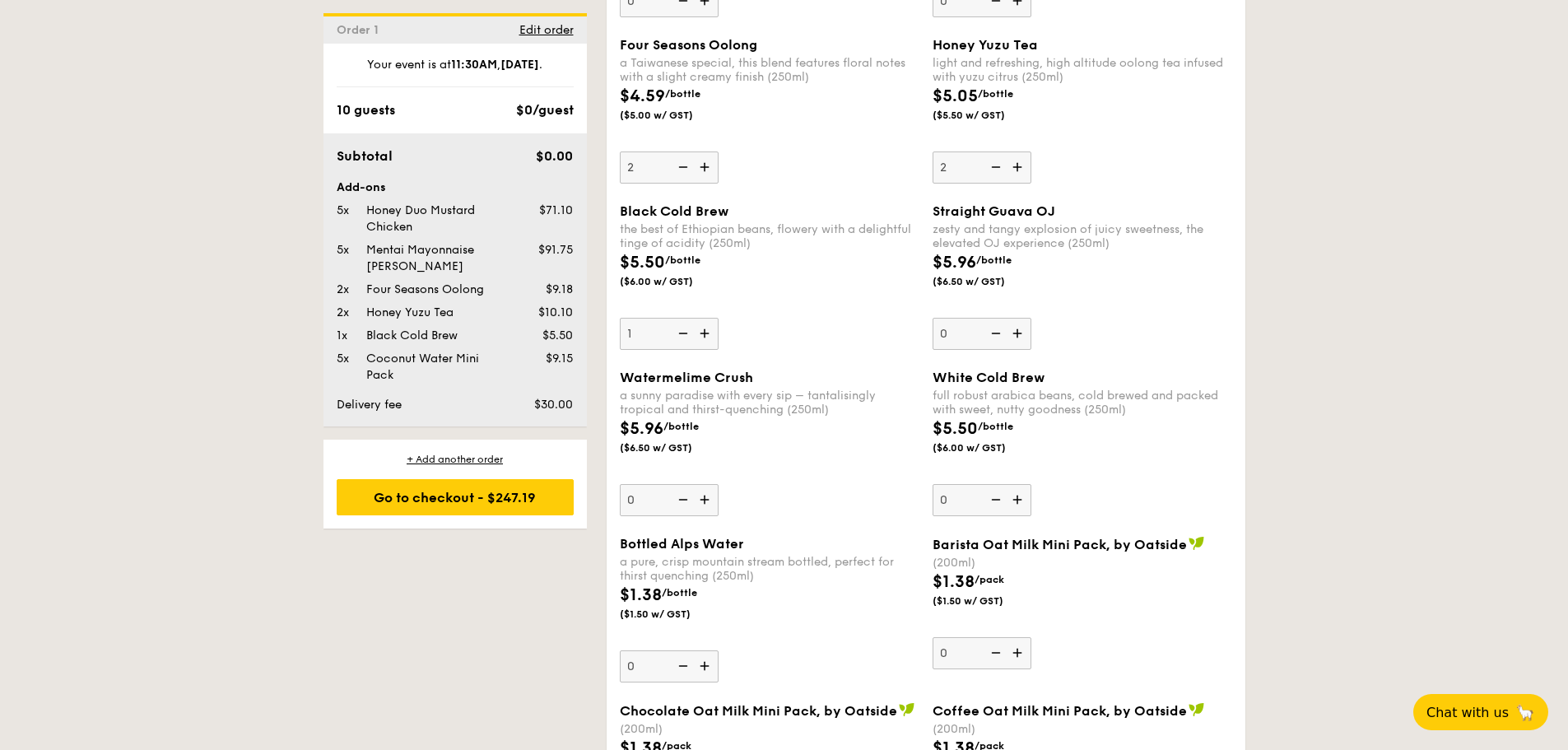
type input "0"
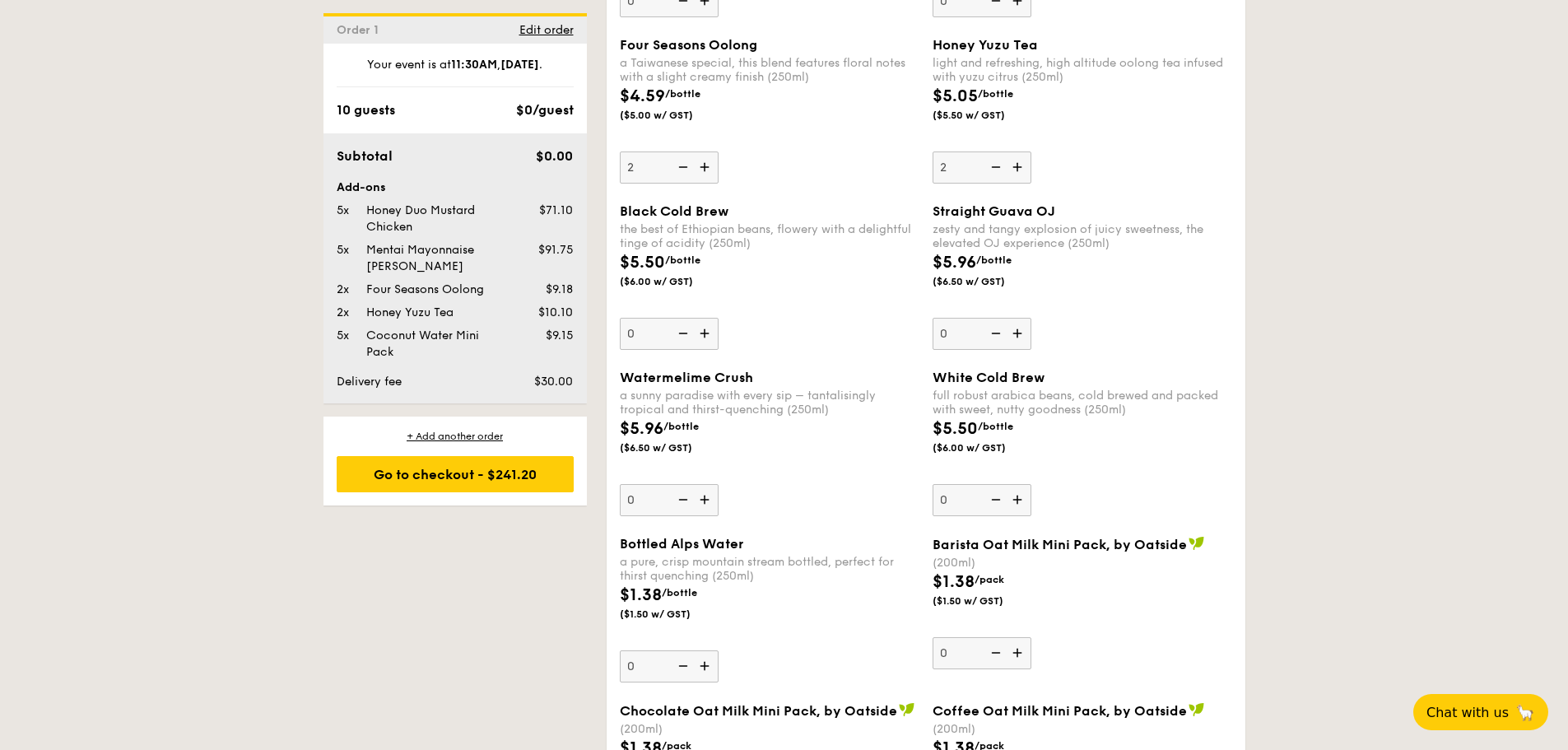
click at [698, 167] on img at bounding box center [706, 167] width 25 height 31
click at [698, 167] on input "2" at bounding box center [669, 167] width 98 height 32
type input "3"
type input "0"
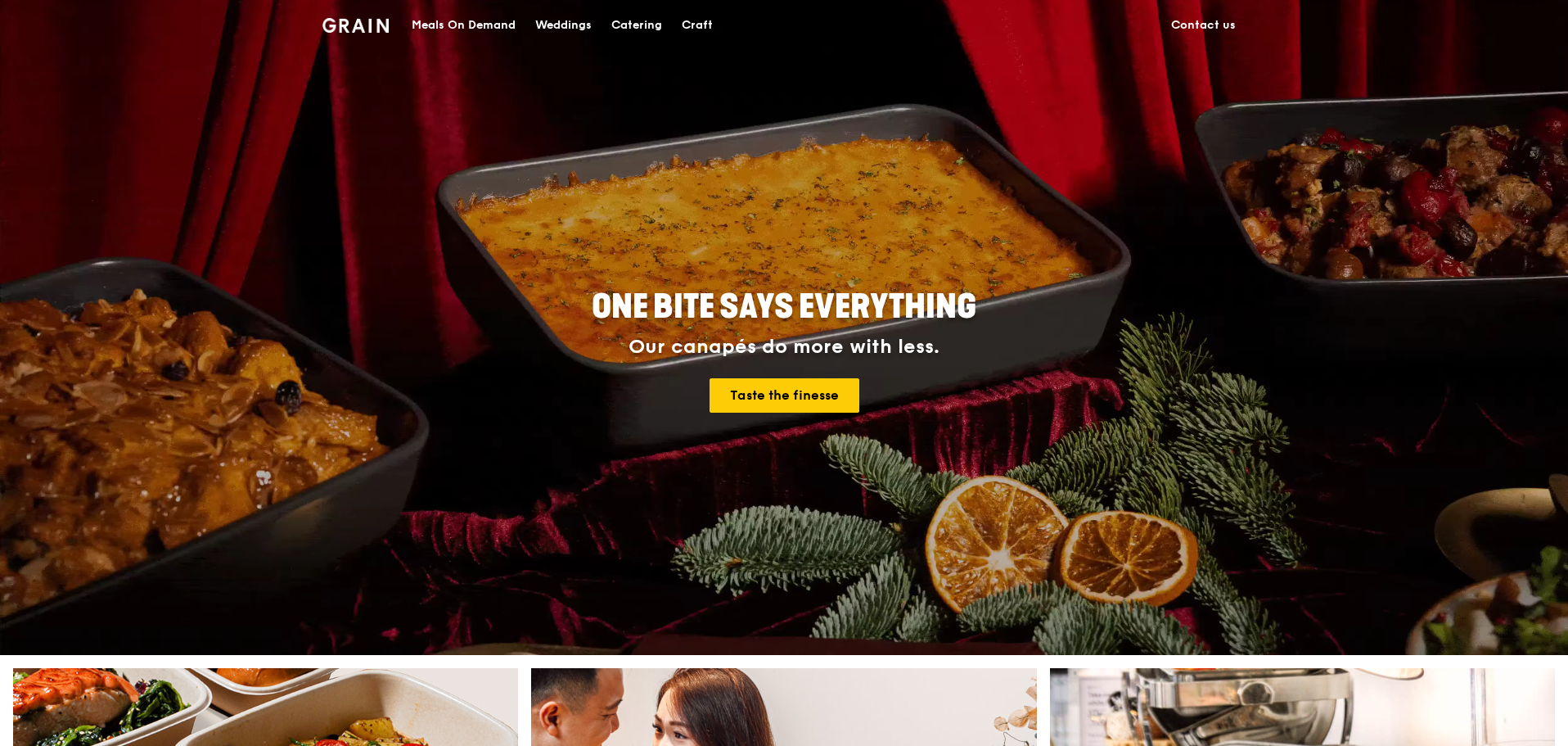
click at [427, 21] on div "Meals On Demand" at bounding box center [463, 25] width 104 height 49
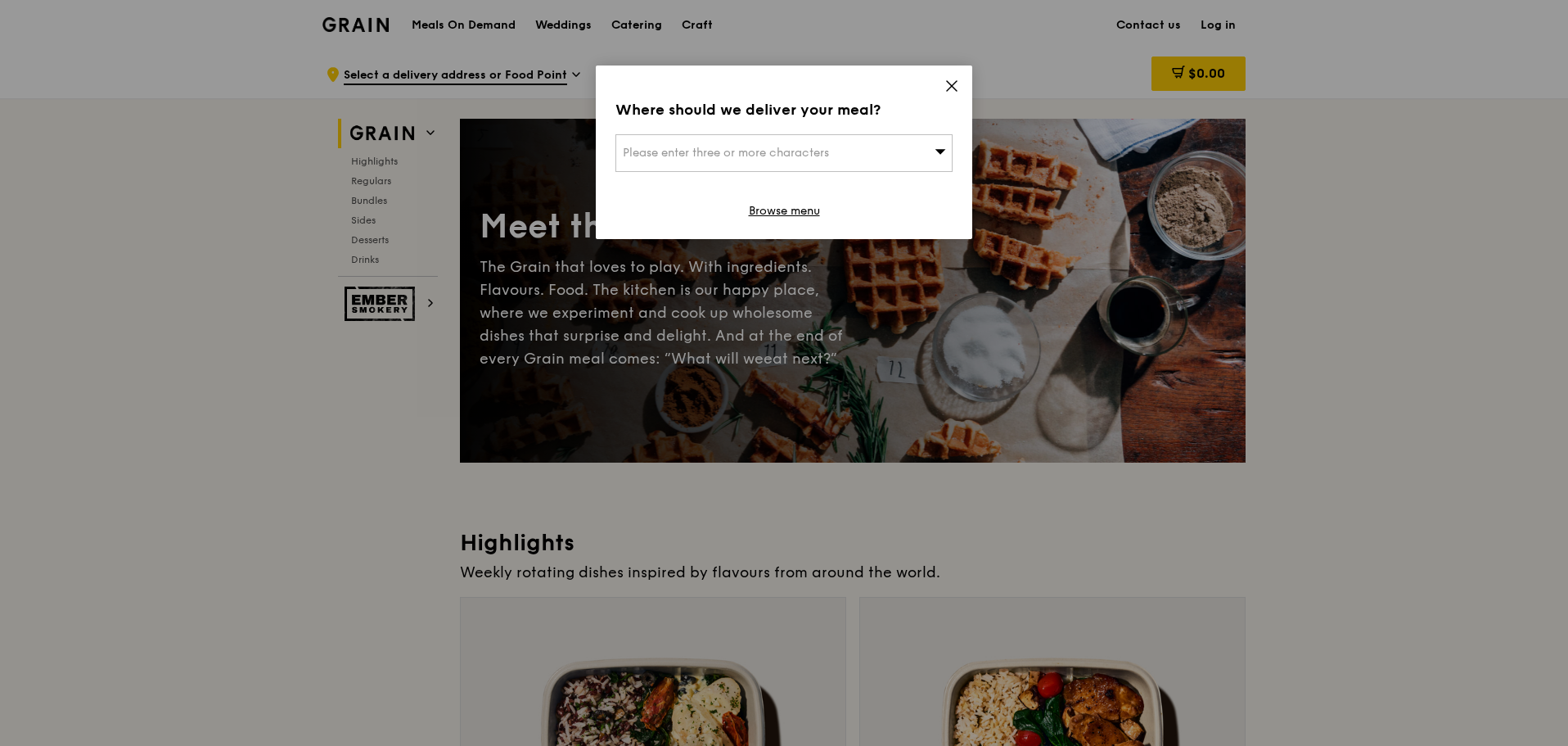
click at [945, 83] on icon at bounding box center [952, 86] width 15 height 15
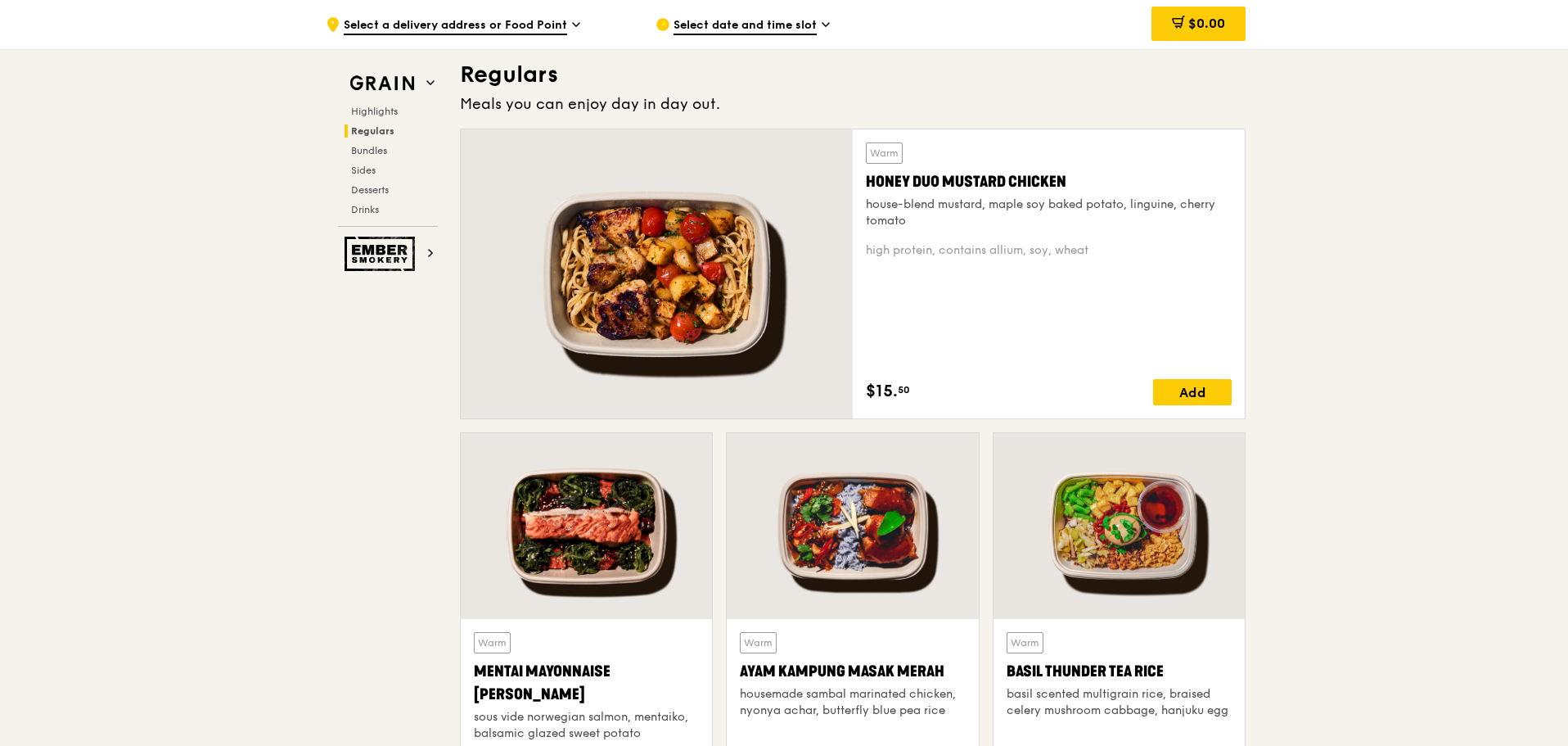
scroll to position [1097, 0]
